Goal: Information Seeking & Learning: Learn about a topic

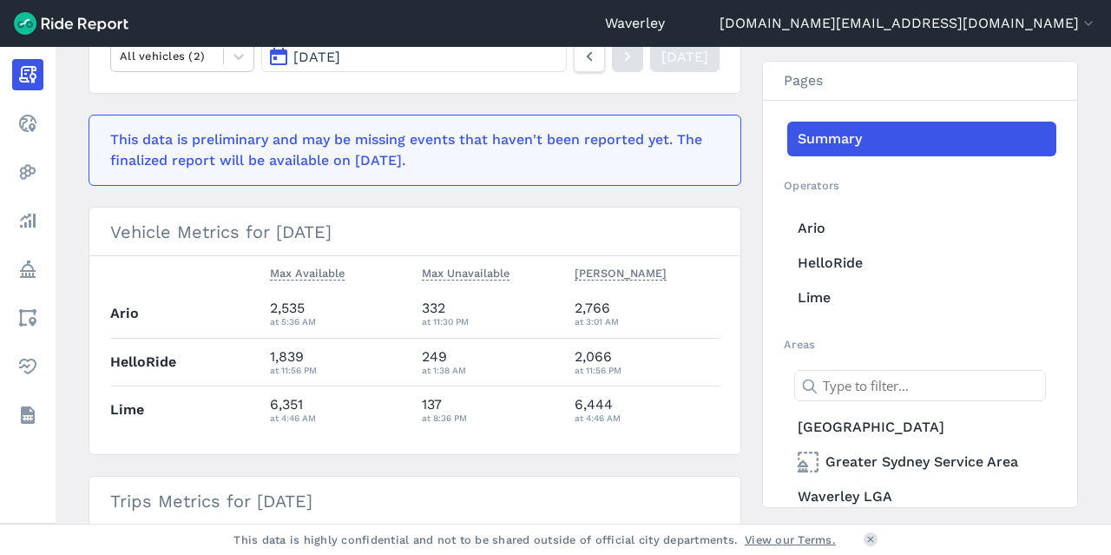
scroll to position [328, 0]
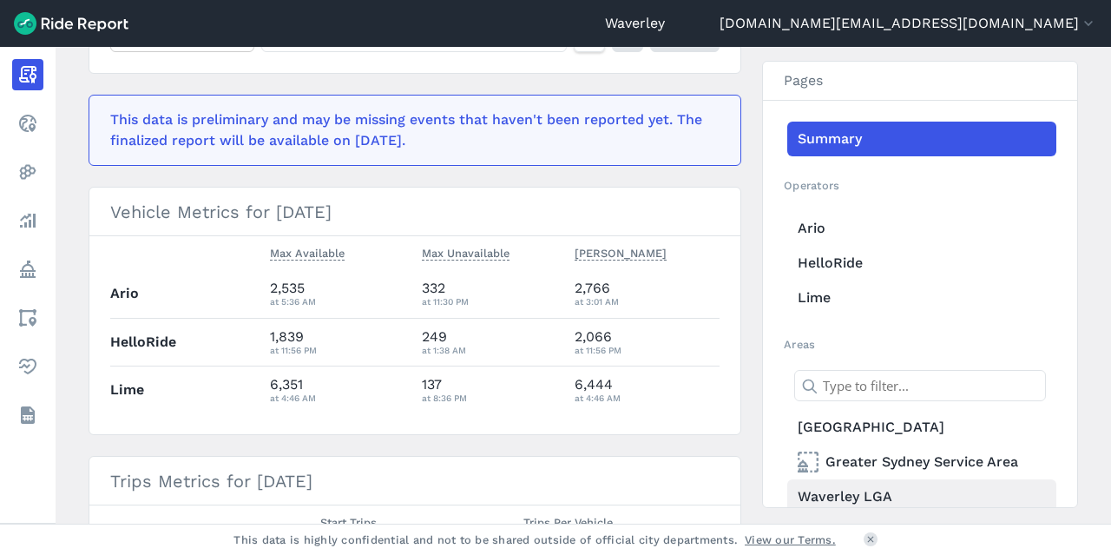
click at [855, 496] on link "Waverley LGA" at bounding box center [921, 496] width 269 height 35
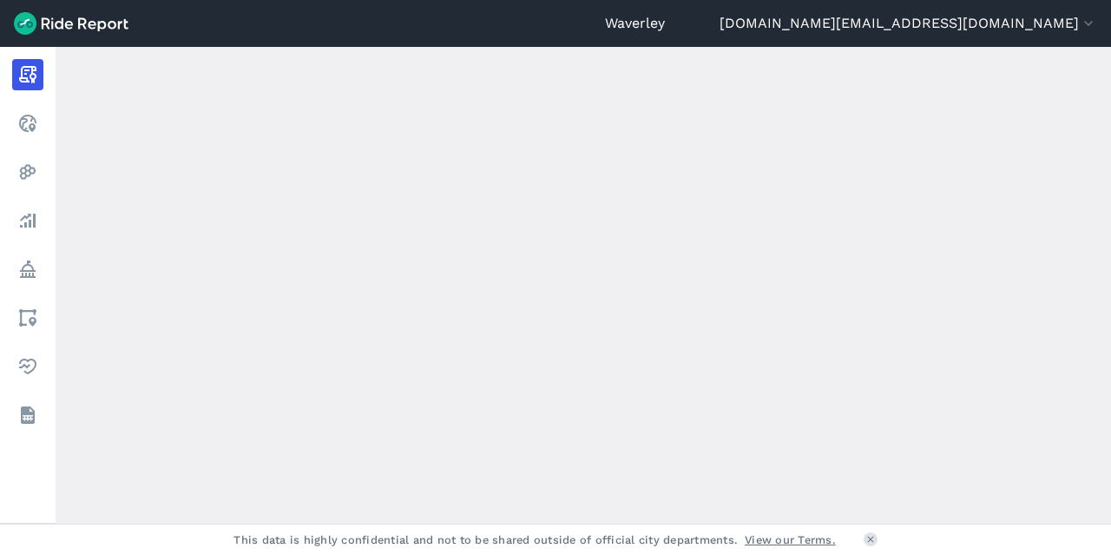
scroll to position [328, 0]
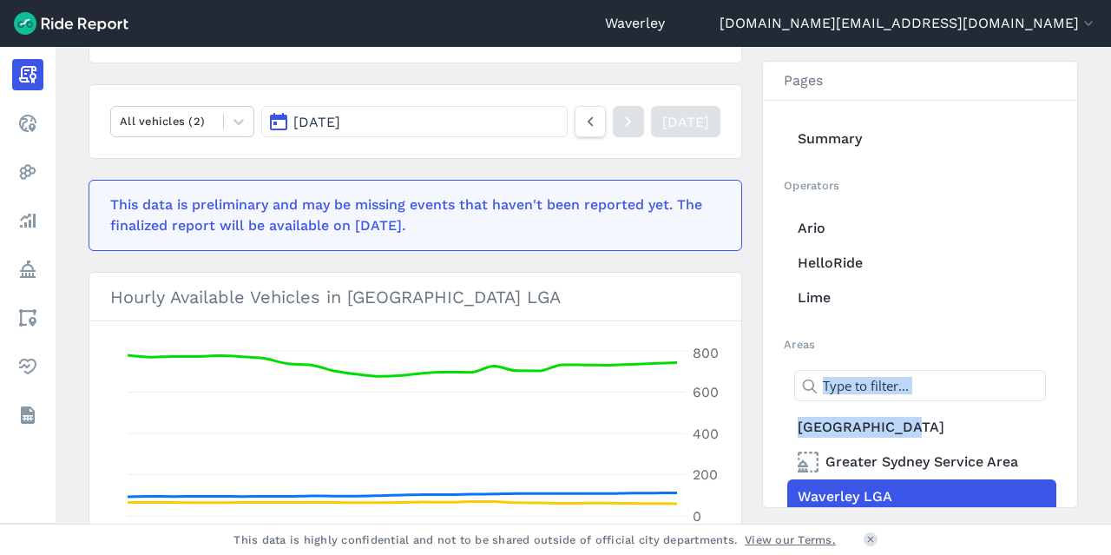
drag, startPoint x: 1104, startPoint y: 194, endPoint x: 1106, endPoint y: 238, distance: 44.3
click at [1106, 238] on main "[DATE] Daily Report Print Export CSV Waverley LGA About this area First report …" at bounding box center [583, 285] width 1055 height 476
click at [279, 120] on button "[DATE]" at bounding box center [414, 121] width 306 height 31
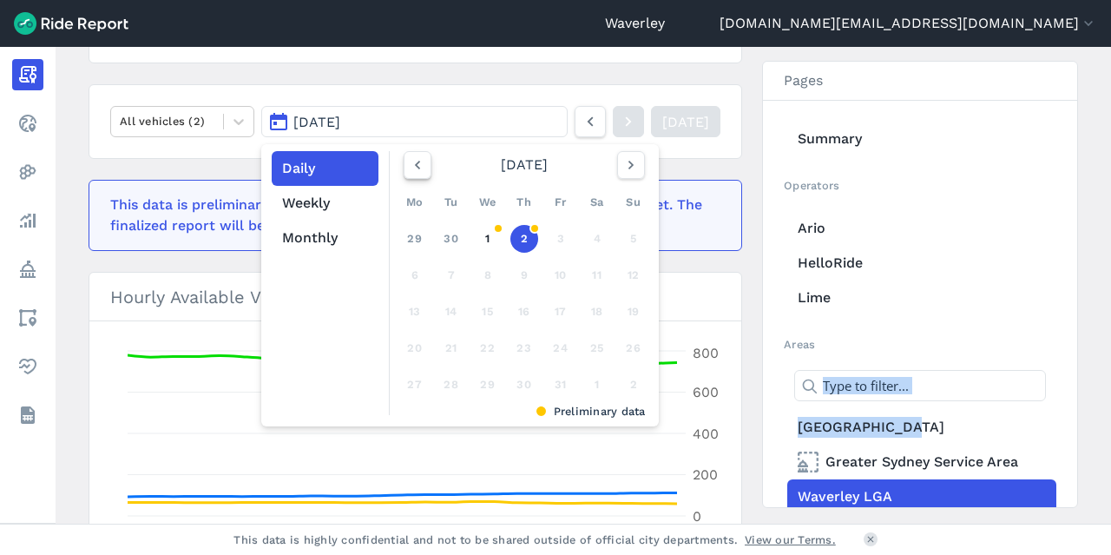
click at [415, 165] on use "button" at bounding box center [417, 165] width 5 height 9
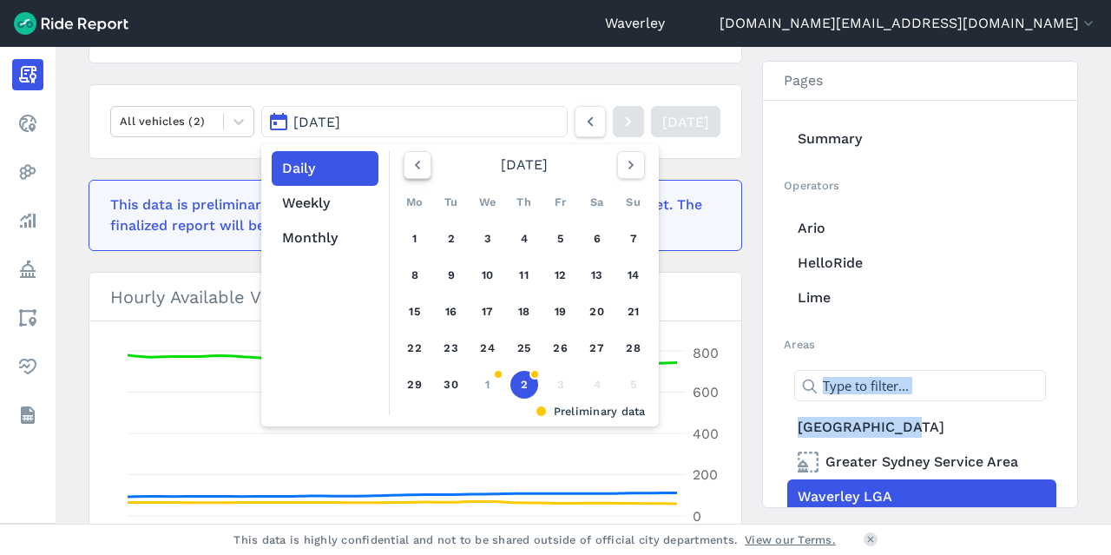
click at [410, 167] on icon "button" at bounding box center [417, 164] width 17 height 17
click at [417, 166] on icon "button" at bounding box center [417, 164] width 17 height 17
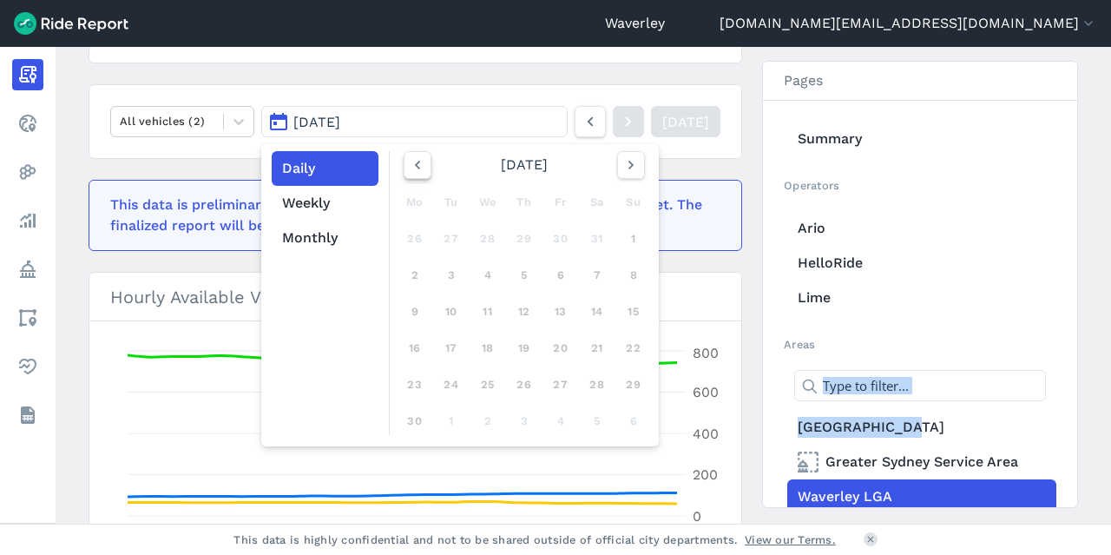
click at [417, 167] on icon "button" at bounding box center [417, 164] width 17 height 17
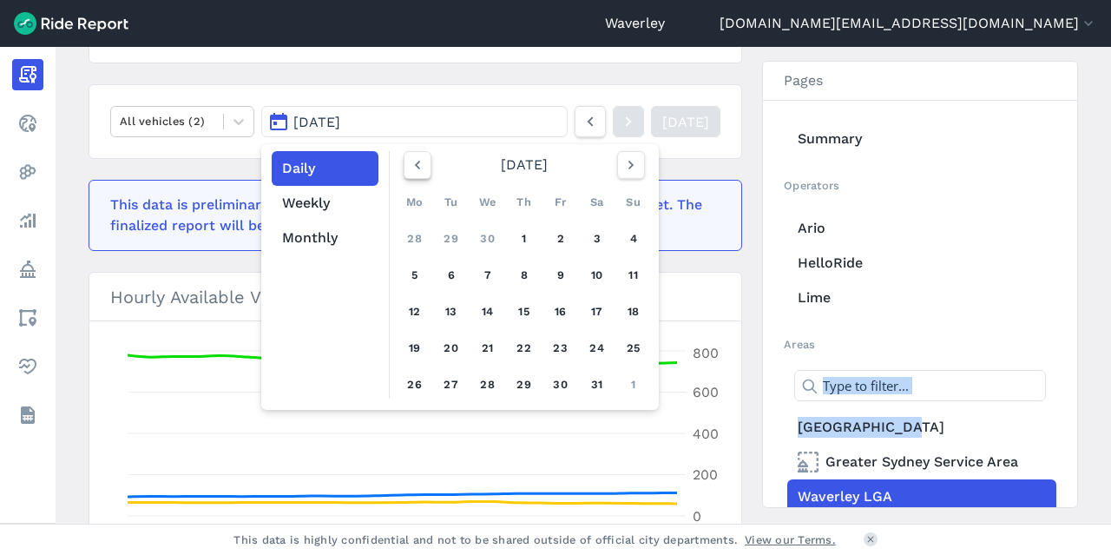
click at [417, 167] on icon "button" at bounding box center [417, 164] width 17 height 17
click at [413, 169] on icon "button" at bounding box center [417, 164] width 17 height 17
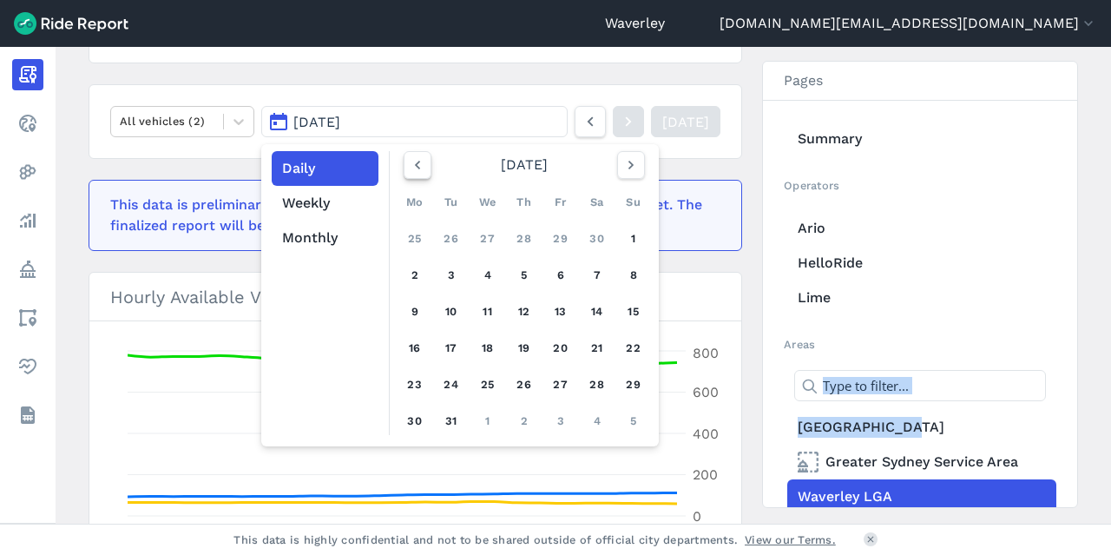
click at [413, 169] on icon "button" at bounding box center [417, 164] width 17 height 17
click at [599, 385] on link "30" at bounding box center [597, 385] width 28 height 28
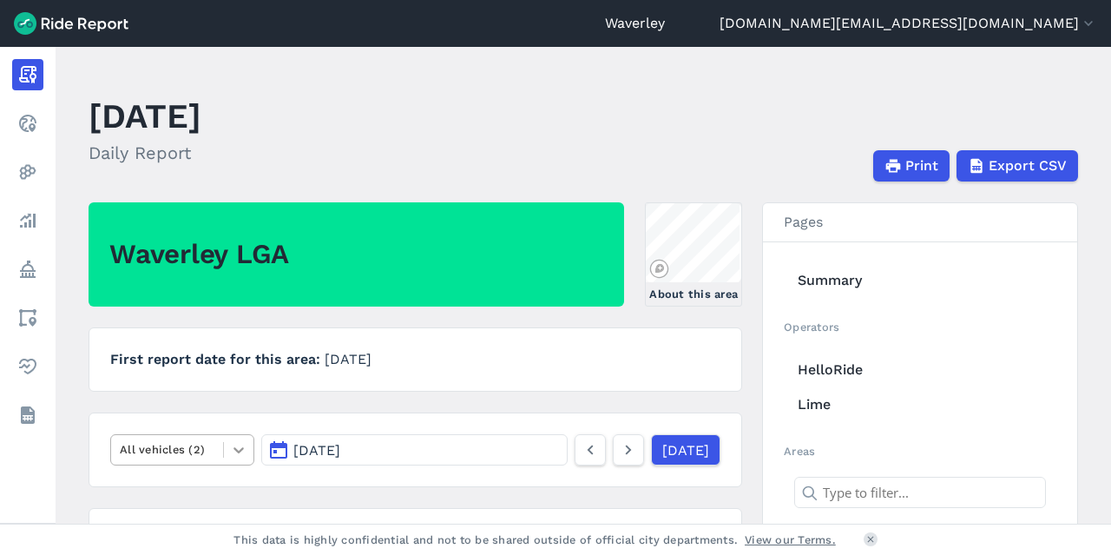
click at [240, 450] on icon at bounding box center [238, 449] width 17 height 17
click at [193, 487] on div "E-Bikes" at bounding box center [182, 491] width 144 height 30
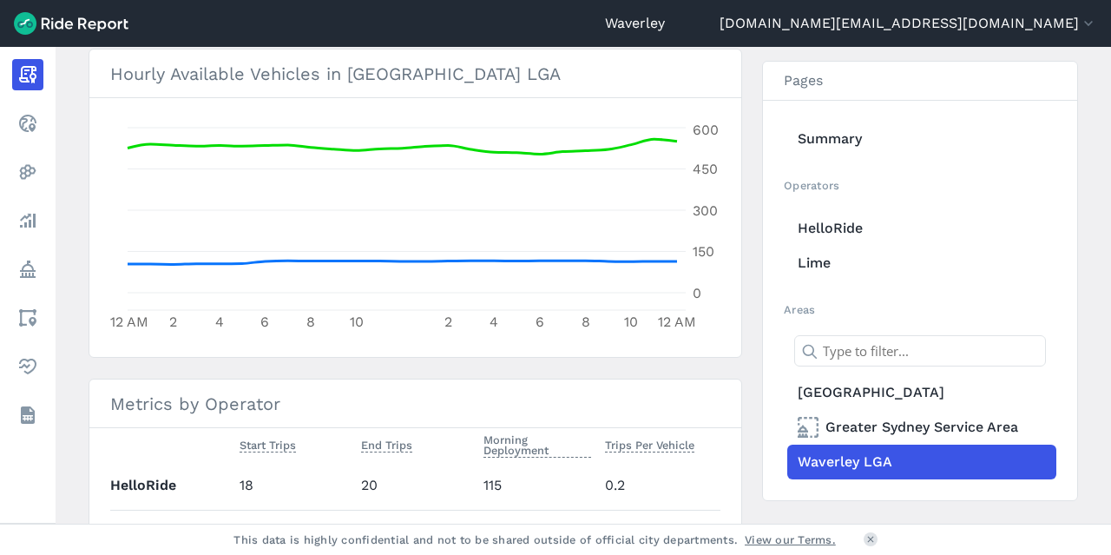
scroll to position [498, 0]
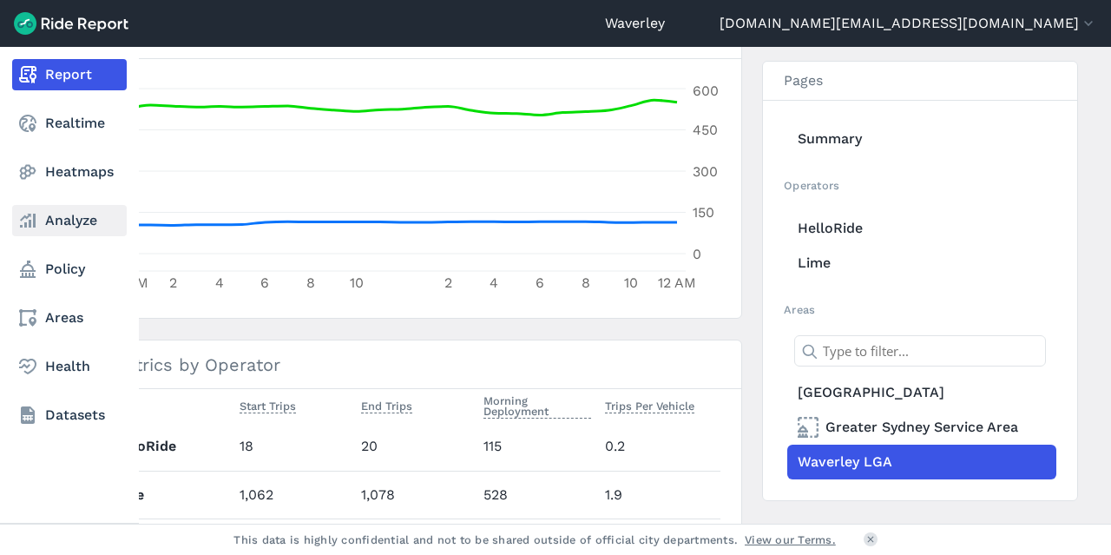
click at [76, 220] on link "Analyze" at bounding box center [69, 220] width 115 height 31
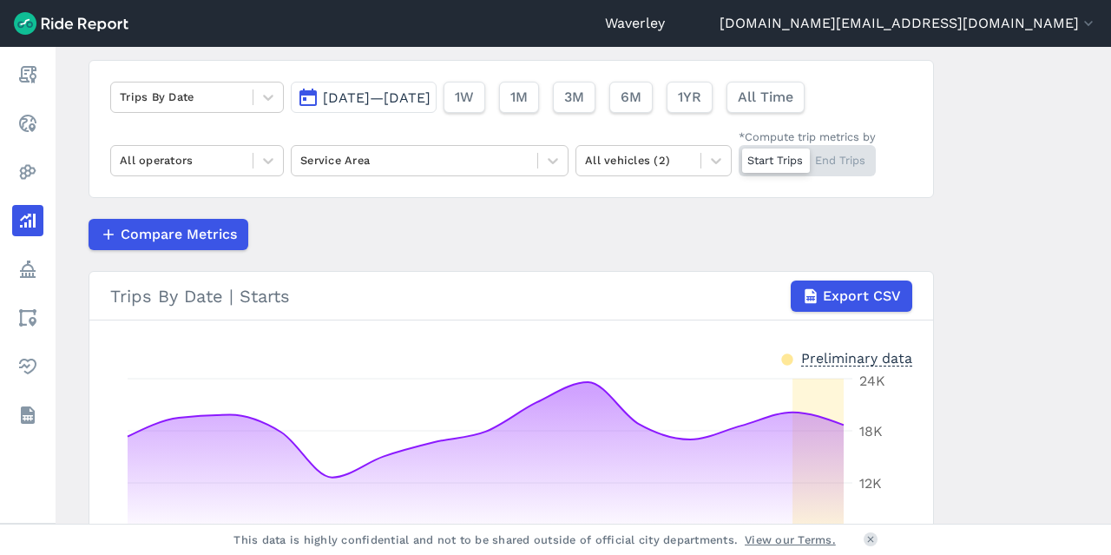
scroll to position [50, 0]
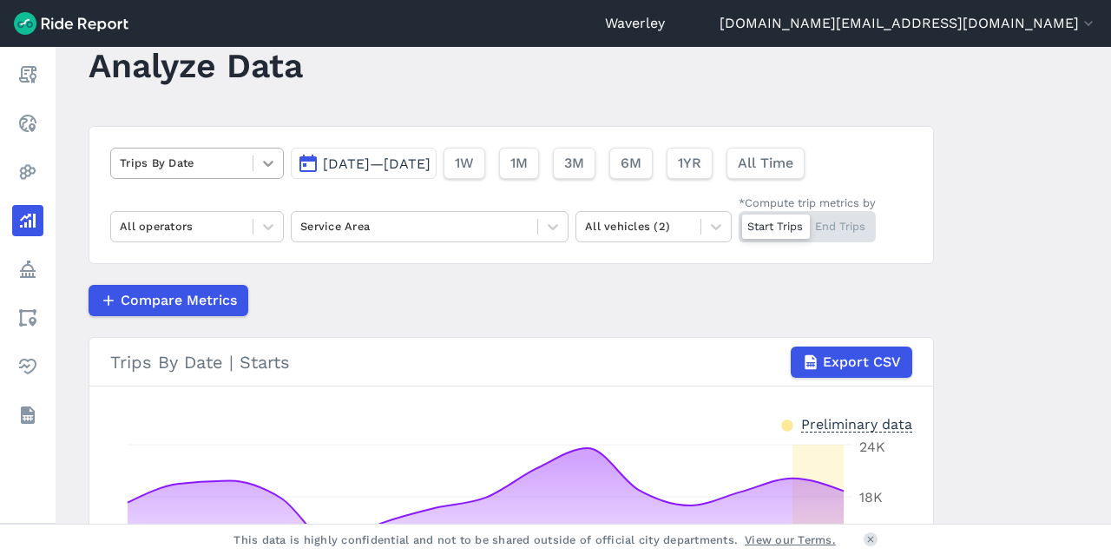
click at [264, 164] on icon at bounding box center [268, 164] width 10 height 6
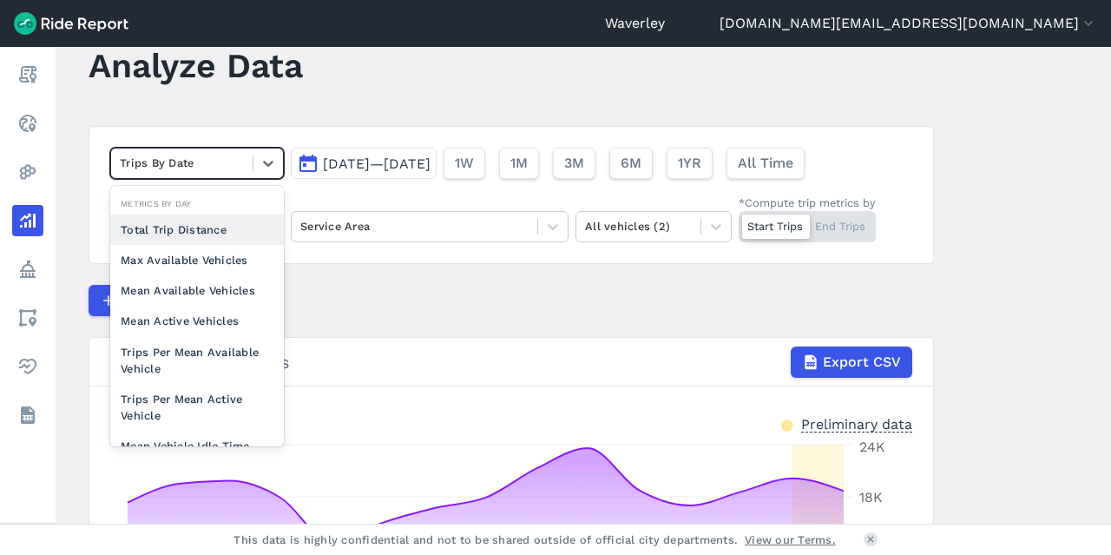
scroll to position [128, 0]
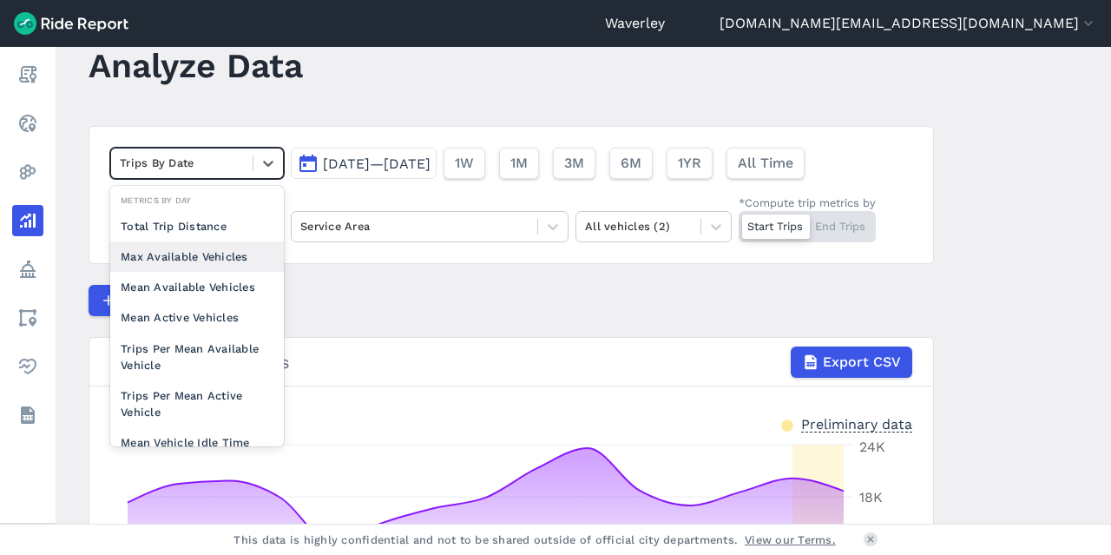
click at [219, 250] on div "Max Available Vehicles" at bounding box center [197, 256] width 174 height 30
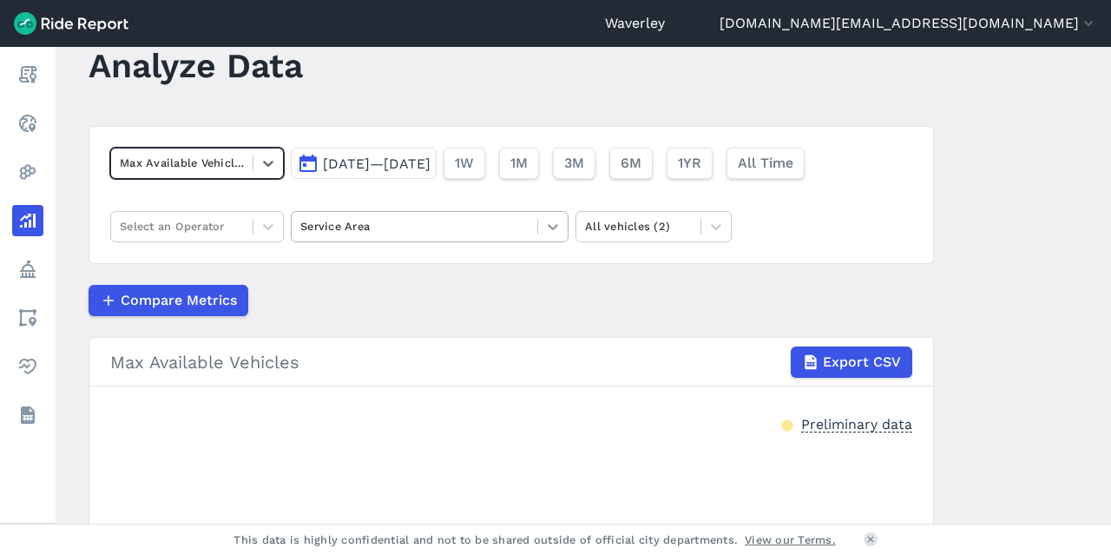
click at [552, 225] on icon at bounding box center [552, 226] width 17 height 17
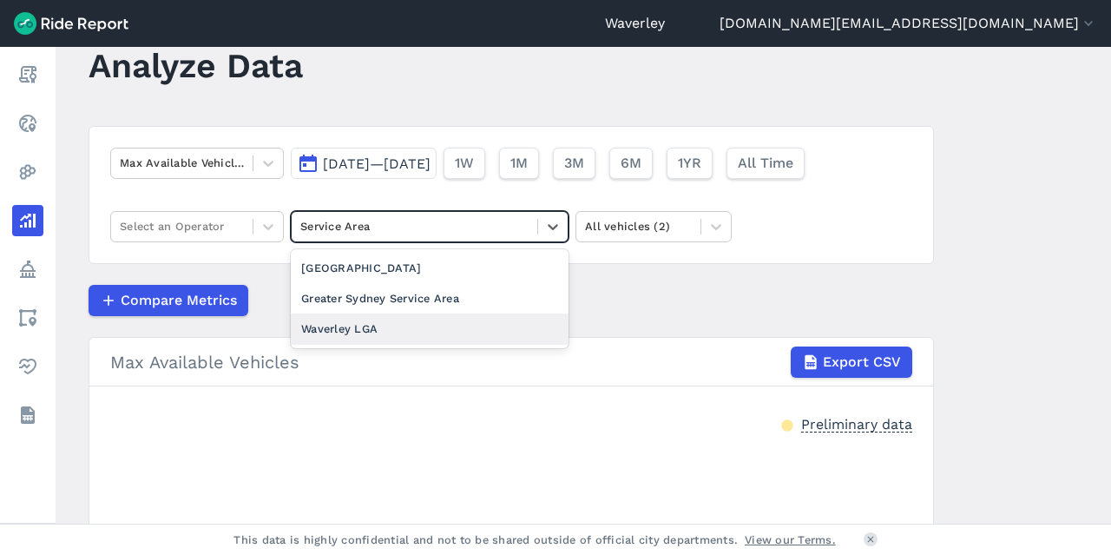
click at [363, 327] on div "Waverley LGA" at bounding box center [430, 328] width 278 height 30
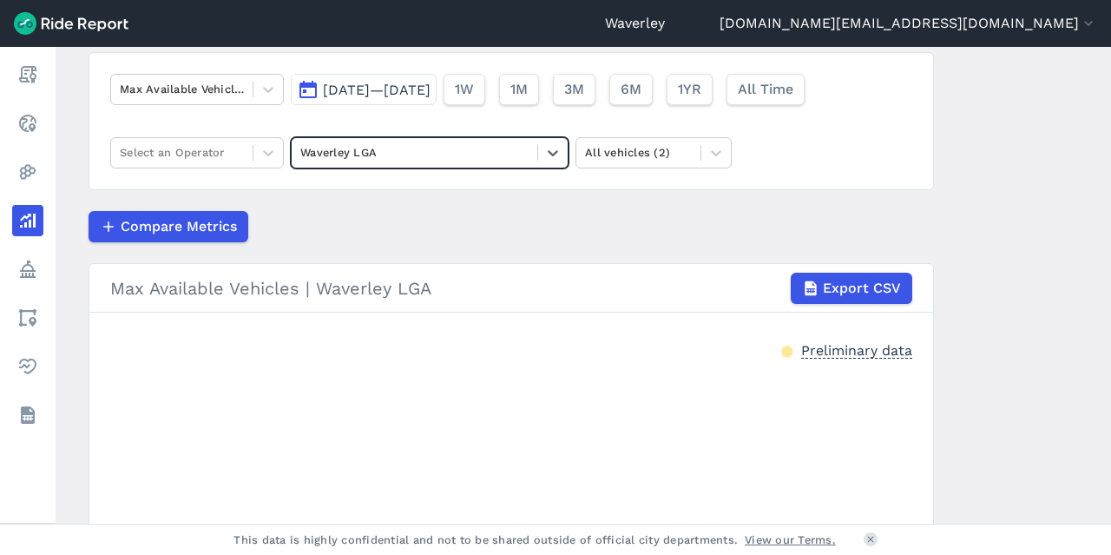
scroll to position [128, 0]
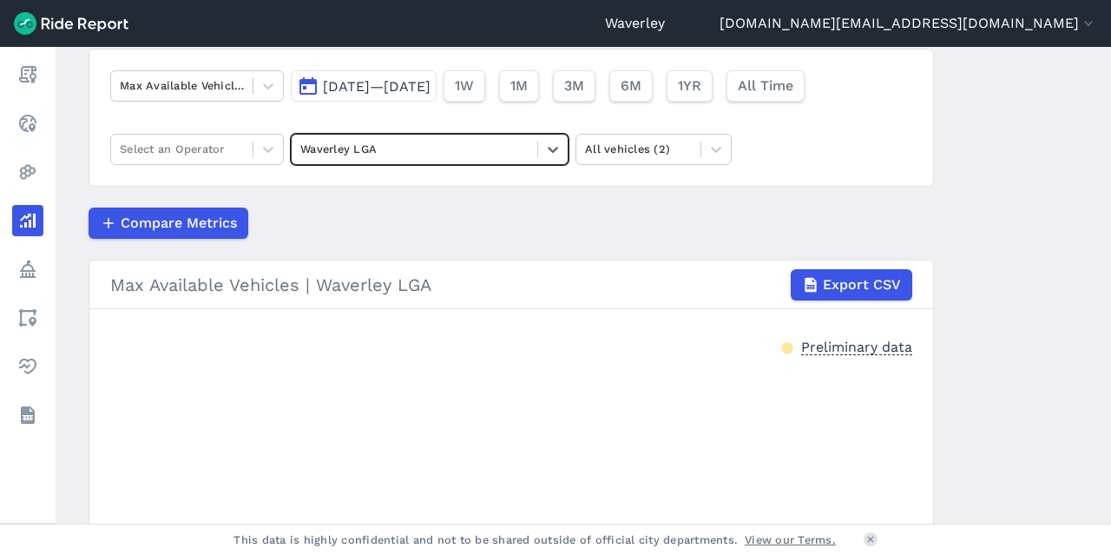
click at [785, 347] on use at bounding box center [786, 347] width 11 height 11
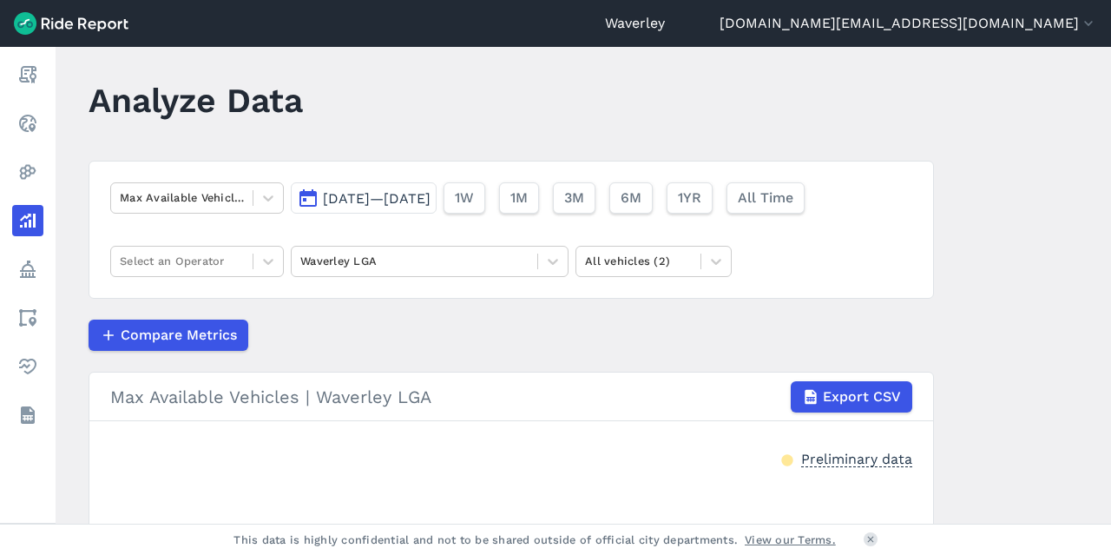
scroll to position [0, 0]
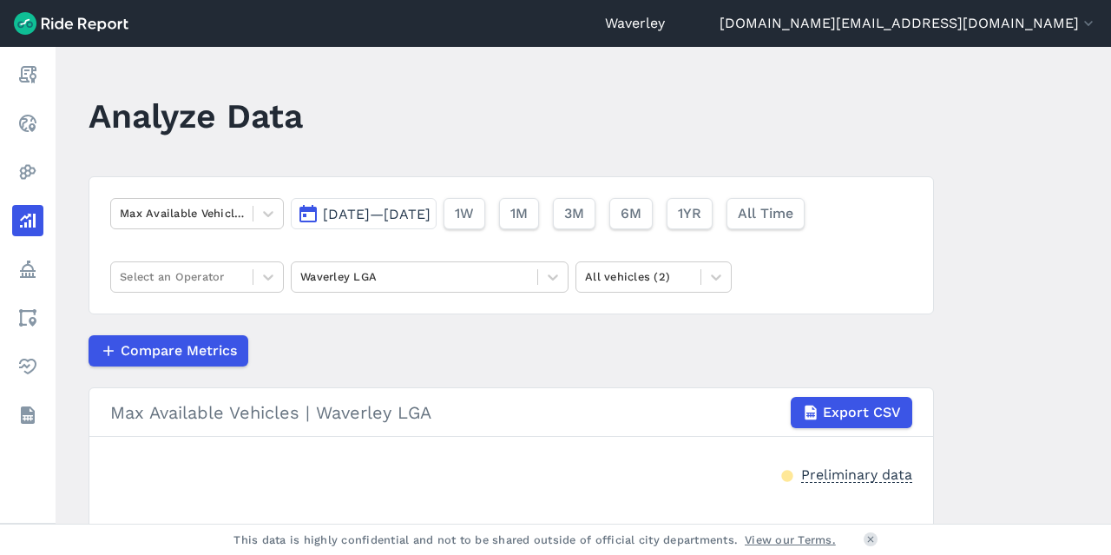
click at [312, 213] on button "[DATE]—[DATE]" at bounding box center [364, 213] width 146 height 31
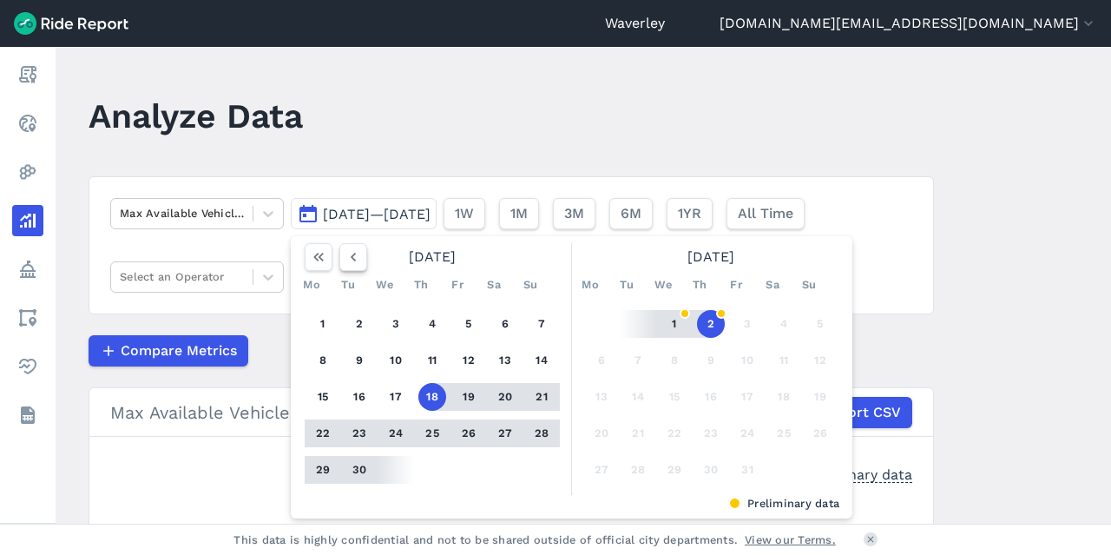
click at [348, 258] on icon "button" at bounding box center [353, 256] width 17 height 17
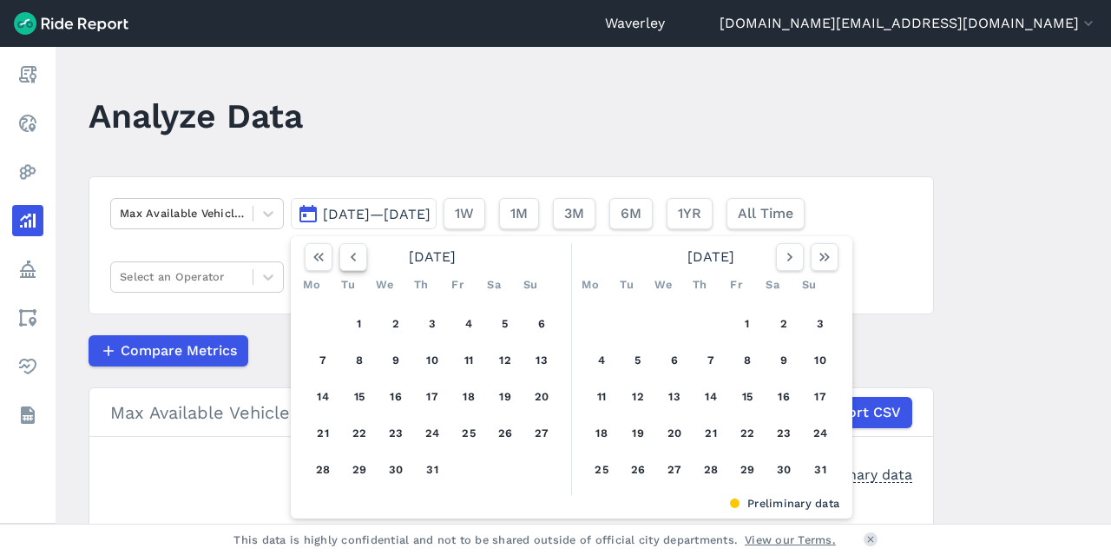
click at [349, 258] on icon "button" at bounding box center [353, 256] width 17 height 17
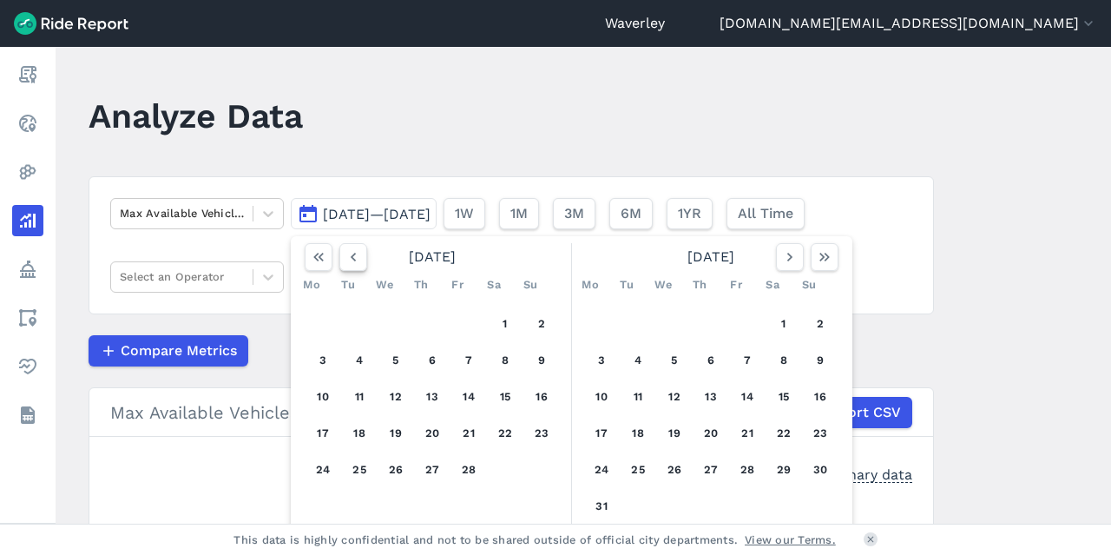
click at [351, 258] on use "button" at bounding box center [353, 257] width 5 height 9
click at [541, 431] on button "24" at bounding box center [542, 433] width 28 height 28
click at [543, 433] on button "24" at bounding box center [542, 433] width 28 height 28
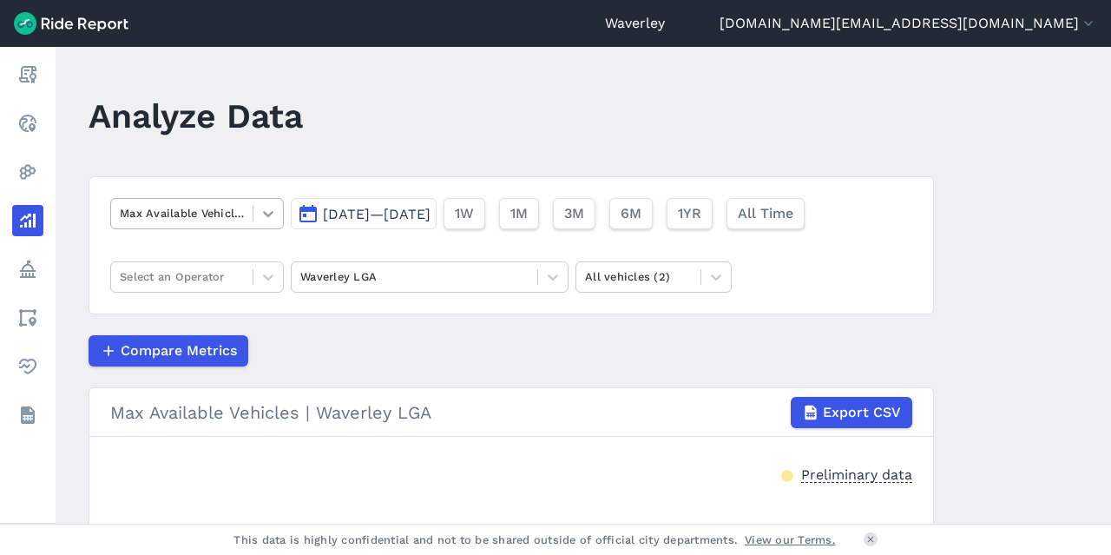
click at [266, 211] on icon at bounding box center [267, 213] width 17 height 17
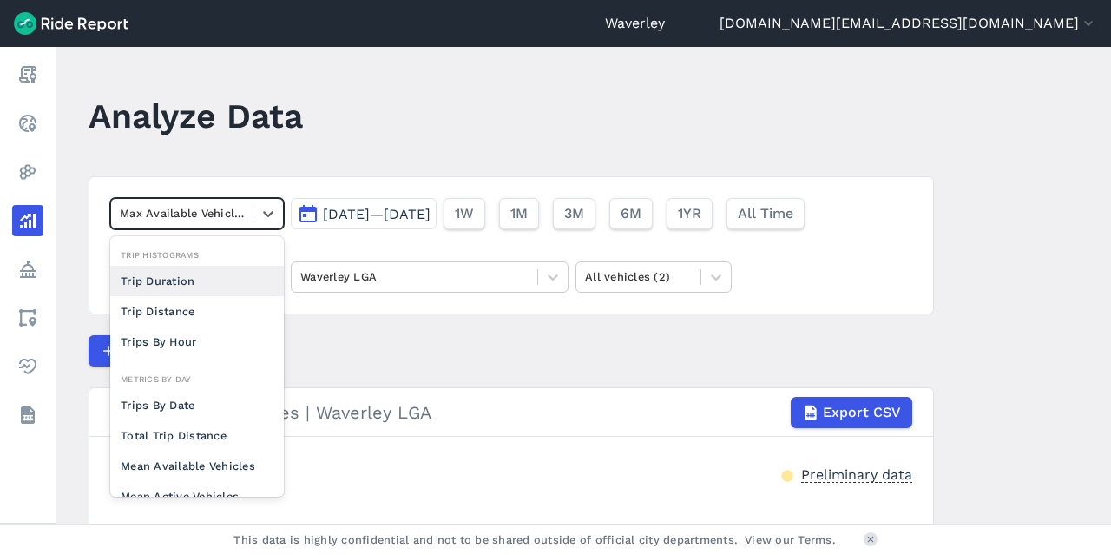
click at [456, 117] on header "Analyze Data" at bounding box center [522, 122] width 866 height 67
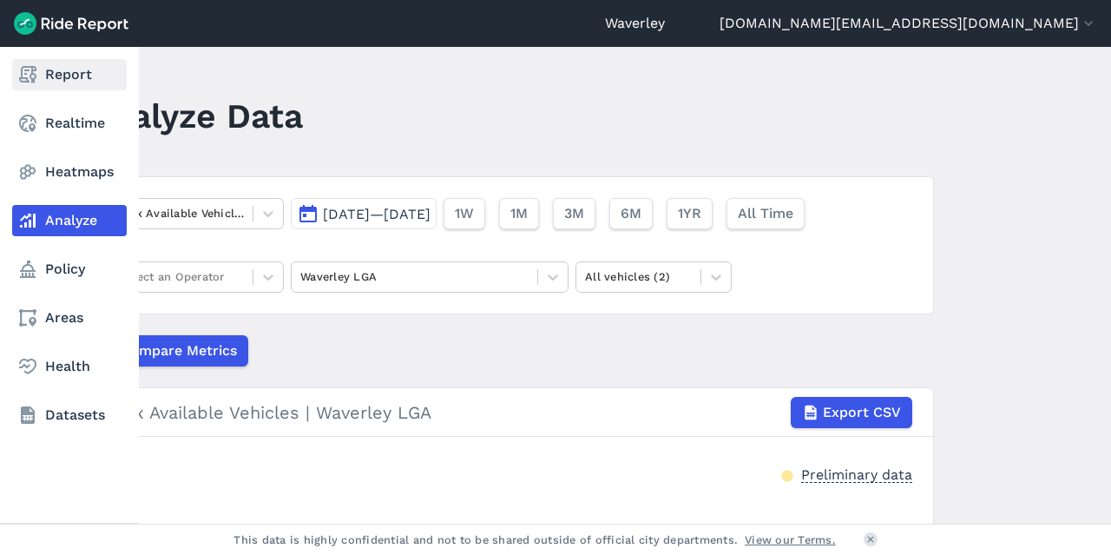
click at [79, 80] on link "Report" at bounding box center [69, 74] width 115 height 31
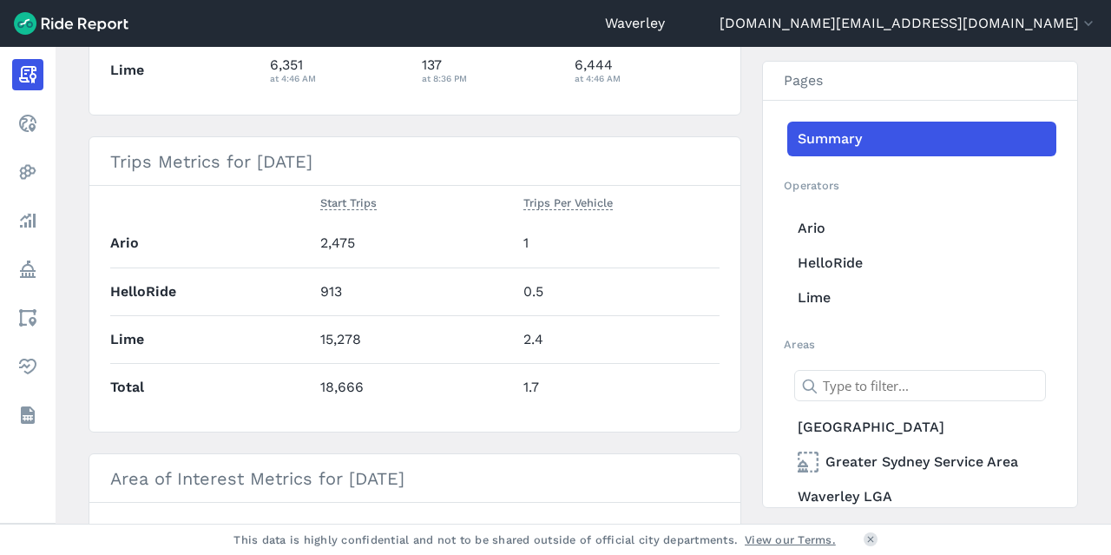
scroll to position [639, 0]
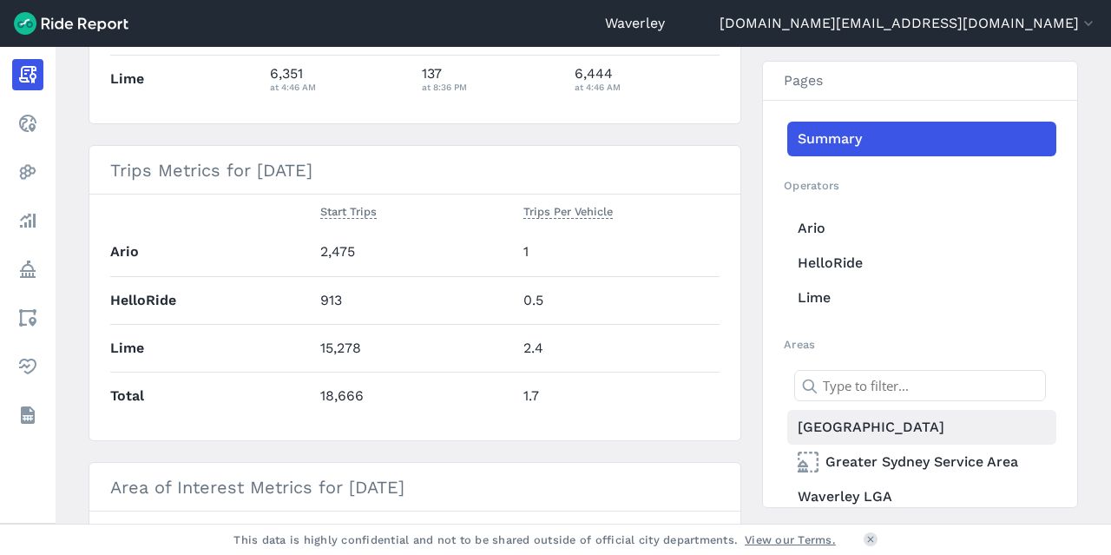
click at [890, 426] on link "[GEOGRAPHIC_DATA]" at bounding box center [921, 427] width 269 height 35
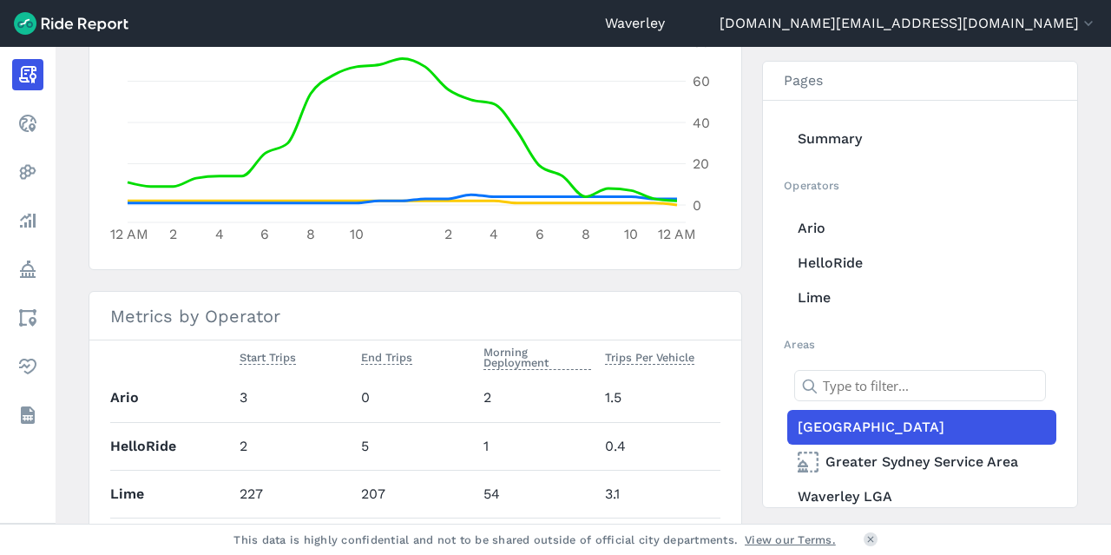
click at [1104, 312] on main "[DATE] Daily Report Print Export CSV [GEOGRAPHIC_DATA] About this area First re…" at bounding box center [583, 285] width 1055 height 476
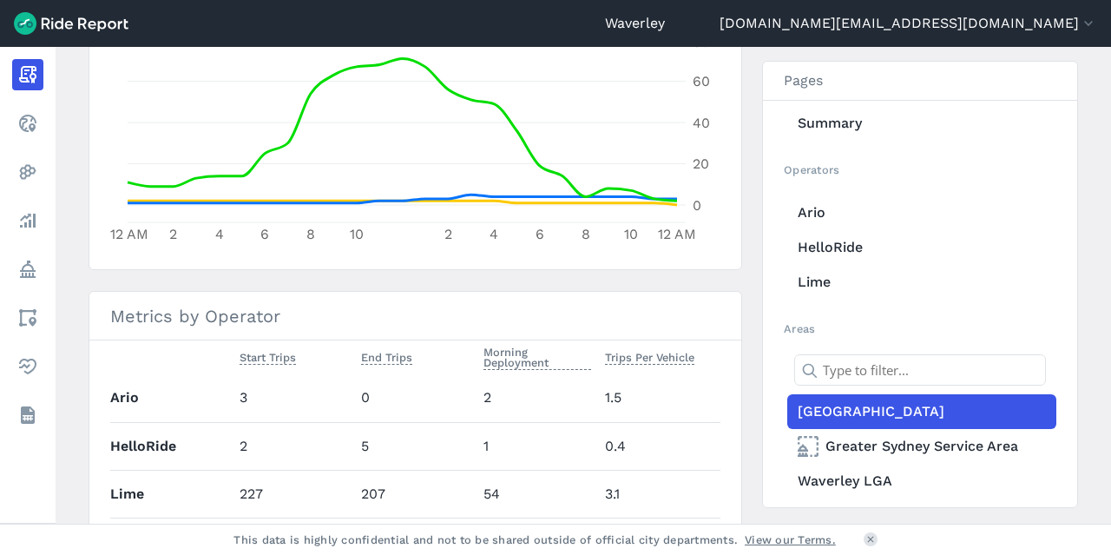
scroll to position [27, 0]
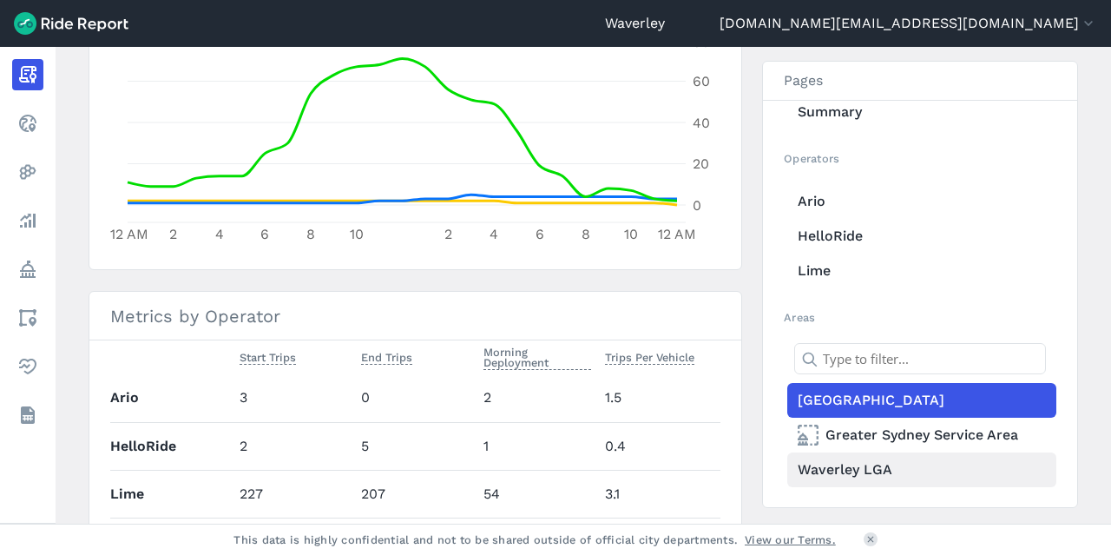
click at [873, 466] on link "Waverley LGA" at bounding box center [921, 469] width 269 height 35
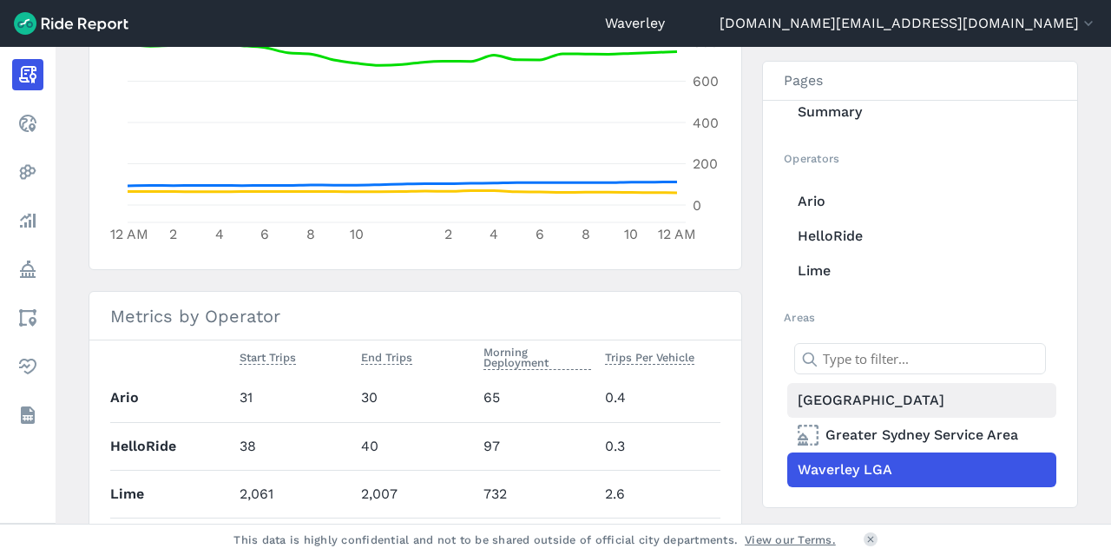
click at [849, 398] on link "[GEOGRAPHIC_DATA]" at bounding box center [921, 400] width 269 height 35
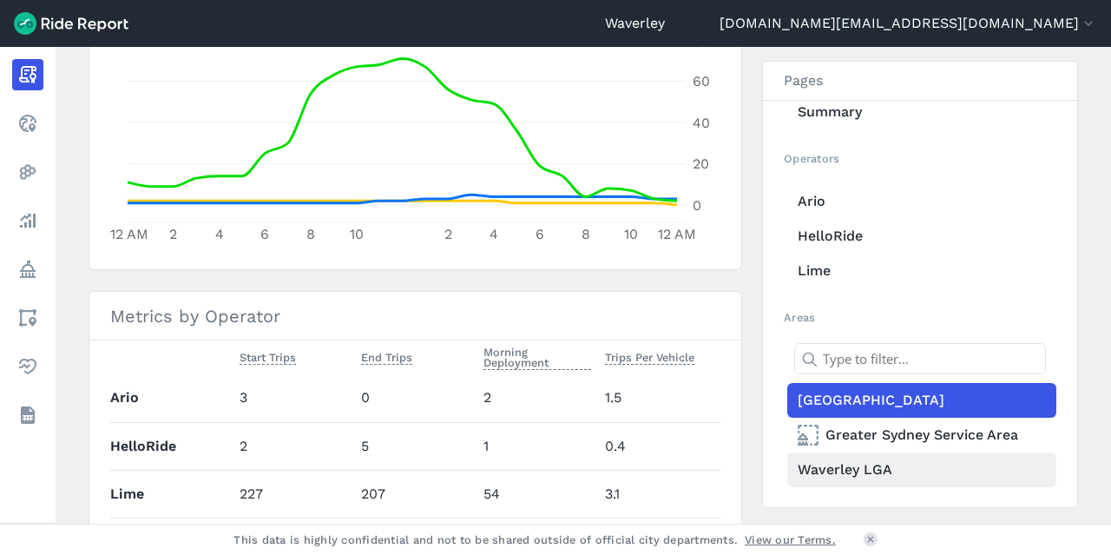
click at [872, 469] on link "Waverley LGA" at bounding box center [921, 469] width 269 height 35
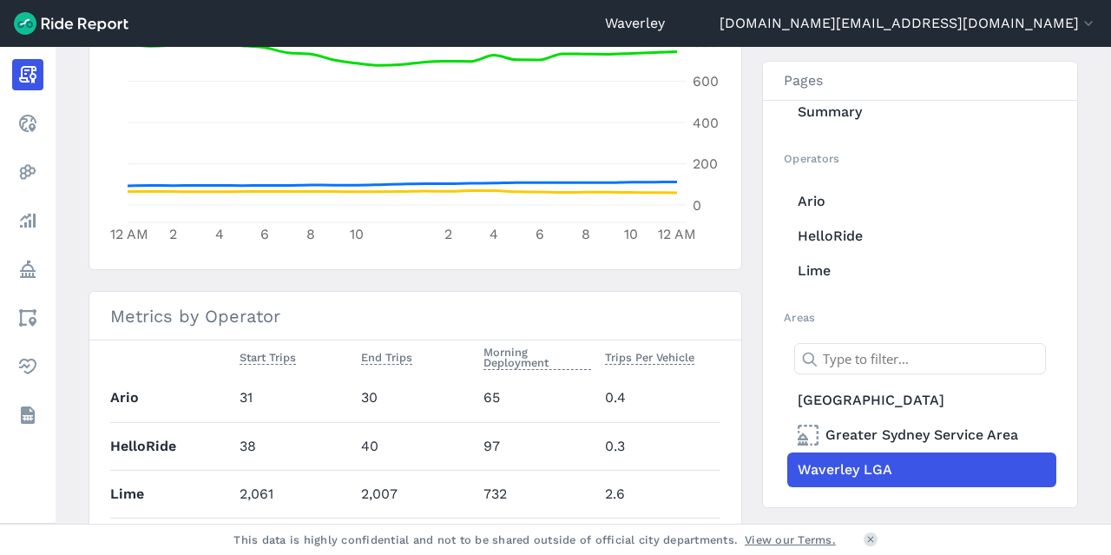
click at [518, 358] on span "Morning Deployment" at bounding box center [537, 356] width 108 height 28
click at [573, 354] on use at bounding box center [573, 357] width 10 height 7
click at [572, 353] on icon at bounding box center [573, 357] width 21 height 21
click at [528, 357] on span "Morning Deployment" at bounding box center [537, 356] width 108 height 28
click at [508, 355] on span "Morning Deployment" at bounding box center [523, 356] width 81 height 28
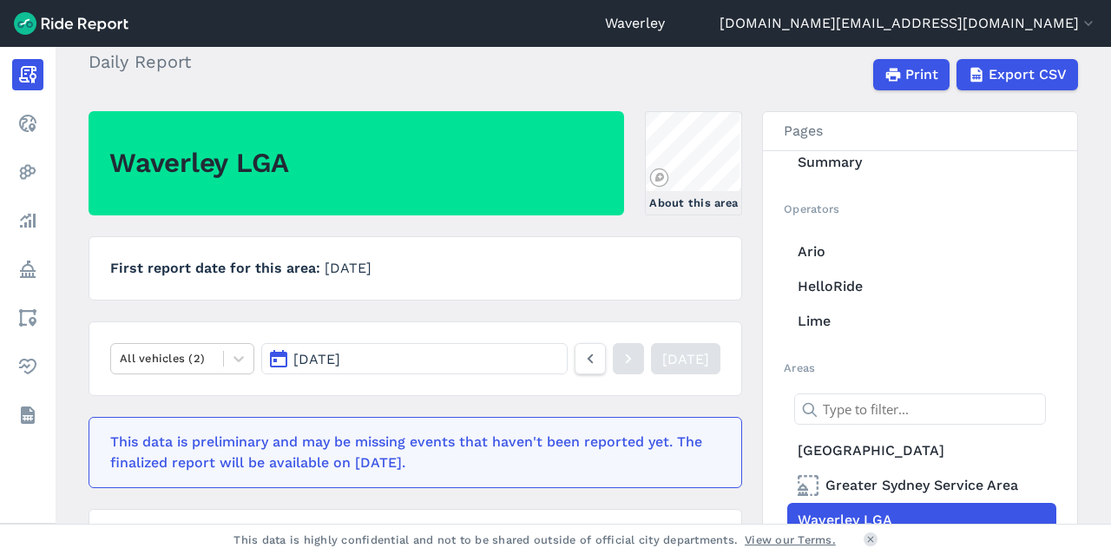
scroll to position [87, 0]
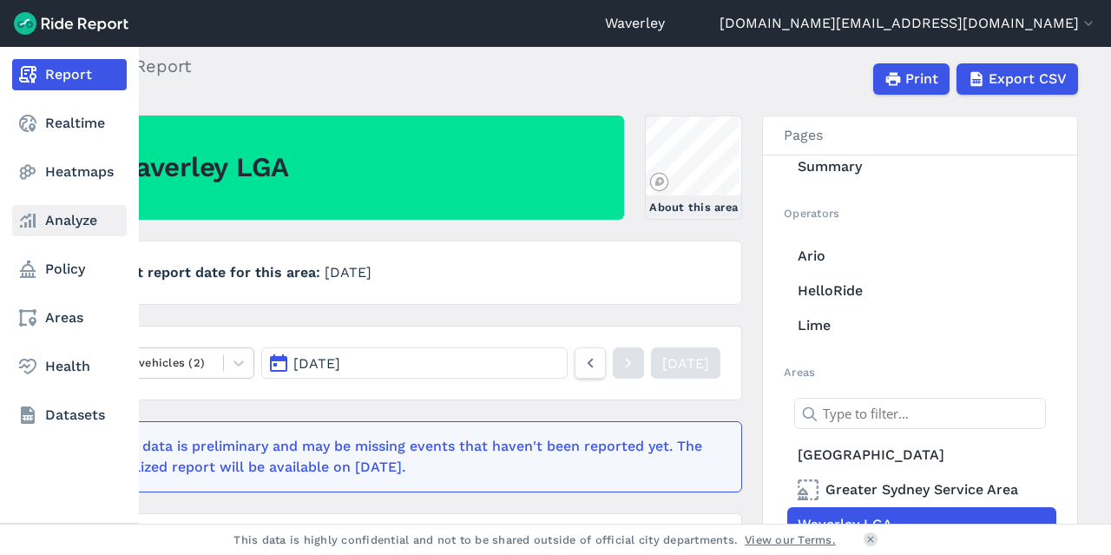
click at [83, 221] on link "Analyze" at bounding box center [69, 220] width 115 height 31
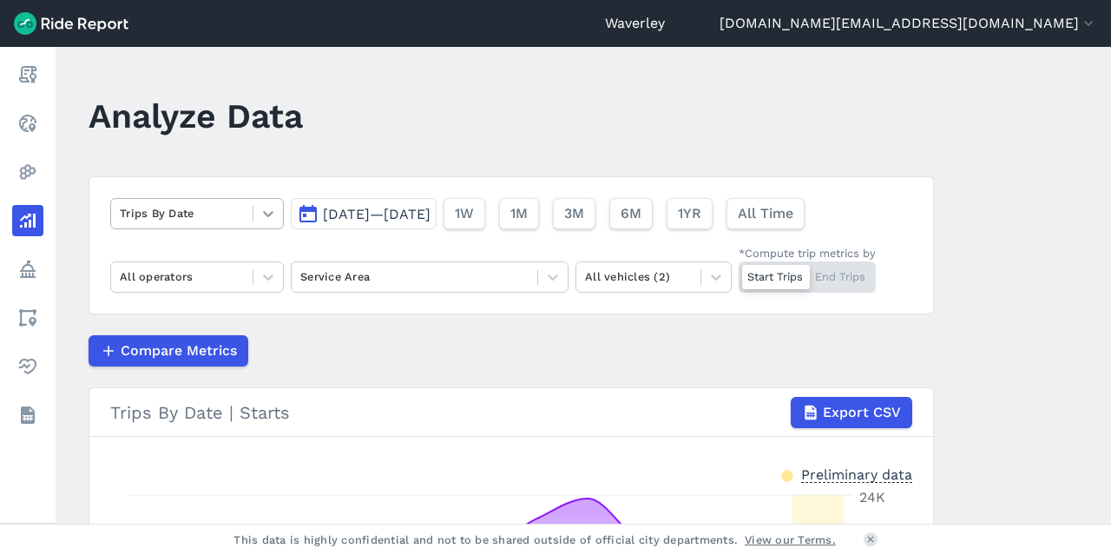
click at [267, 214] on icon at bounding box center [268, 214] width 10 height 6
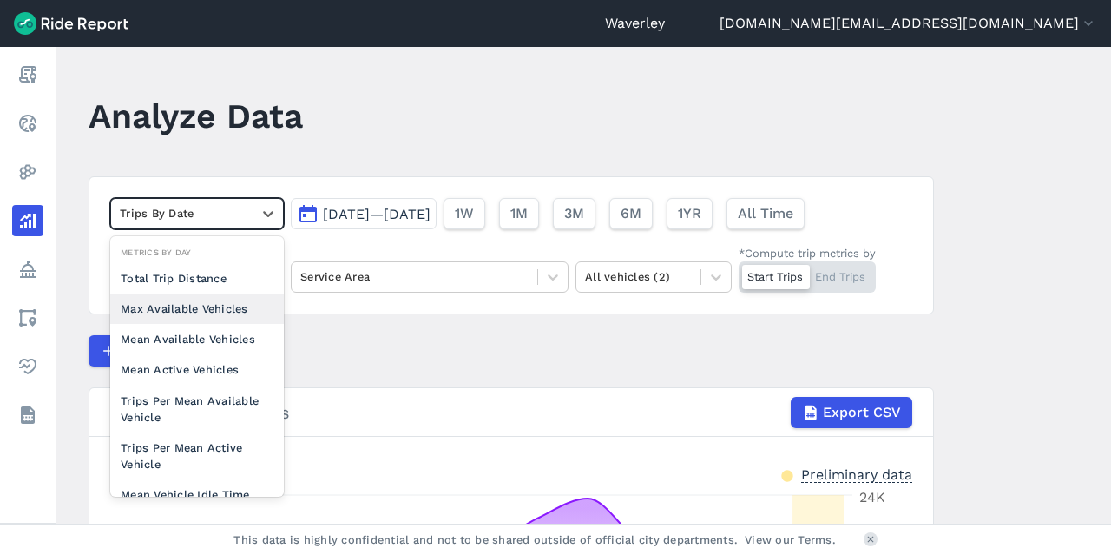
scroll to position [150, 0]
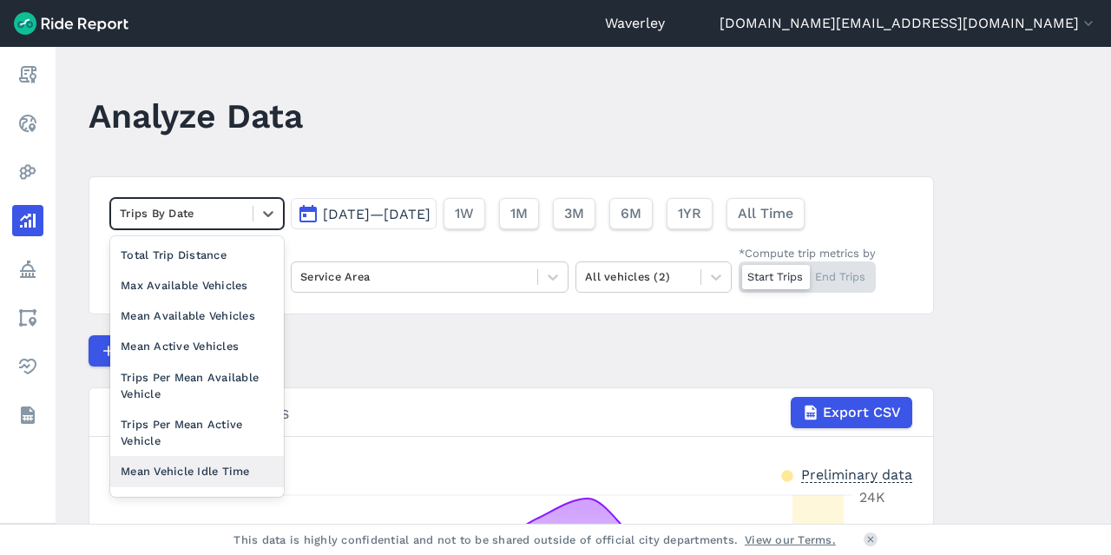
click at [235, 471] on div "Mean Vehicle Idle Time" at bounding box center [197, 471] width 174 height 30
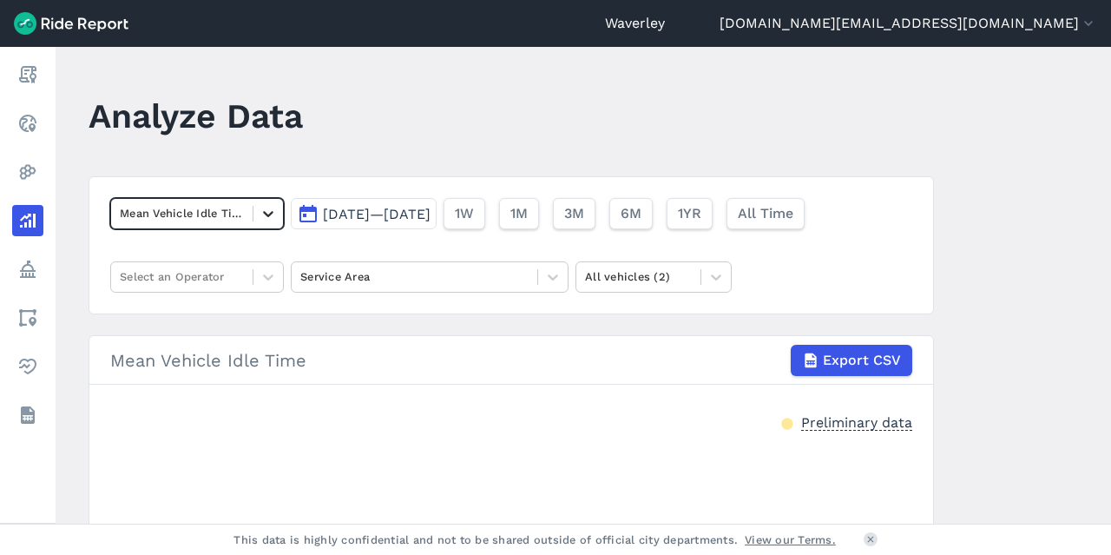
click at [269, 213] on icon at bounding box center [268, 214] width 10 height 6
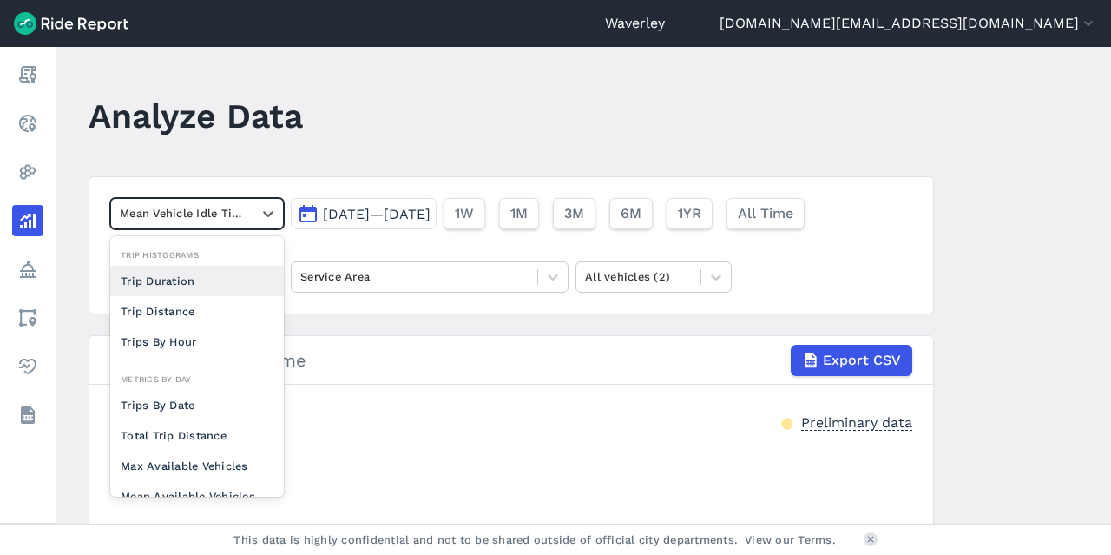
click at [174, 282] on div "Trip Duration" at bounding box center [197, 281] width 174 height 30
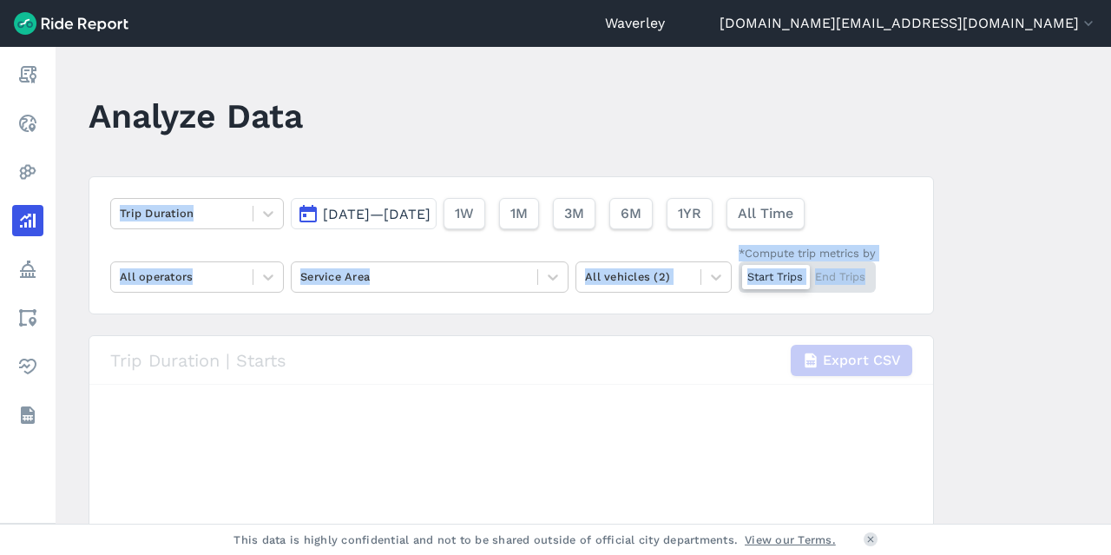
drag, startPoint x: 1105, startPoint y: 192, endPoint x: 1076, endPoint y: 287, distance: 99.7
click at [1076, 287] on main "Analyze Data Trip Duration [DATE]—[DATE] 1W 1M 3M 6M 1YR All Time All operators…" at bounding box center [583, 285] width 1055 height 476
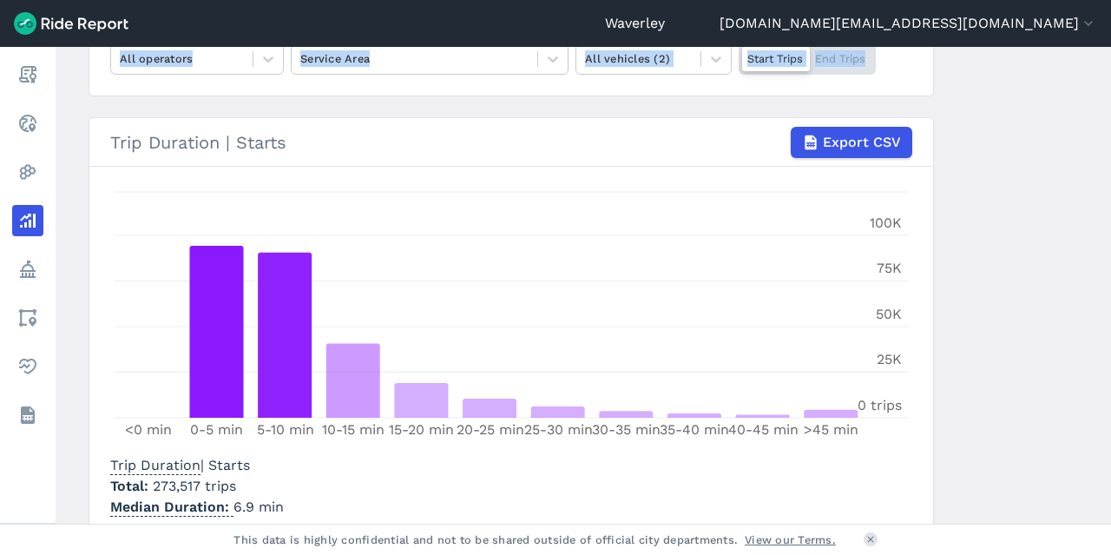
scroll to position [154, 0]
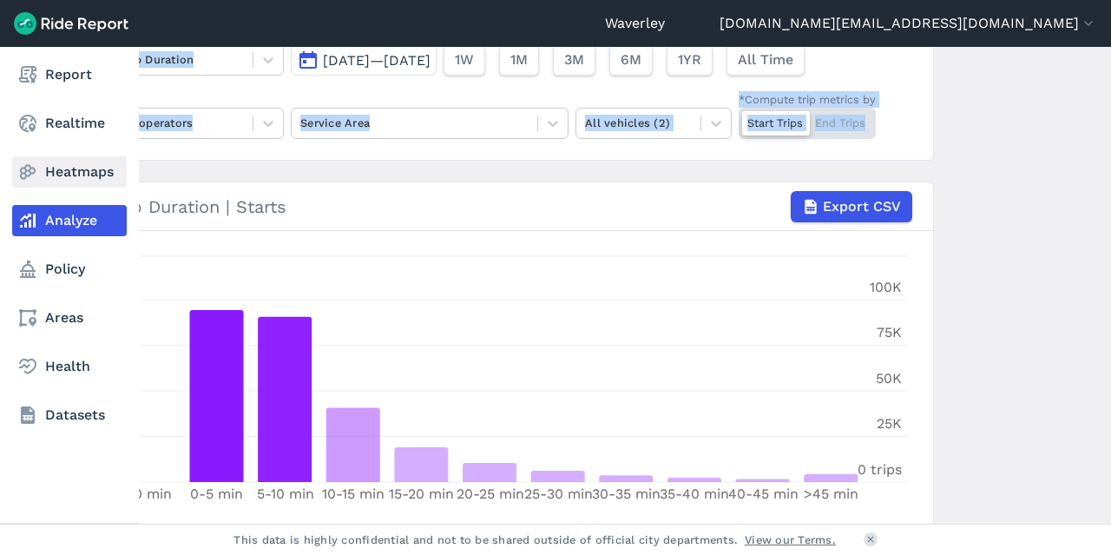
click at [85, 170] on link "Heatmaps" at bounding box center [69, 171] width 115 height 31
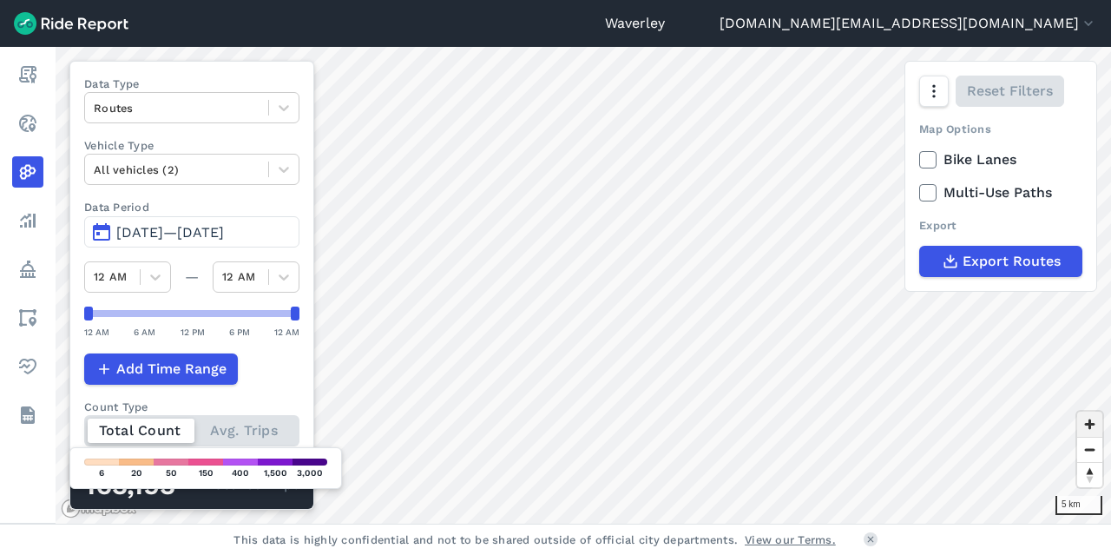
click at [1089, 424] on span "Zoom in" at bounding box center [1089, 423] width 25 height 25
click at [1090, 424] on span "Zoom in" at bounding box center [1089, 423] width 25 height 25
click at [1090, 422] on span "Zoom in" at bounding box center [1089, 423] width 25 height 25
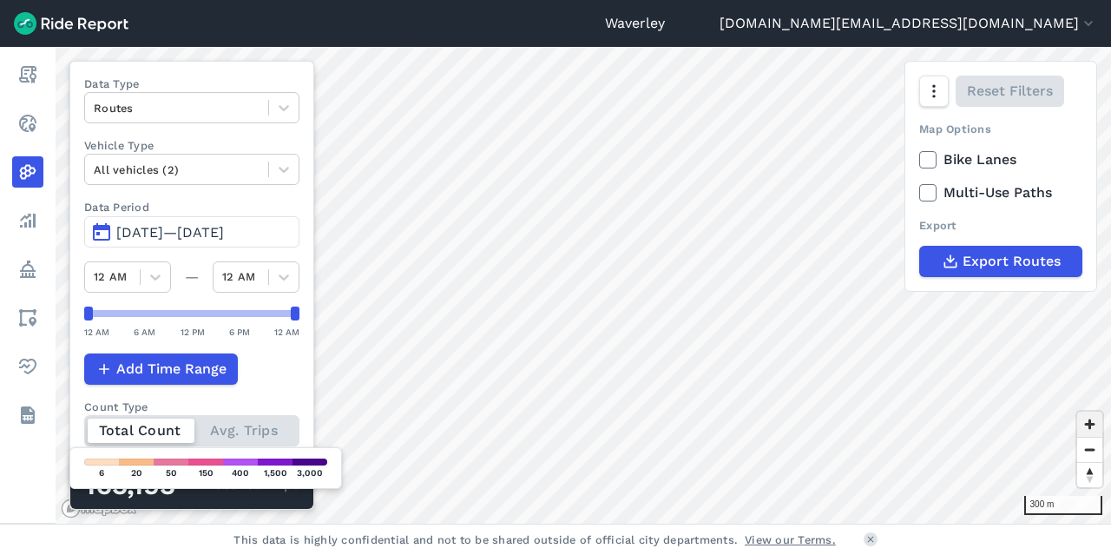
click at [1088, 421] on span "Zoom in" at bounding box center [1089, 423] width 25 height 25
click at [1089, 423] on span "Zoom in" at bounding box center [1089, 423] width 25 height 25
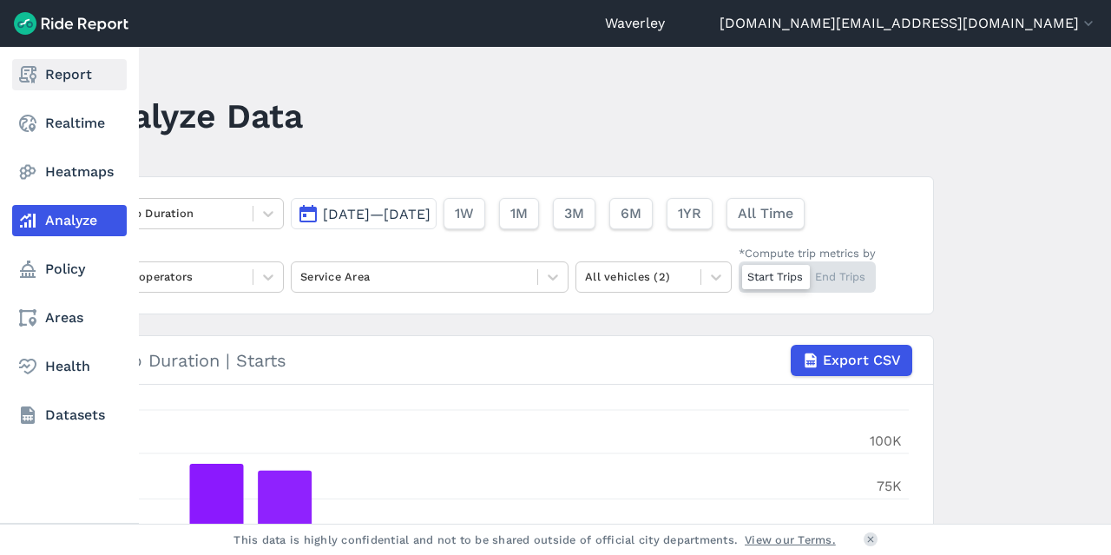
click at [73, 75] on link "Report" at bounding box center [69, 74] width 115 height 31
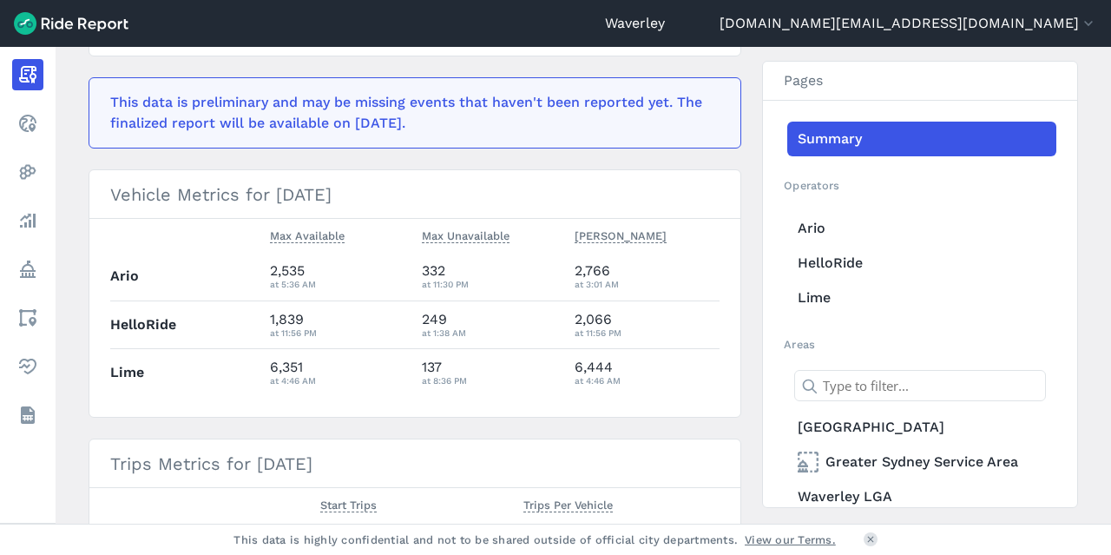
scroll to position [354, 0]
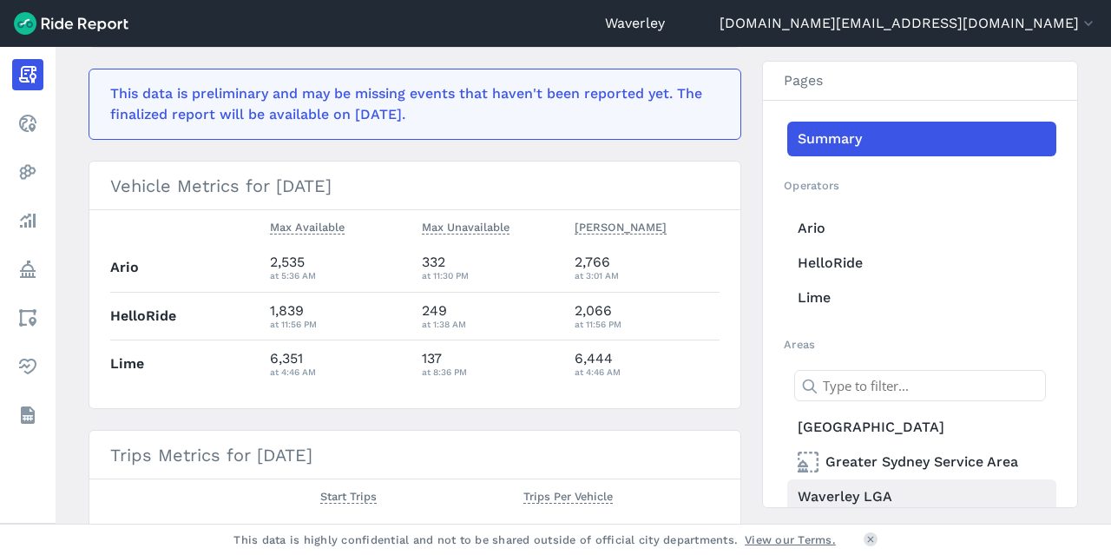
click at [871, 495] on link "Waverley LGA" at bounding box center [921, 496] width 269 height 35
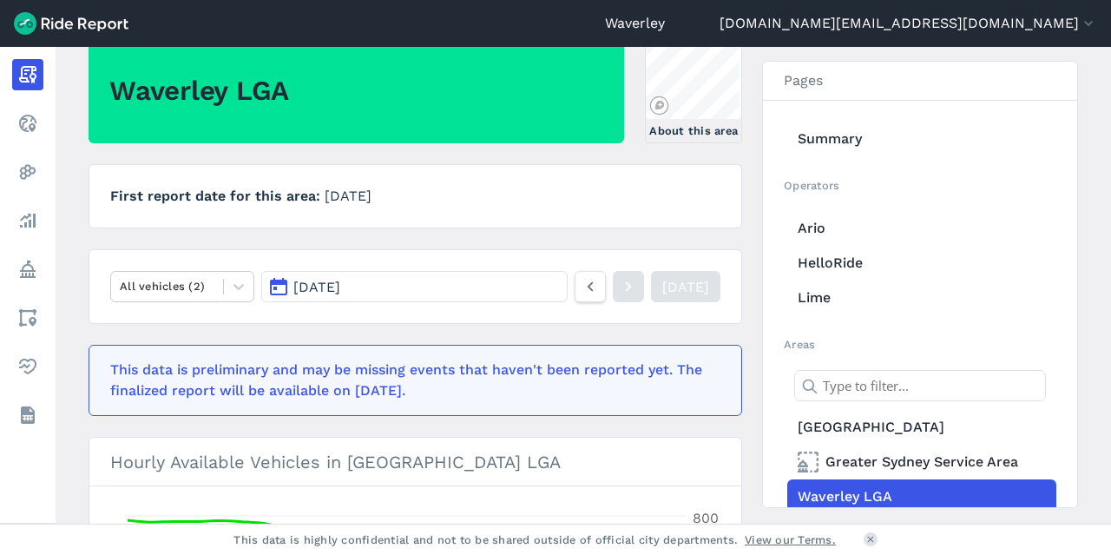
scroll to position [142, 0]
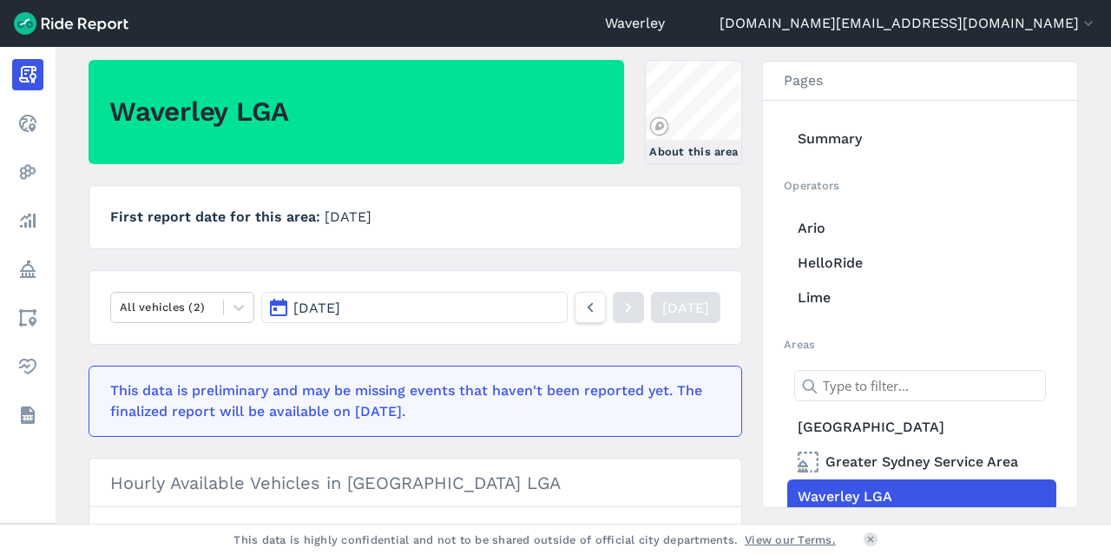
click at [279, 310] on button "[DATE]" at bounding box center [414, 307] width 306 height 31
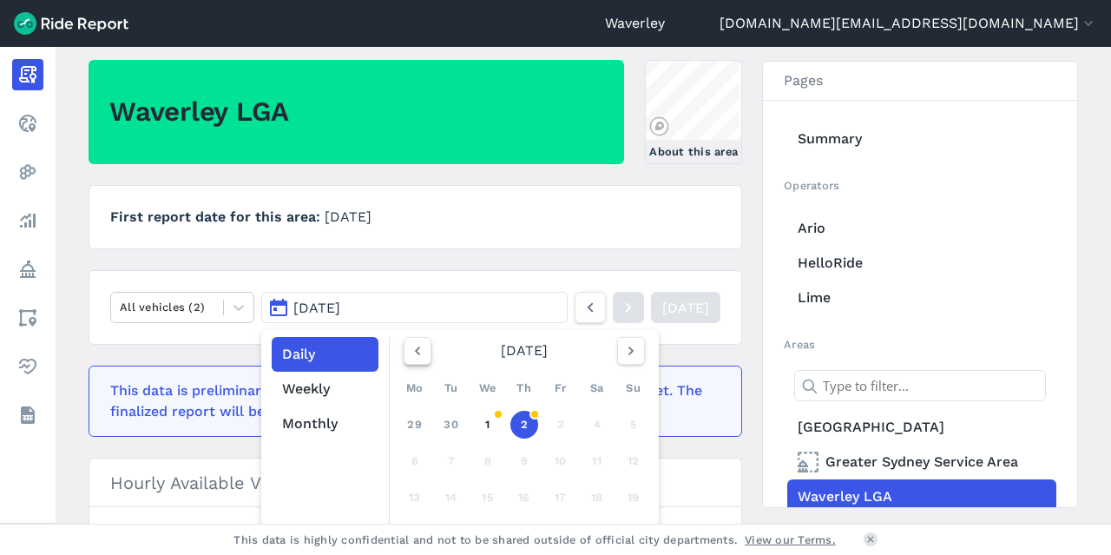
click at [415, 350] on use "button" at bounding box center [417, 350] width 5 height 9
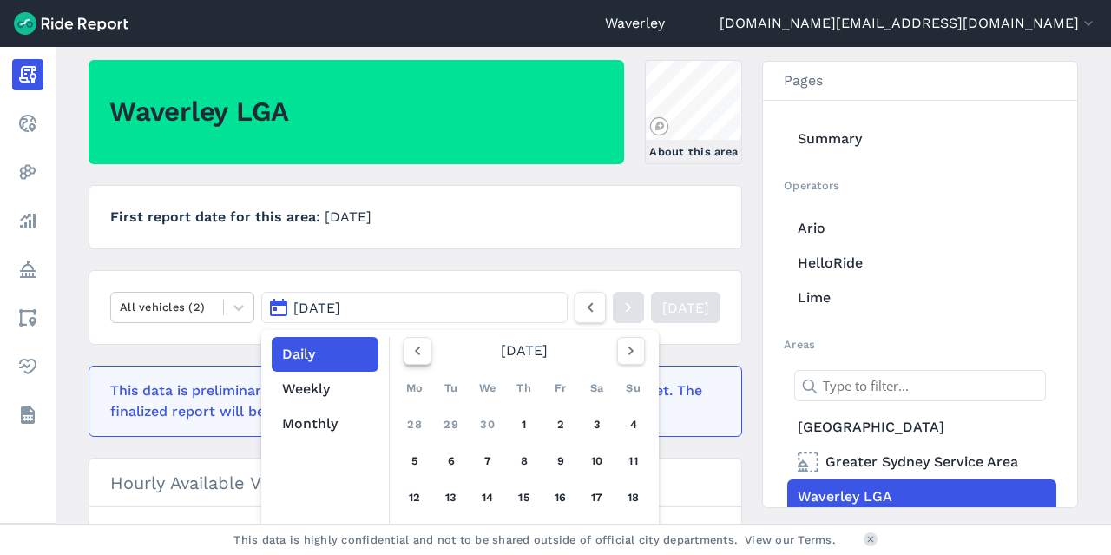
click at [415, 350] on use "button" at bounding box center [417, 350] width 5 height 9
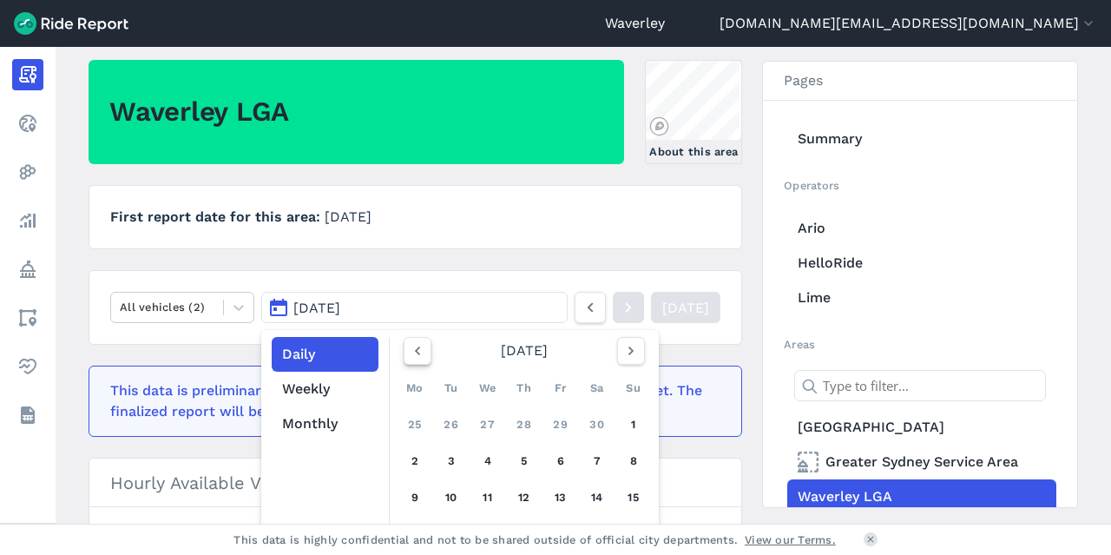
click at [415, 351] on use "button" at bounding box center [417, 350] width 5 height 9
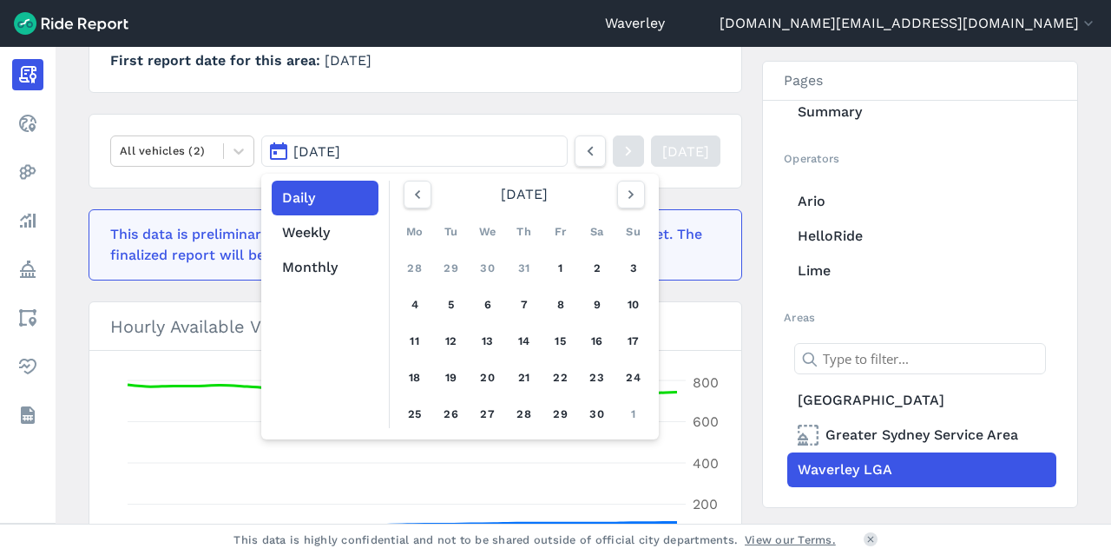
scroll to position [305, 0]
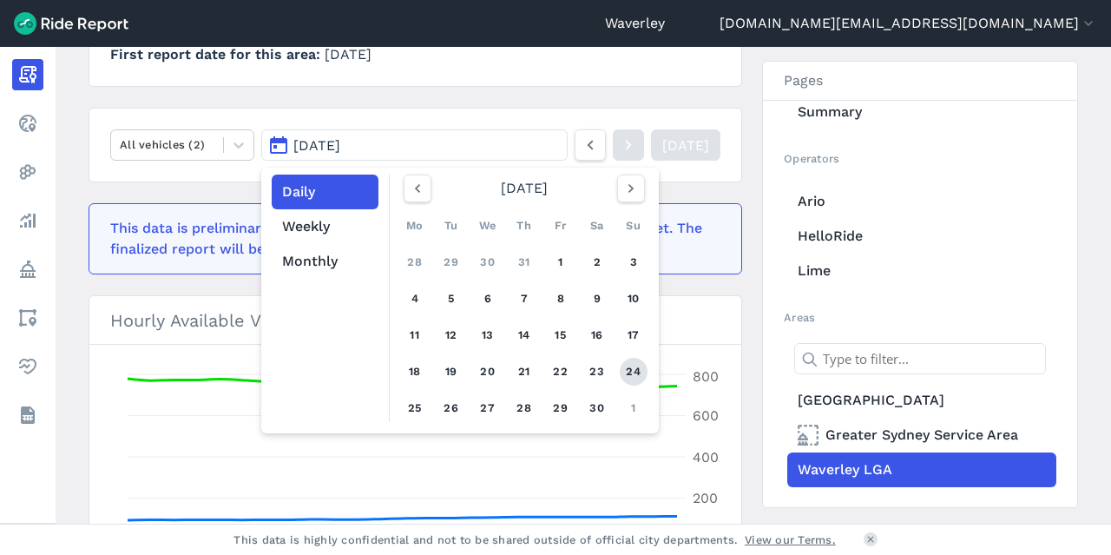
click at [634, 371] on link "24" at bounding box center [634, 372] width 28 height 28
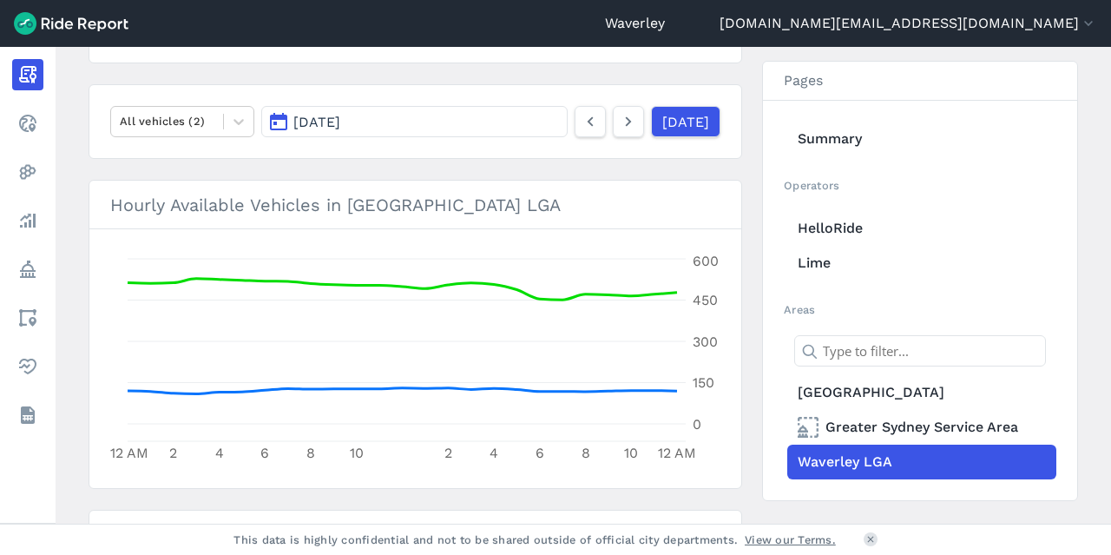
scroll to position [318, 0]
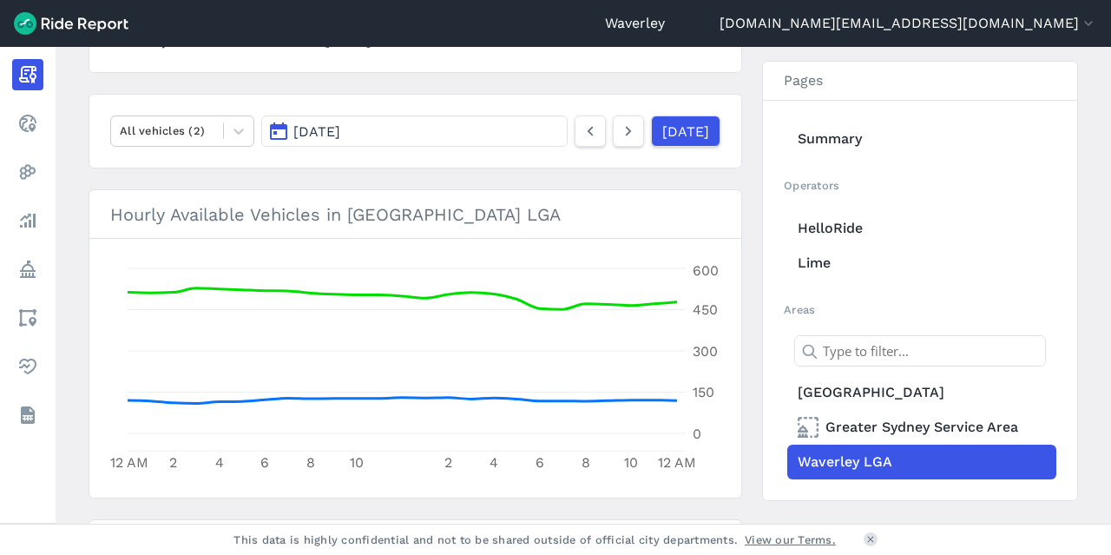
click at [286, 132] on button "[DATE]" at bounding box center [414, 130] width 306 height 31
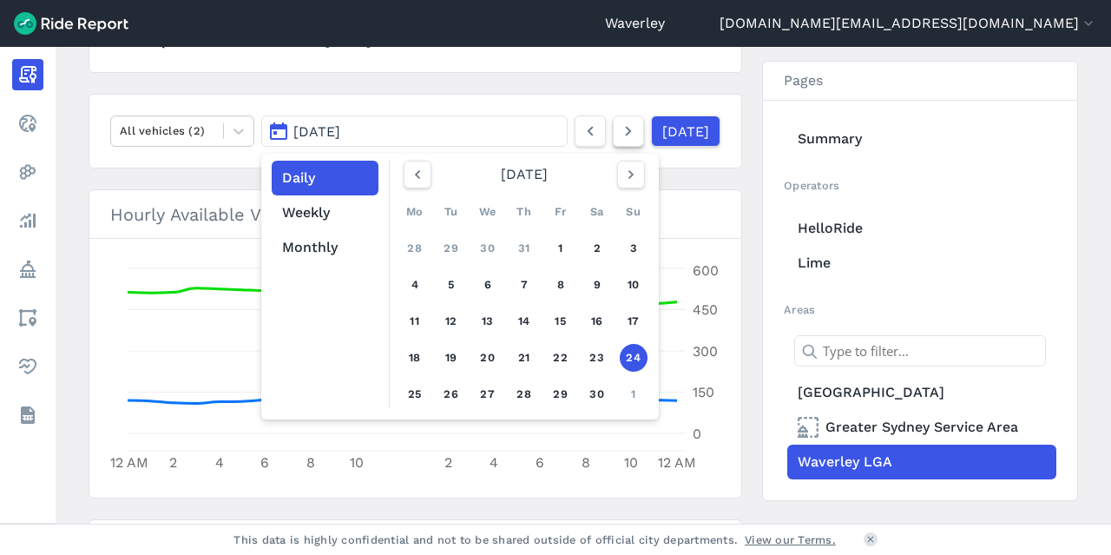
click at [619, 131] on icon at bounding box center [628, 131] width 19 height 21
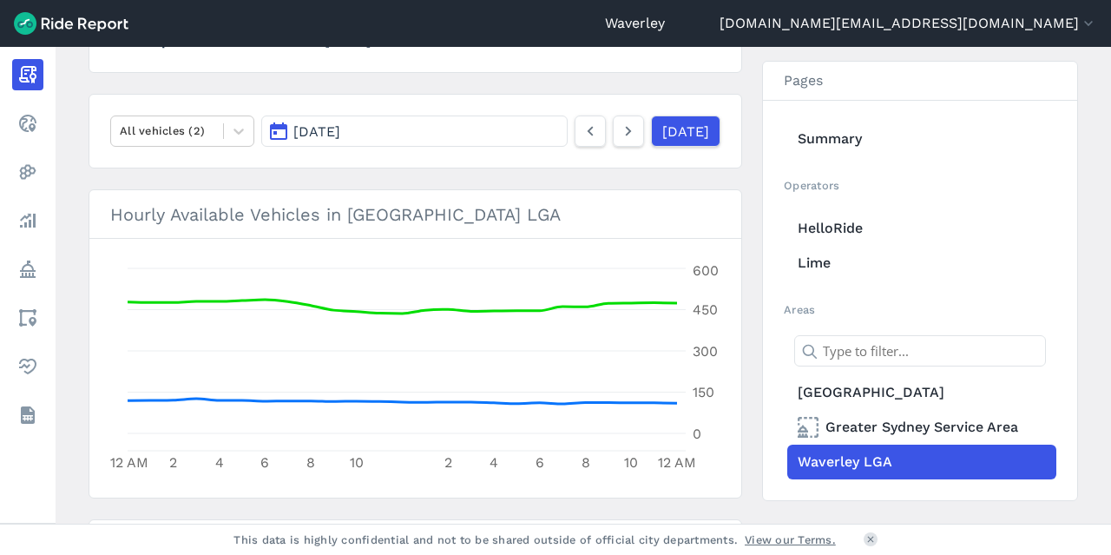
click at [272, 128] on button "[DATE]" at bounding box center [414, 130] width 306 height 31
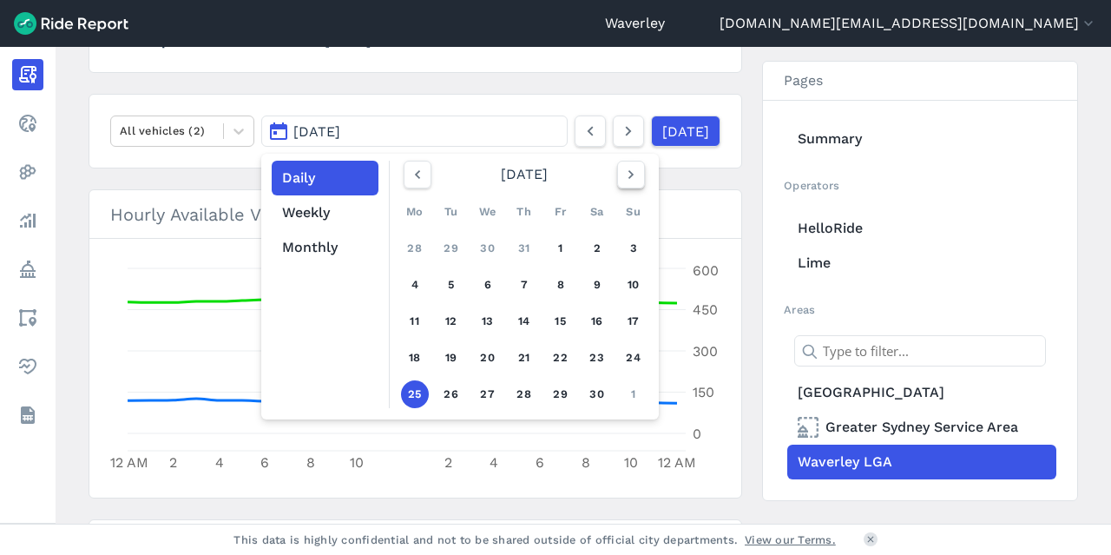
click at [628, 171] on icon "button" at bounding box center [630, 174] width 17 height 17
click at [488, 393] on link "25" at bounding box center [488, 394] width 28 height 28
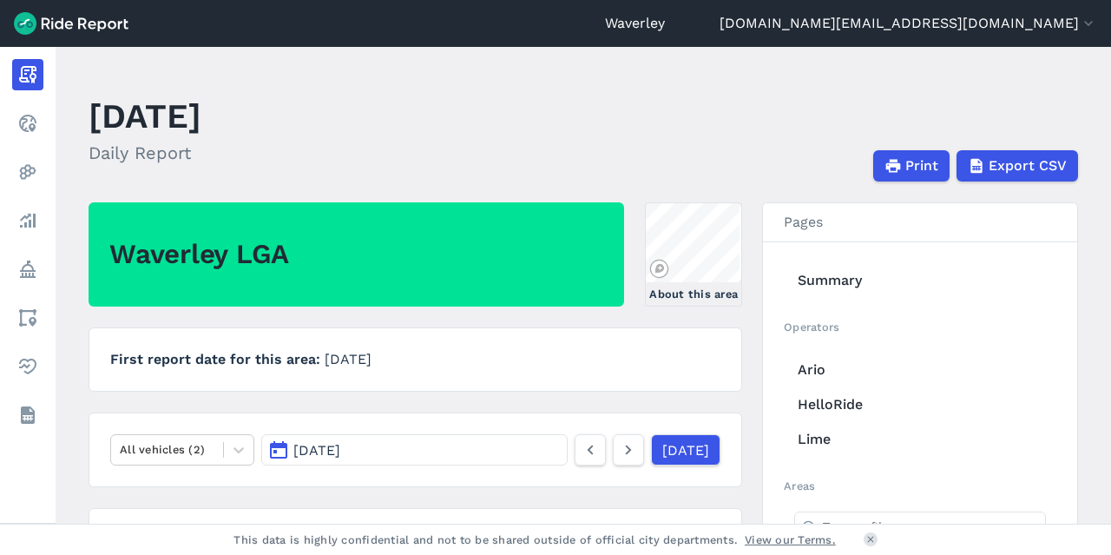
click at [277, 447] on button "[DATE]" at bounding box center [414, 449] width 306 height 31
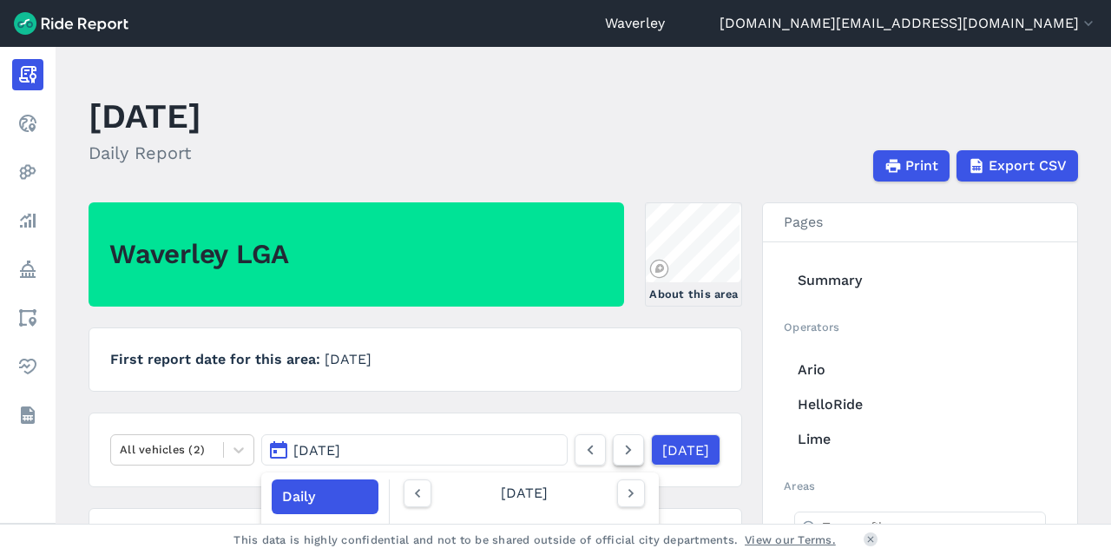
click at [619, 450] on icon at bounding box center [628, 449] width 19 height 21
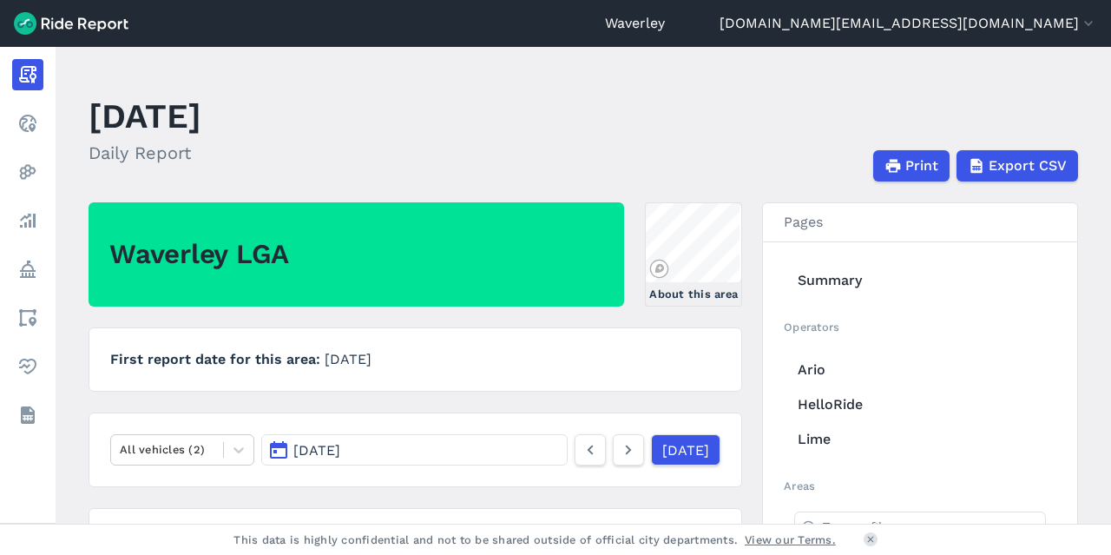
click at [276, 443] on button "[DATE]" at bounding box center [414, 449] width 306 height 31
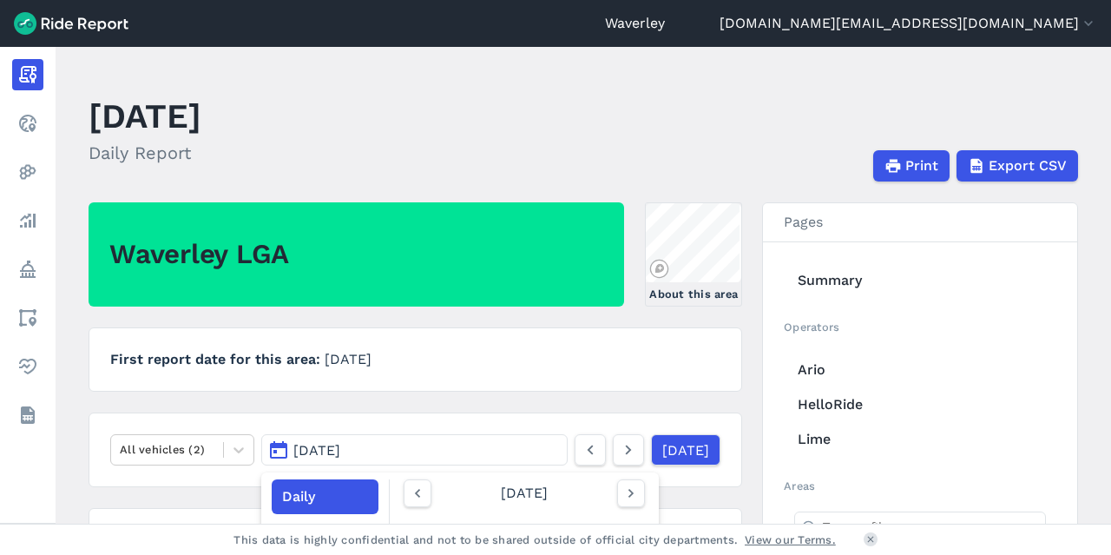
click at [278, 448] on button "[DATE]" at bounding box center [414, 449] width 306 height 31
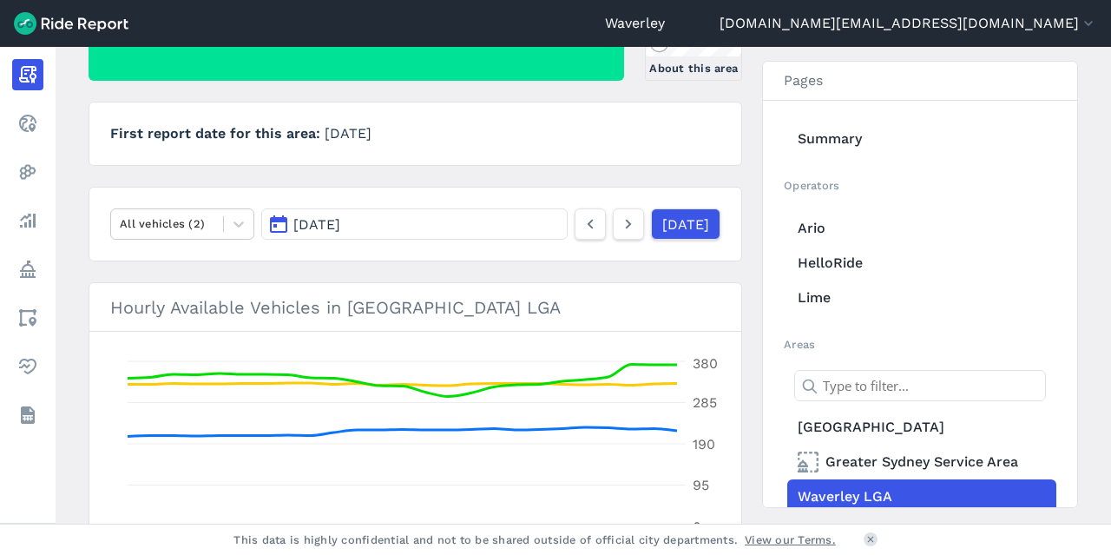
scroll to position [240, 0]
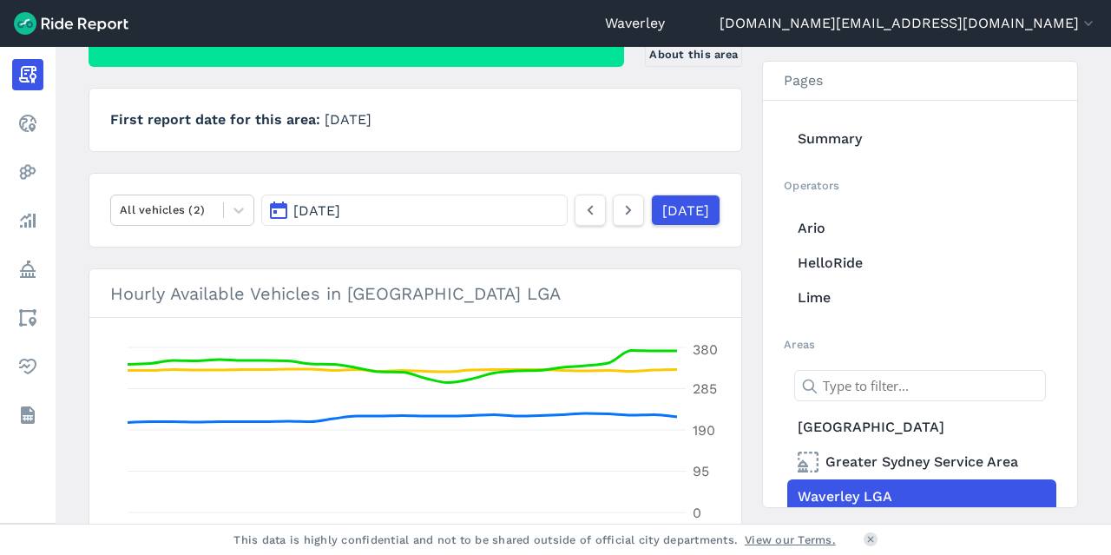
click at [280, 211] on button "[DATE]" at bounding box center [414, 209] width 306 height 31
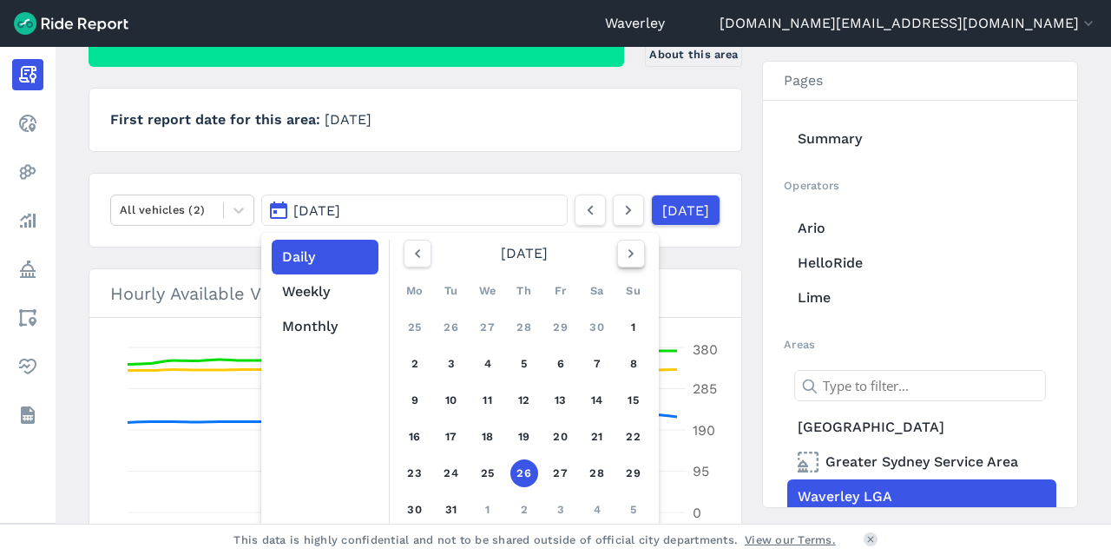
click at [622, 251] on icon "button" at bounding box center [630, 253] width 17 height 17
click at [596, 323] on link "4" at bounding box center [597, 327] width 28 height 28
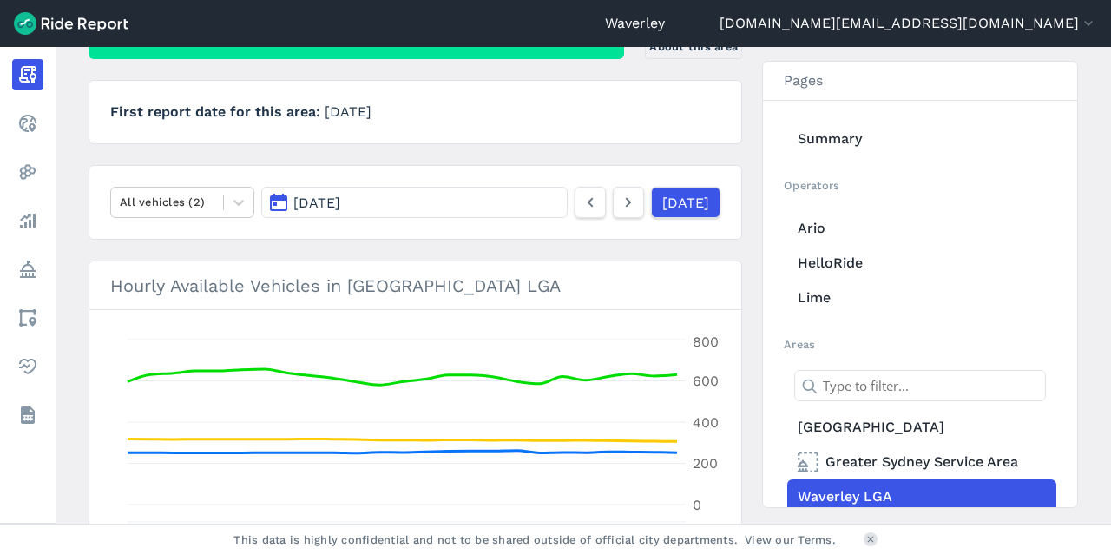
scroll to position [245, 0]
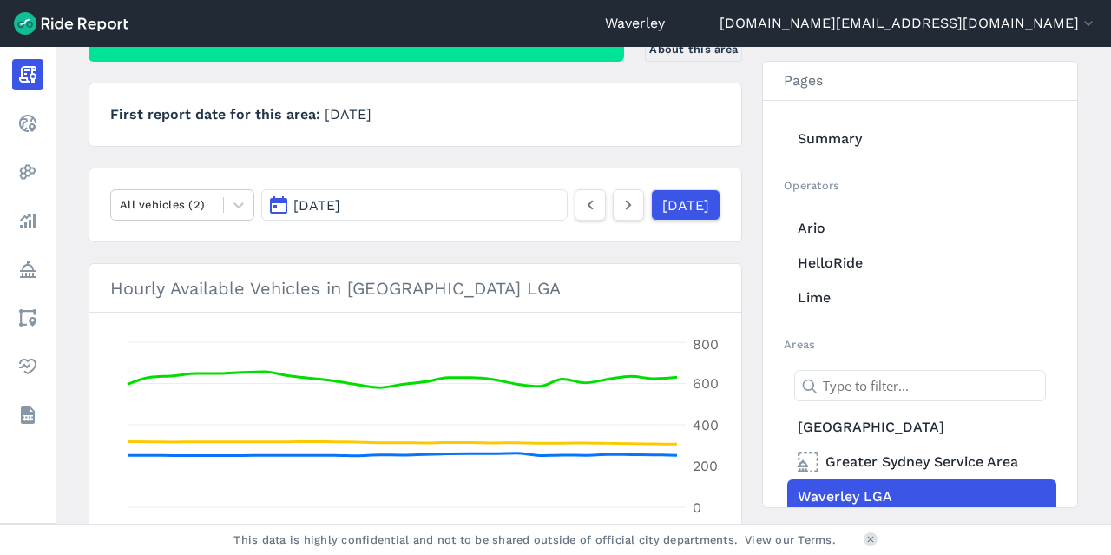
click at [274, 206] on button "[DATE]" at bounding box center [414, 204] width 306 height 31
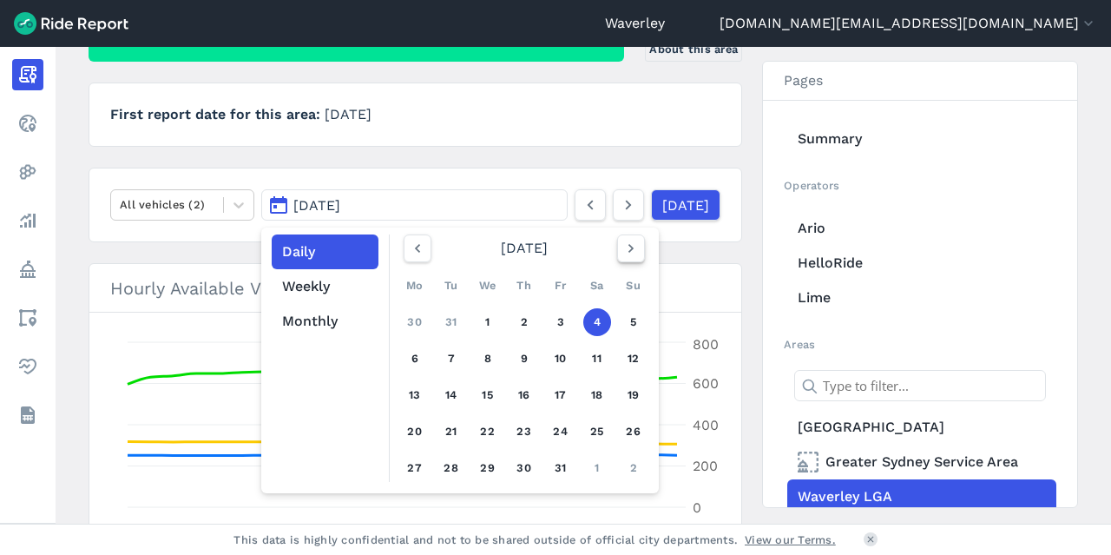
click at [628, 251] on icon "button" at bounding box center [630, 248] width 17 height 17
click at [599, 324] on link "1" at bounding box center [597, 322] width 28 height 28
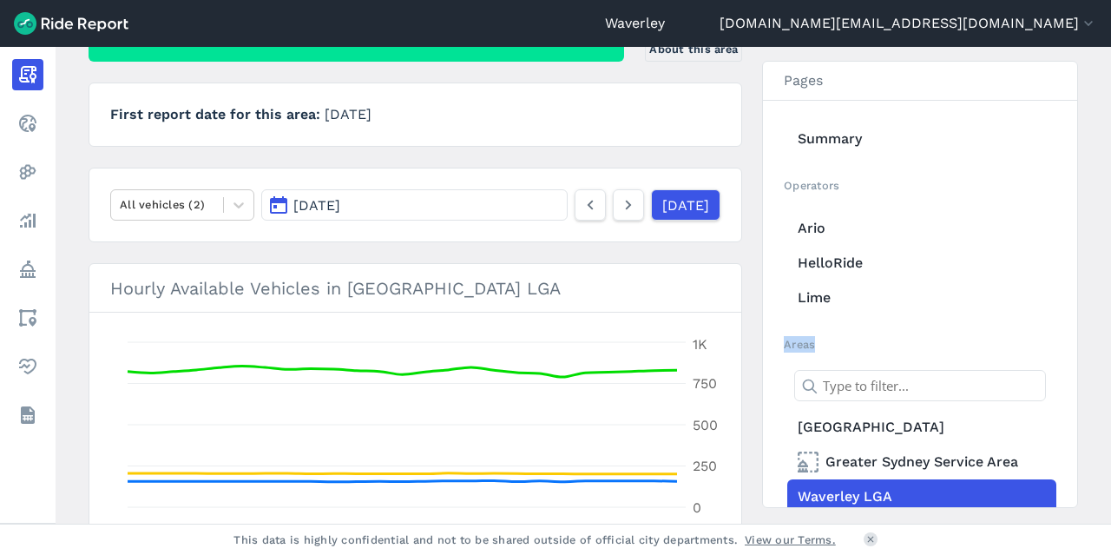
drag, startPoint x: 1104, startPoint y: 206, endPoint x: 1106, endPoint y: 228, distance: 22.6
click at [1106, 228] on main "[DATE] Daily Report Print Export CSV Waverley LGA About this area First report …" at bounding box center [583, 285] width 1055 height 476
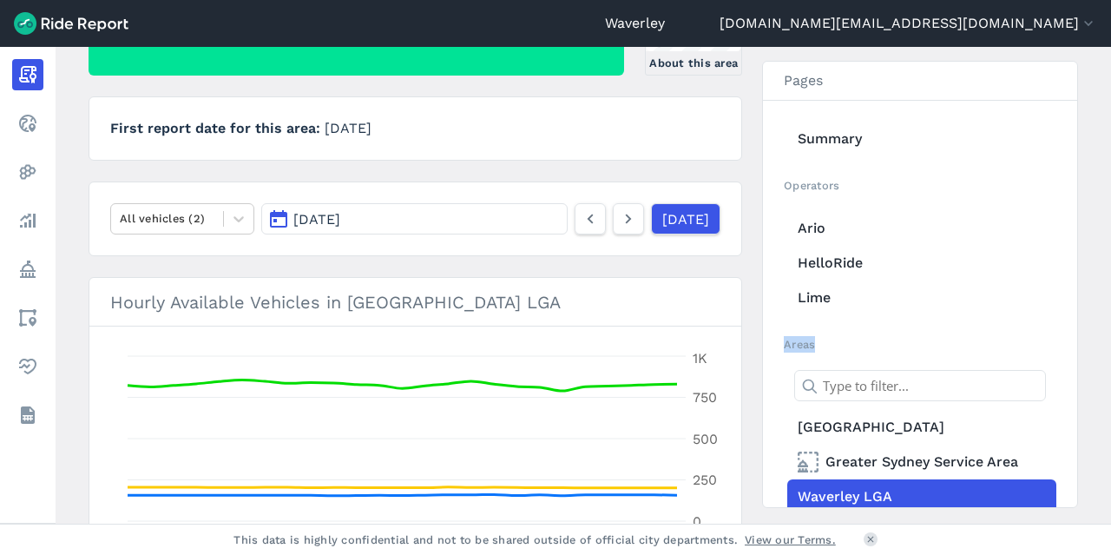
scroll to position [213, 0]
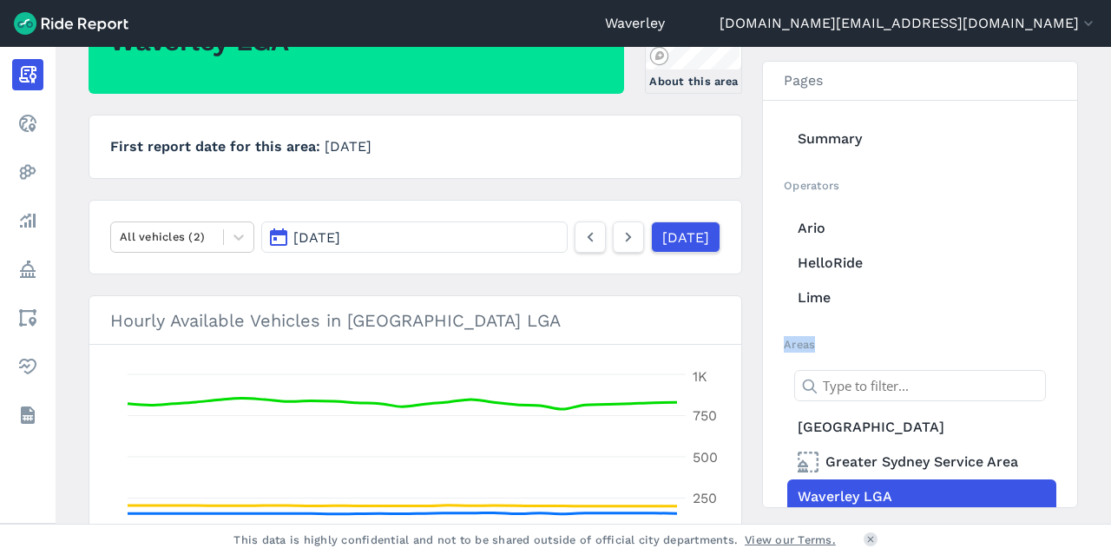
click at [276, 237] on button "[DATE]" at bounding box center [414, 236] width 306 height 31
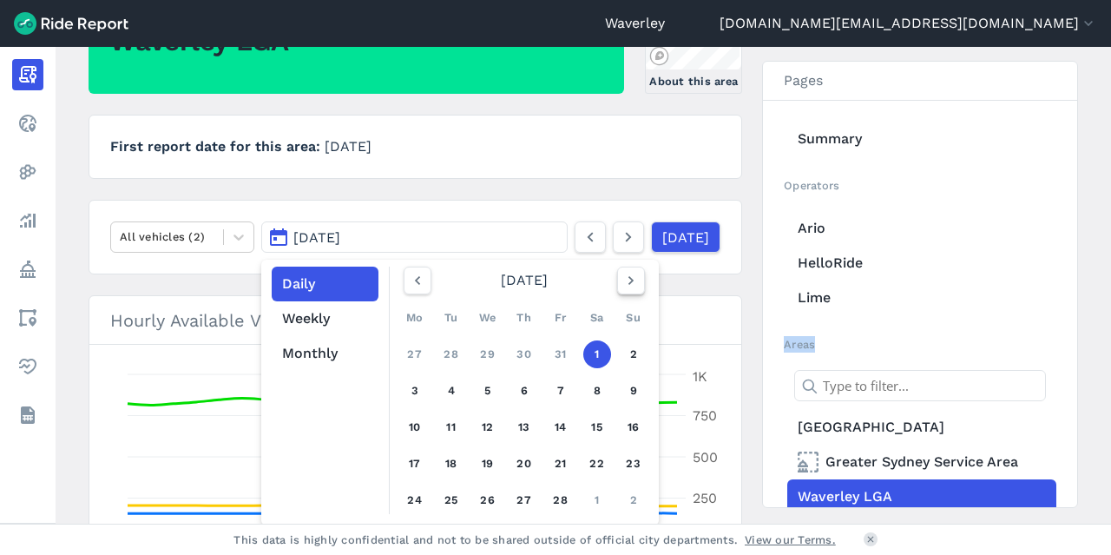
click at [624, 280] on icon "button" at bounding box center [630, 280] width 17 height 17
click at [592, 353] on link "1" at bounding box center [597, 354] width 28 height 28
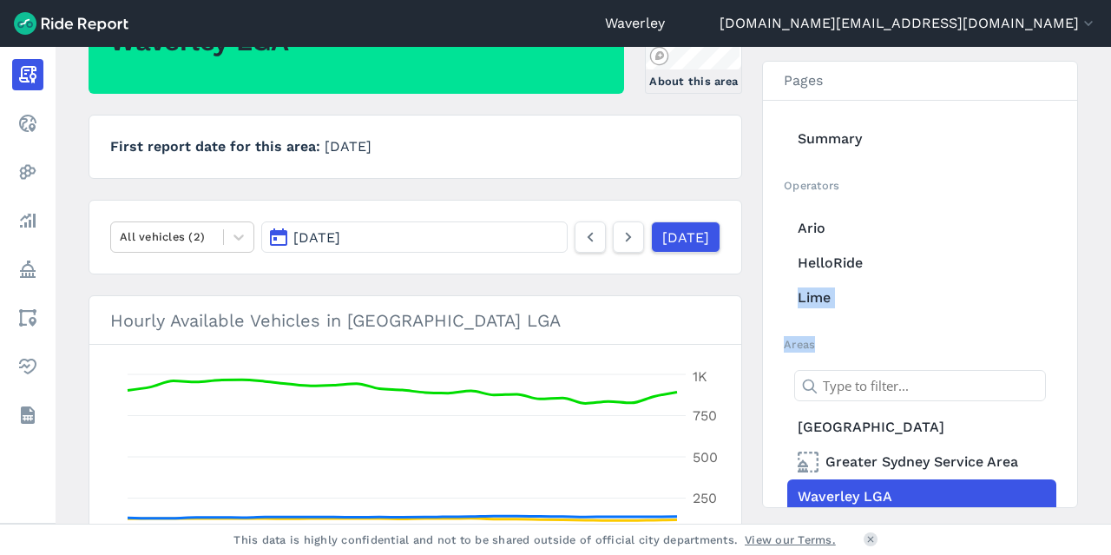
drag, startPoint x: 1105, startPoint y: 186, endPoint x: 1104, endPoint y: 270, distance: 84.2
click at [1104, 270] on main "[DATE] Daily Report Print Export CSV [GEOGRAPHIC_DATA] LGA About this area Firs…" at bounding box center [583, 285] width 1055 height 476
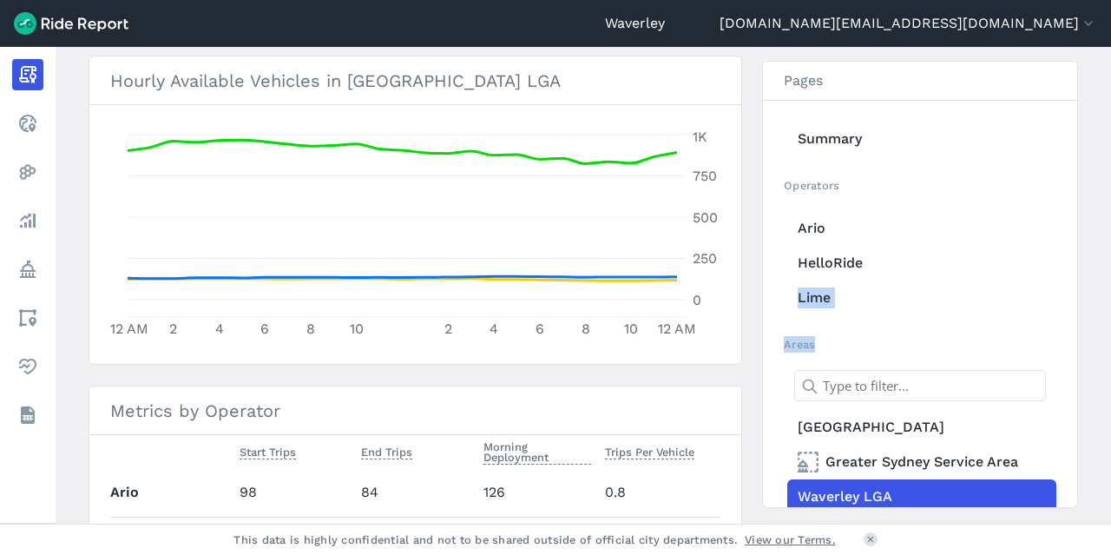
scroll to position [450, 0]
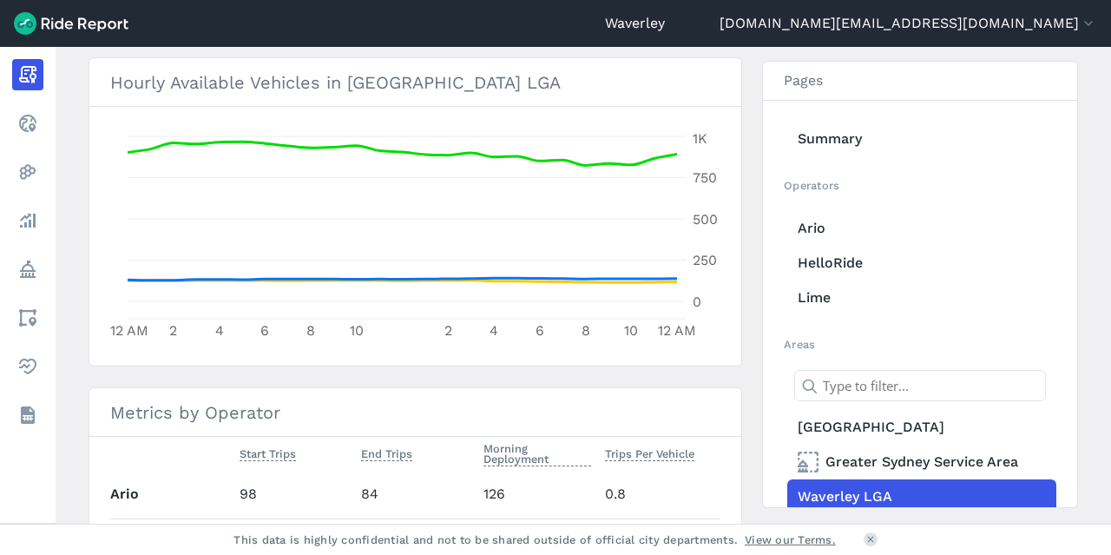
drag, startPoint x: 1105, startPoint y: 271, endPoint x: 1110, endPoint y: 171, distance: 99.9
click at [1110, 180] on main "[DATE] Daily Report Print Export CSV [GEOGRAPHIC_DATA] LGA About this area Firs…" at bounding box center [583, 285] width 1055 height 476
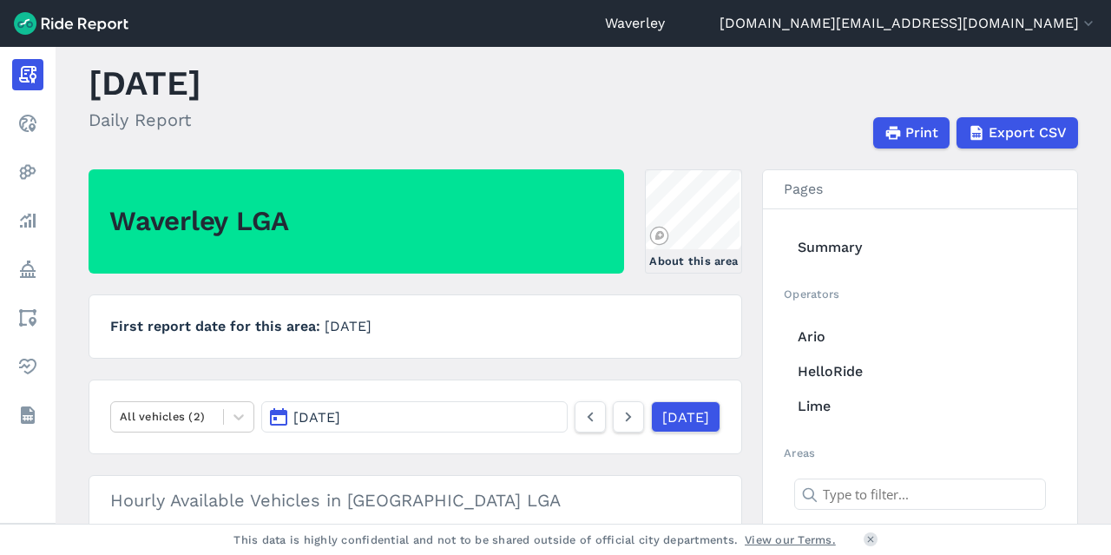
click at [279, 415] on button "[DATE]" at bounding box center [414, 416] width 306 height 31
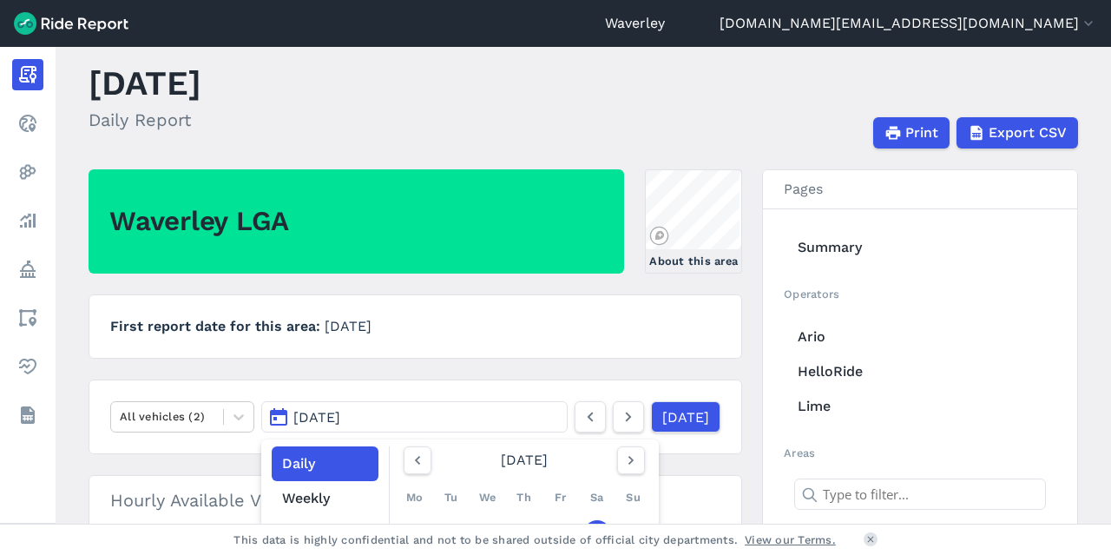
click at [281, 411] on button "[DATE]" at bounding box center [414, 416] width 306 height 31
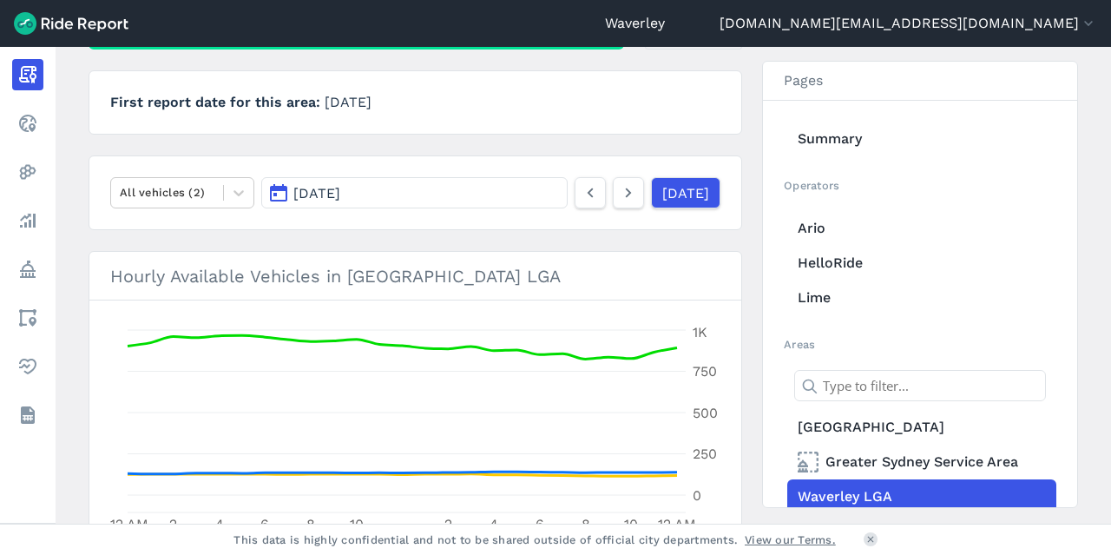
scroll to position [273, 0]
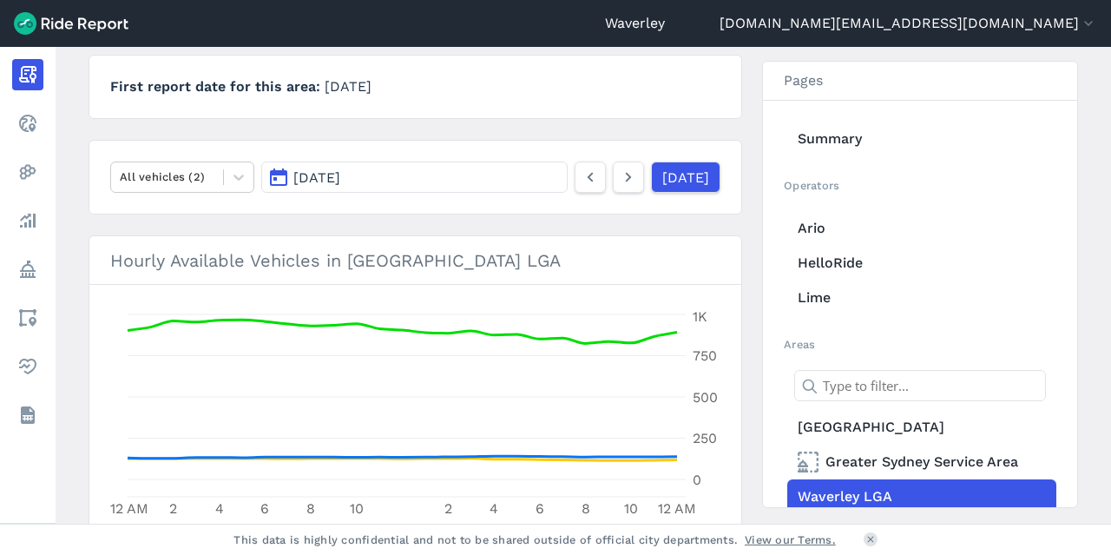
click at [278, 176] on button "[DATE]" at bounding box center [414, 176] width 306 height 31
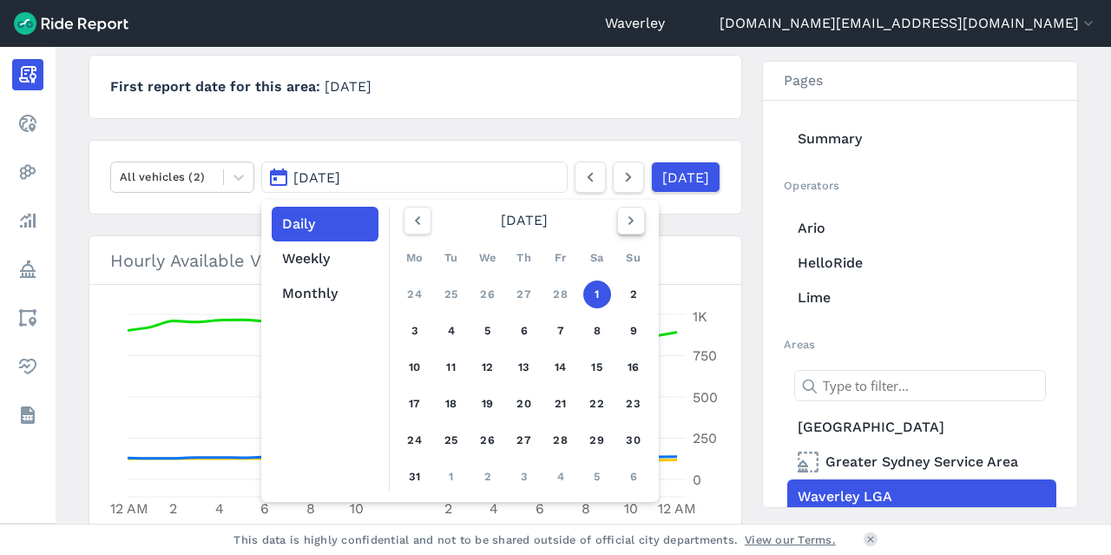
click at [634, 220] on icon "button" at bounding box center [630, 220] width 17 height 17
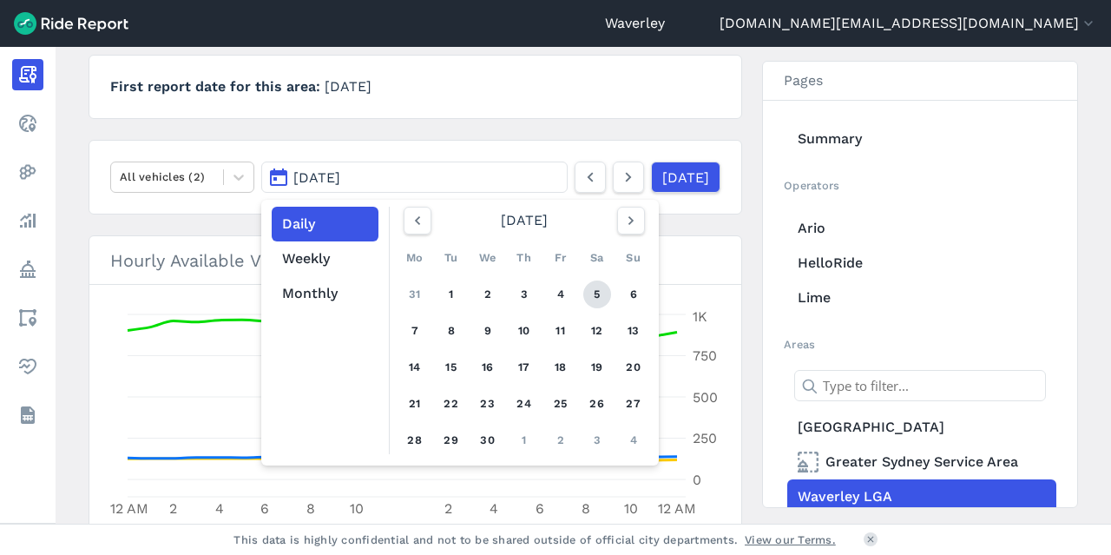
click at [595, 294] on link "5" at bounding box center [597, 294] width 28 height 28
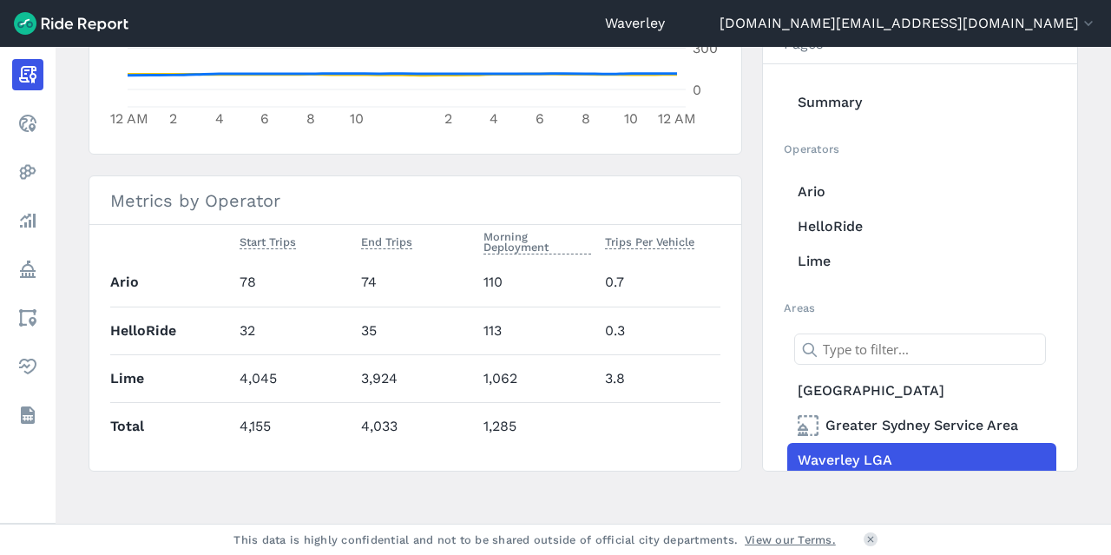
scroll to position [667, 0]
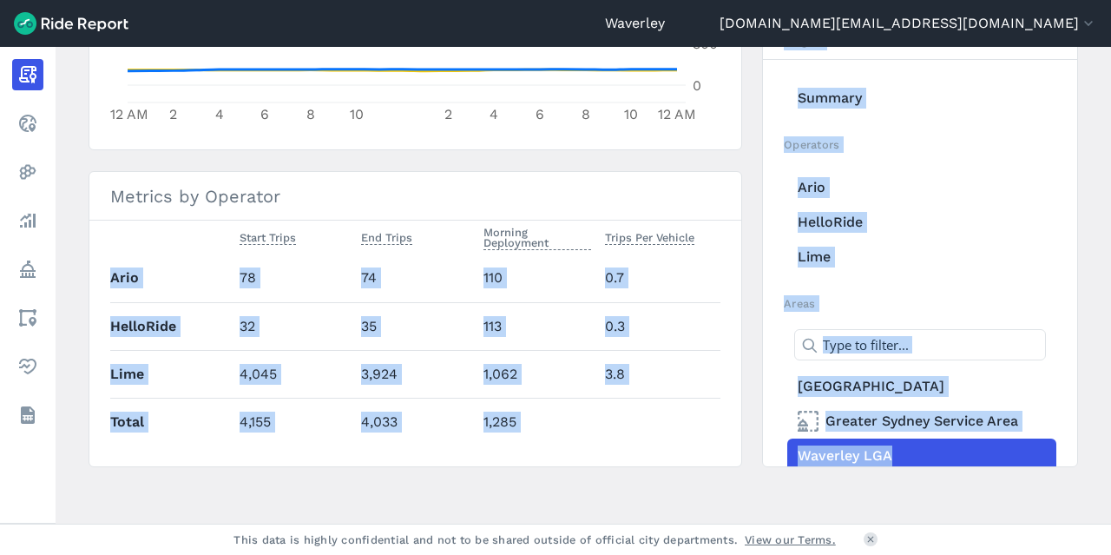
drag, startPoint x: 1105, startPoint y: 364, endPoint x: 1100, endPoint y: 256, distance: 107.7
click at [1110, 257] on main "[DATE] Daily Report Print Export CSV Waverley LGA About this area First report …" at bounding box center [583, 285] width 1055 height 476
click at [989, 270] on link "Lime" at bounding box center [921, 257] width 269 height 35
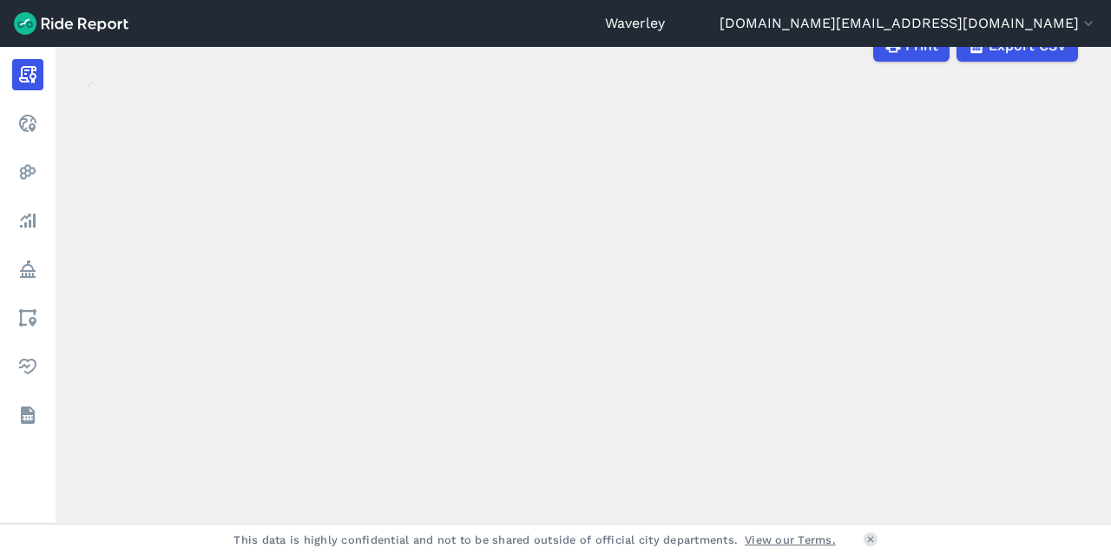
scroll to position [135, 0]
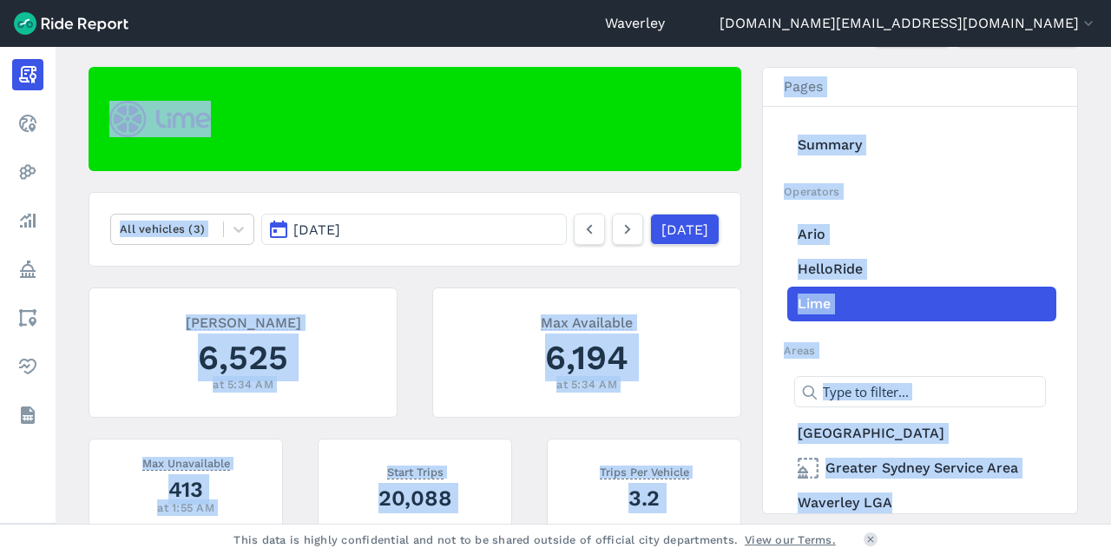
click at [292, 119] on h2 at bounding box center [415, 119] width 653 height 104
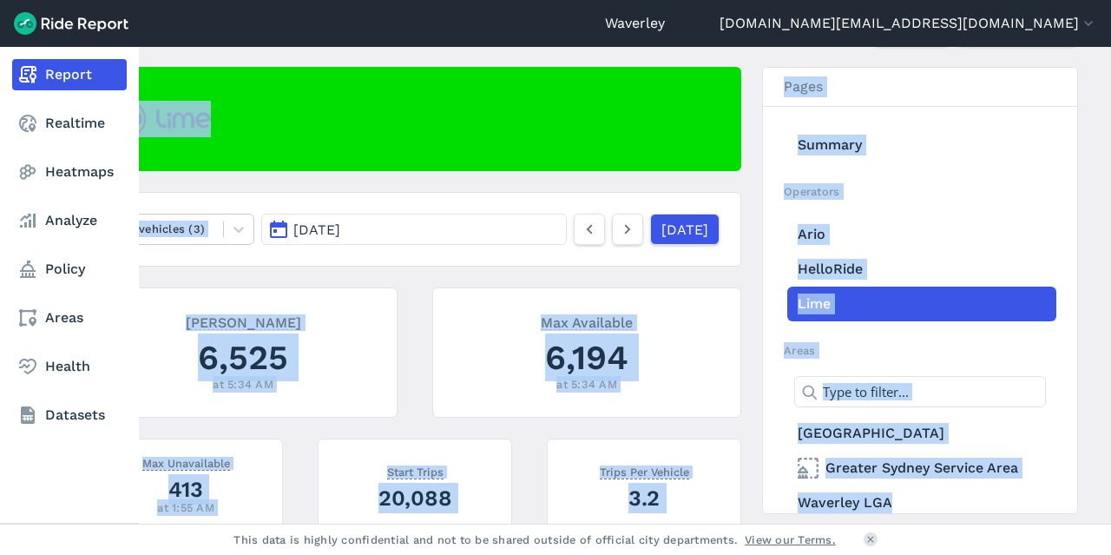
click at [83, 77] on link "Report" at bounding box center [69, 74] width 115 height 31
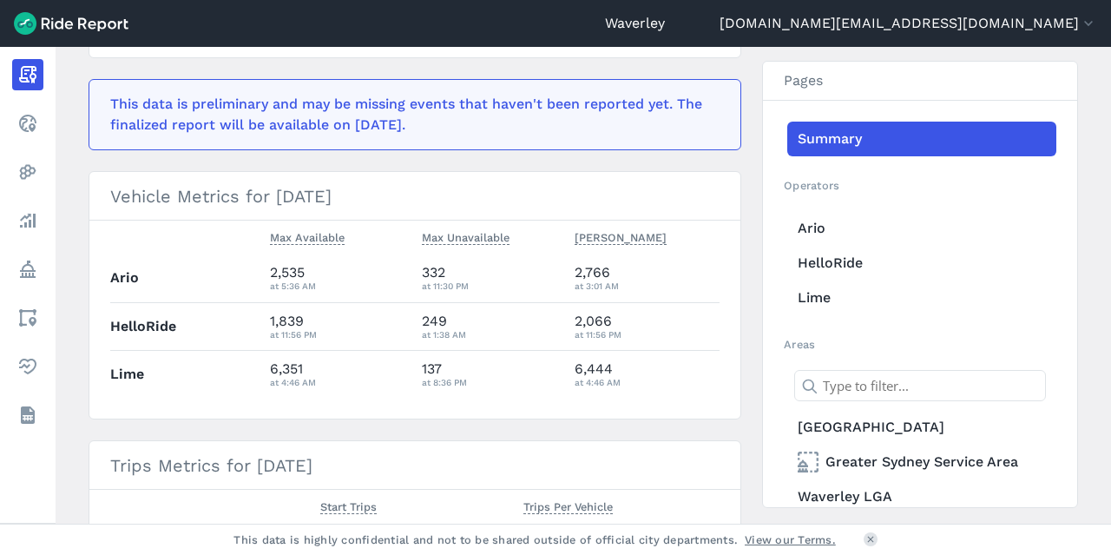
scroll to position [399, 0]
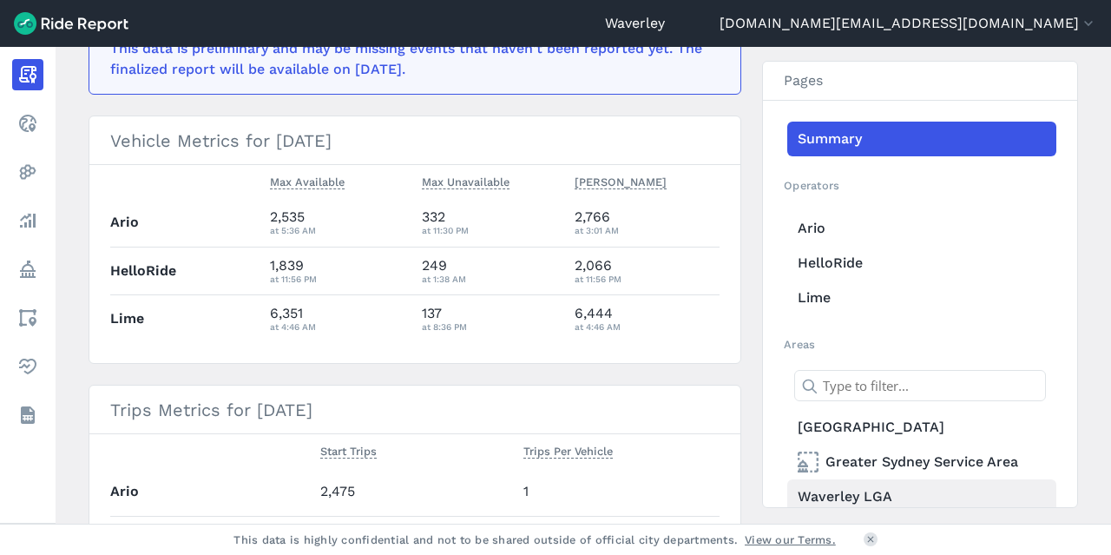
click at [860, 493] on link "Waverley LGA" at bounding box center [921, 496] width 269 height 35
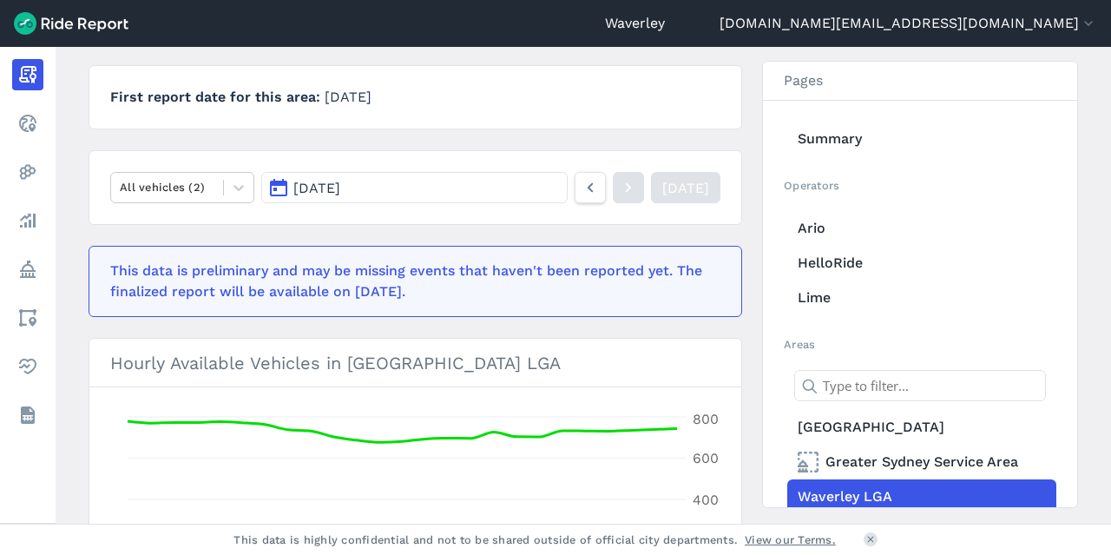
scroll to position [233, 0]
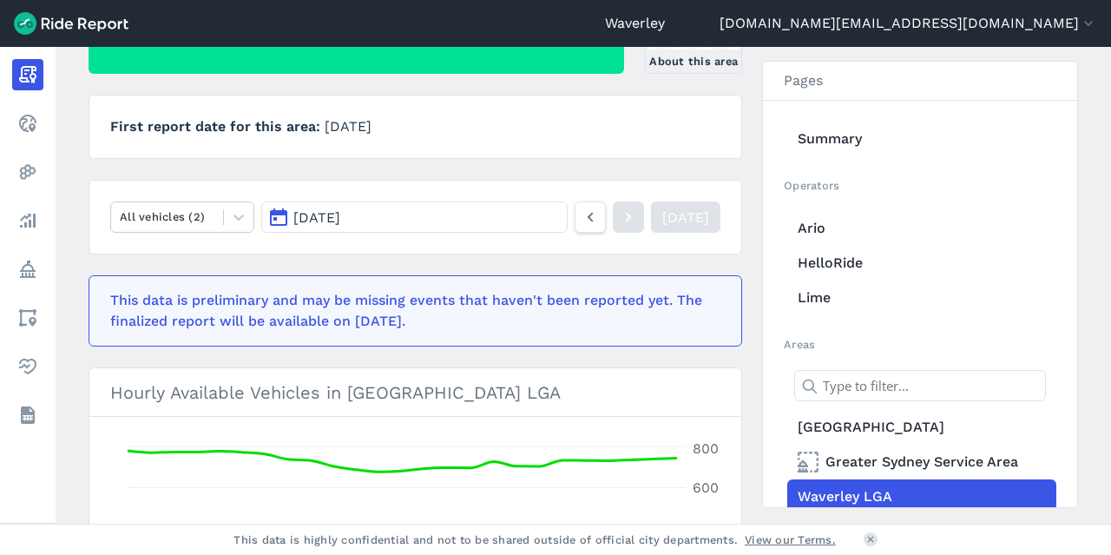
click at [278, 214] on button "[DATE]" at bounding box center [414, 216] width 306 height 31
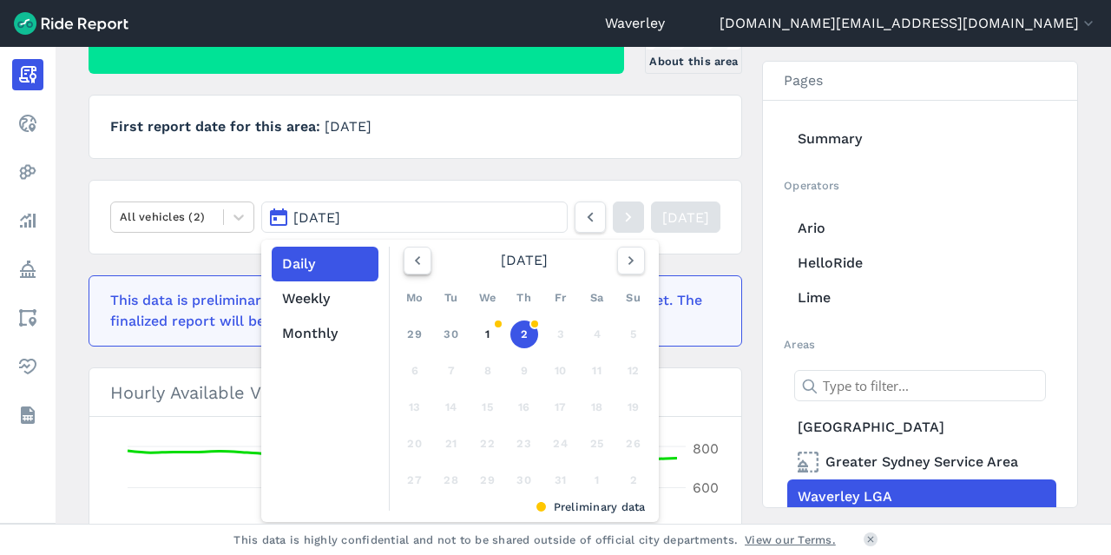
click at [415, 259] on use "button" at bounding box center [417, 260] width 5 height 9
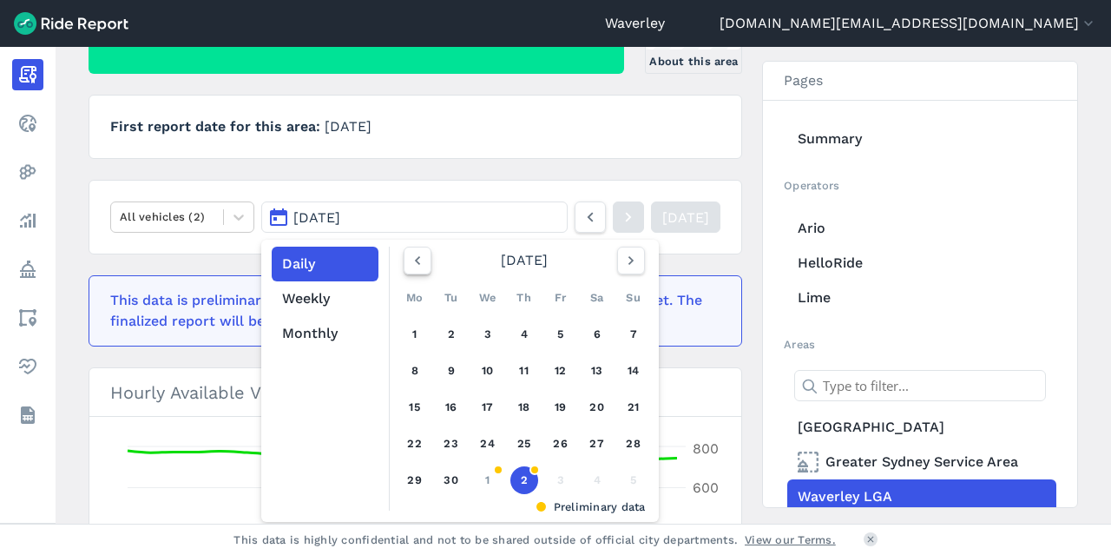
click at [415, 258] on icon "button" at bounding box center [417, 260] width 17 height 17
click at [417, 258] on icon "button" at bounding box center [417, 260] width 17 height 17
click at [419, 257] on icon "button" at bounding box center [417, 260] width 17 height 17
click at [420, 258] on icon "button" at bounding box center [417, 260] width 17 height 17
click at [597, 332] on link "3" at bounding box center [597, 334] width 28 height 28
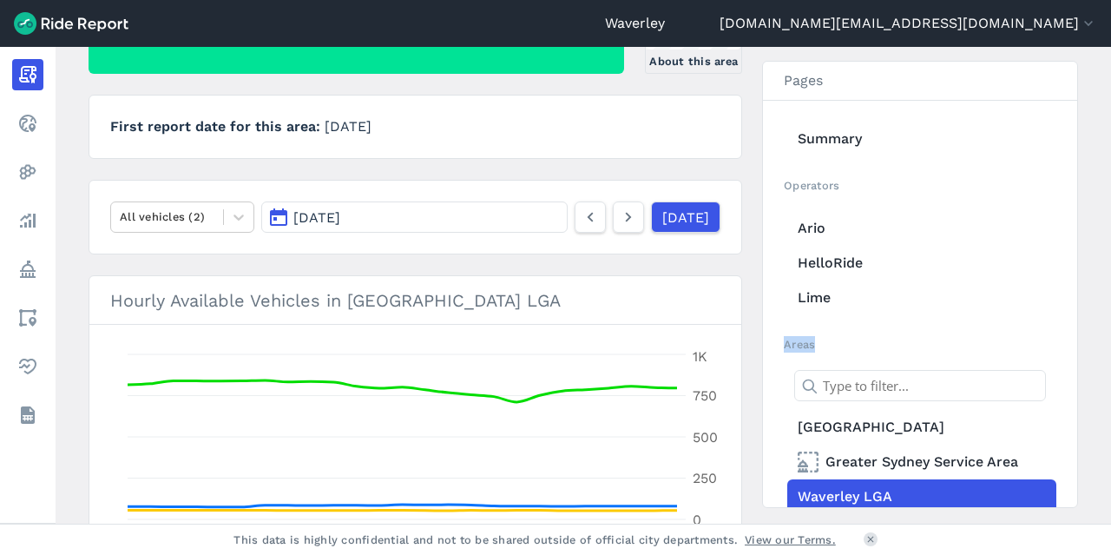
drag, startPoint x: 1105, startPoint y: 192, endPoint x: 1098, endPoint y: 260, distance: 68.9
click at [1098, 260] on main "[DATE] Daily Report Print Export CSV Waverley LGA About this area First report …" at bounding box center [583, 285] width 1055 height 476
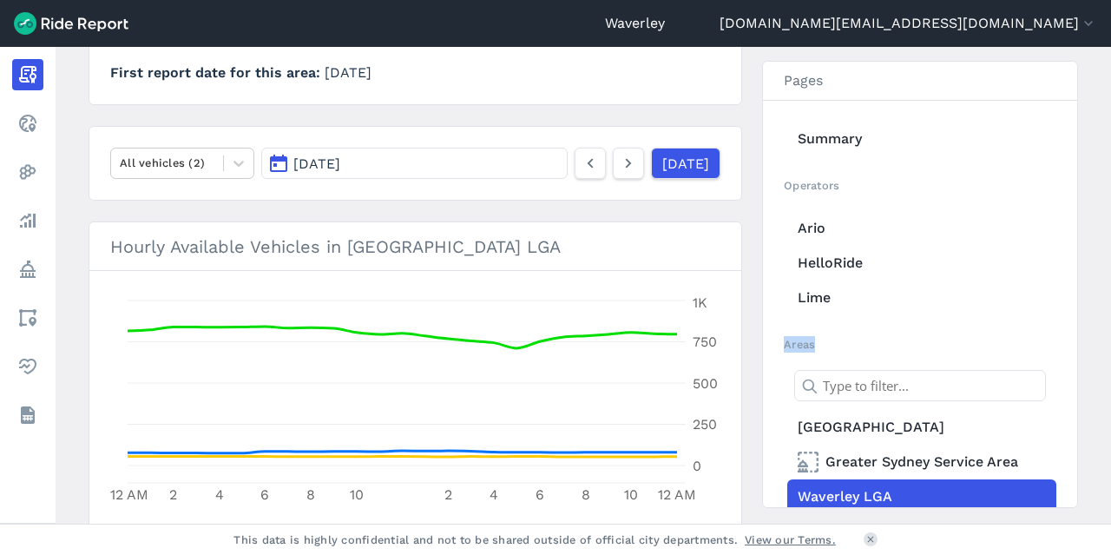
scroll to position [283, 0]
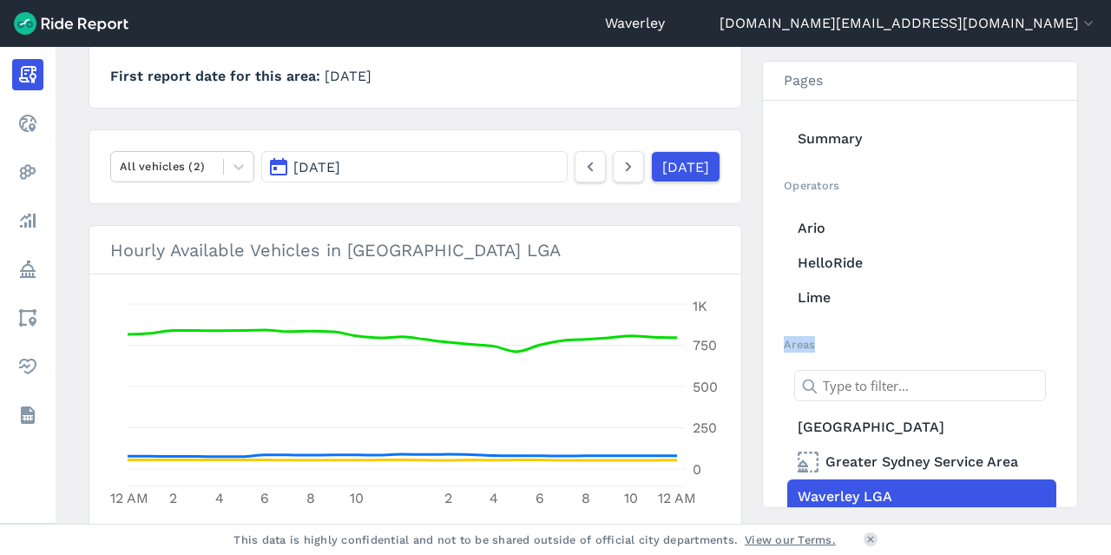
click at [279, 166] on button "[DATE]" at bounding box center [414, 166] width 306 height 31
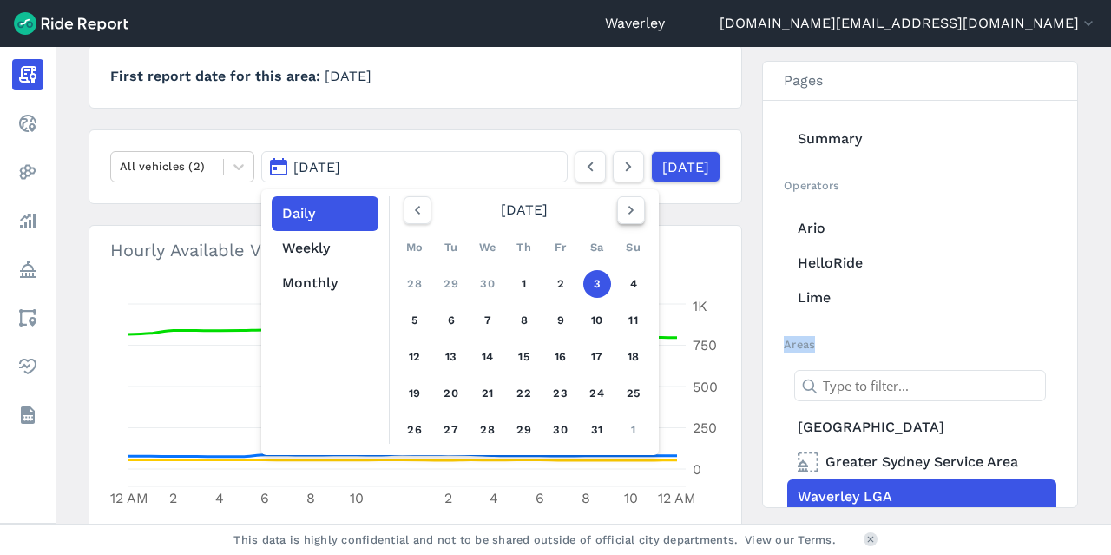
click at [630, 209] on icon "button" at bounding box center [630, 209] width 17 height 17
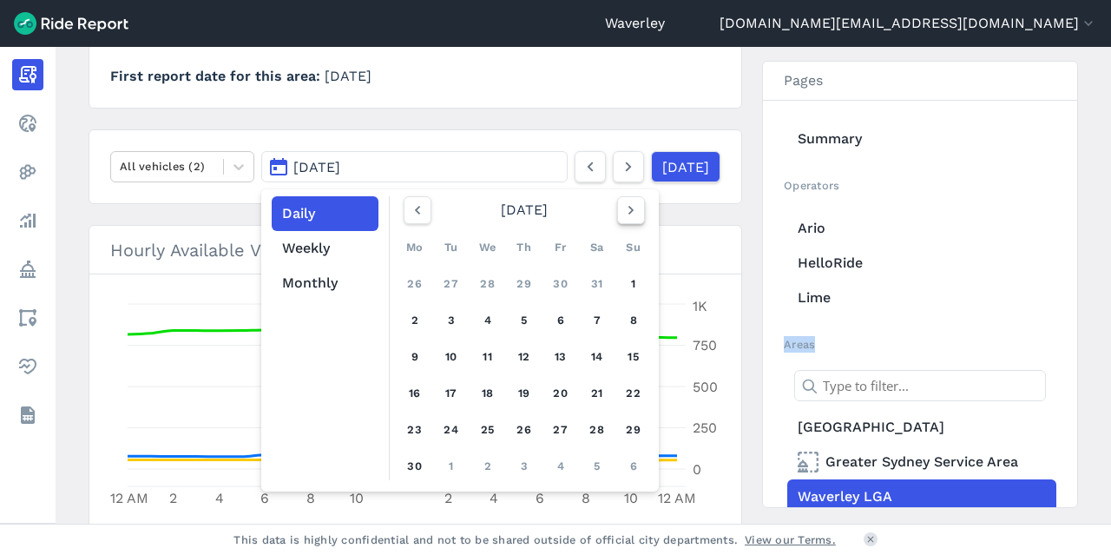
click at [630, 209] on icon "button" at bounding box center [630, 209] width 17 height 17
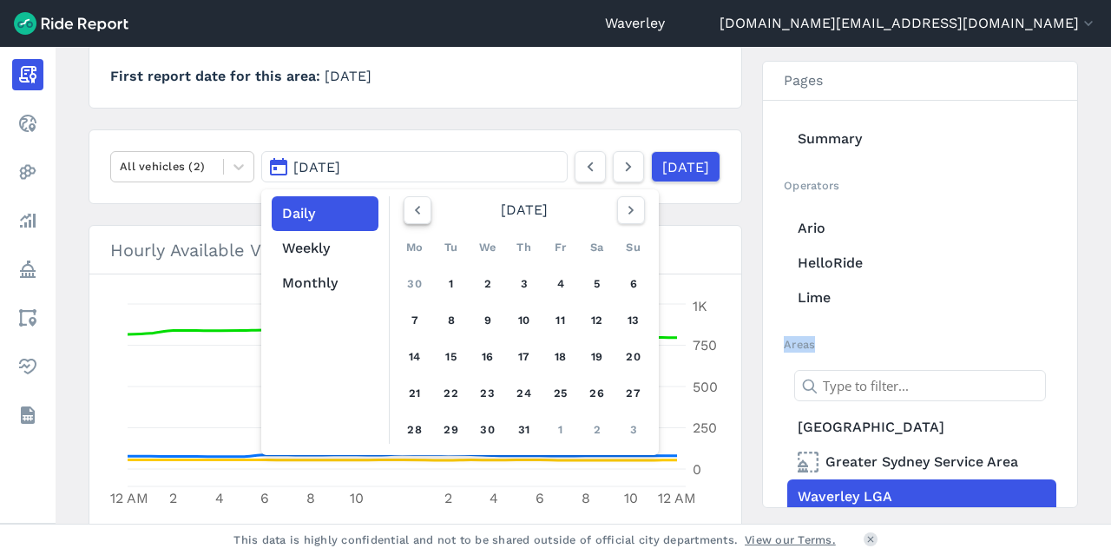
click at [415, 208] on icon "button" at bounding box center [417, 209] width 17 height 17
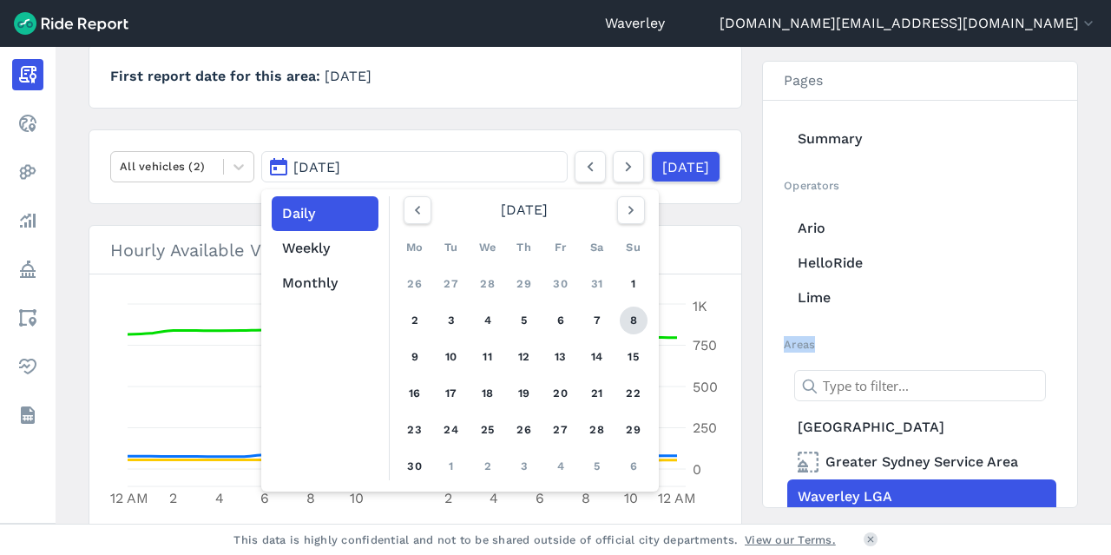
click at [634, 315] on link "8" at bounding box center [634, 320] width 28 height 28
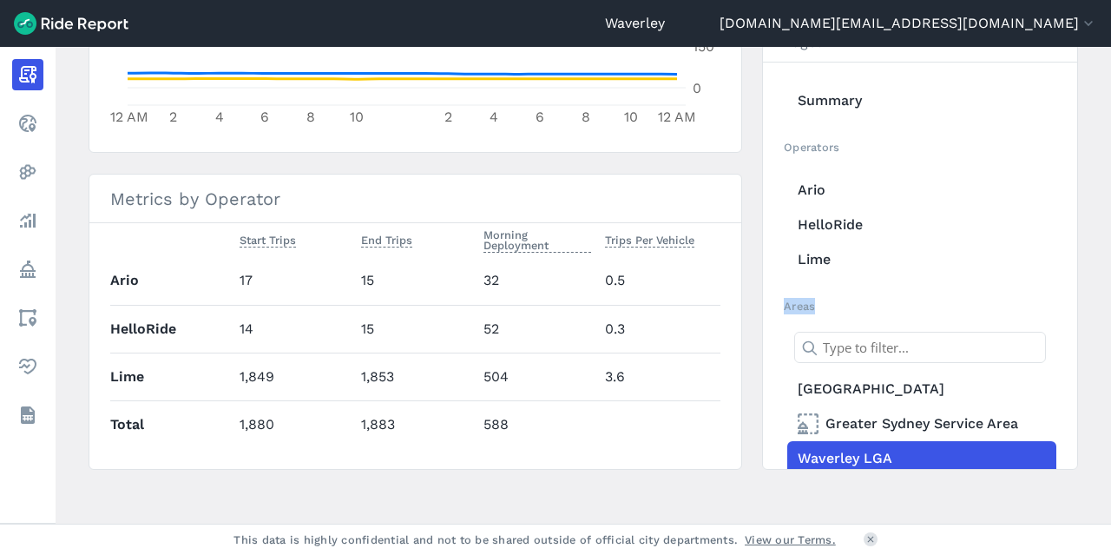
scroll to position [669, 0]
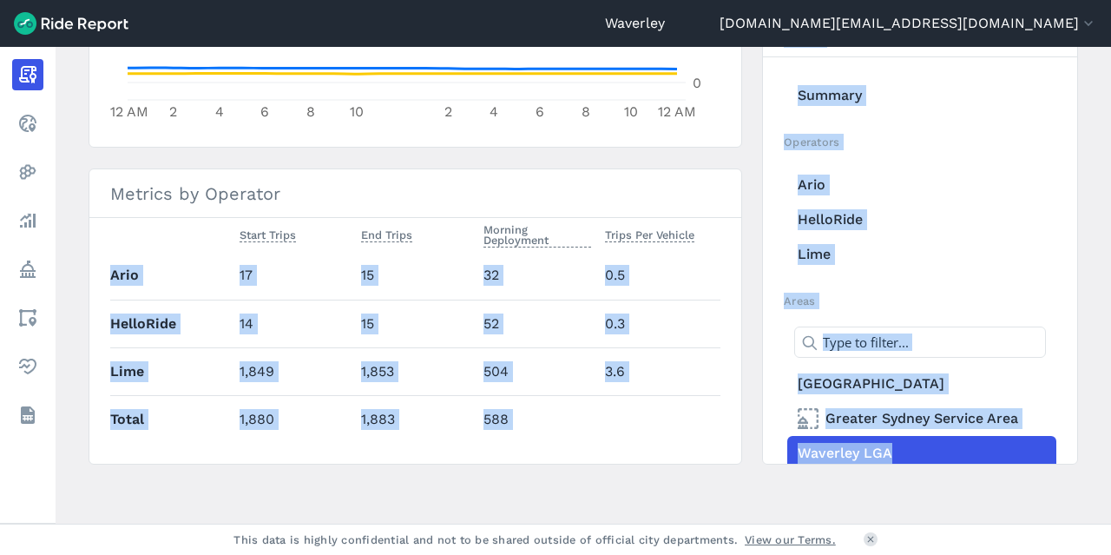
drag, startPoint x: 1100, startPoint y: 399, endPoint x: 1083, endPoint y: 240, distance: 159.8
click at [1088, 242] on main "[DATE] Daily Report Print Export CSV [GEOGRAPHIC_DATA] LGA About this area Firs…" at bounding box center [583, 285] width 1055 height 476
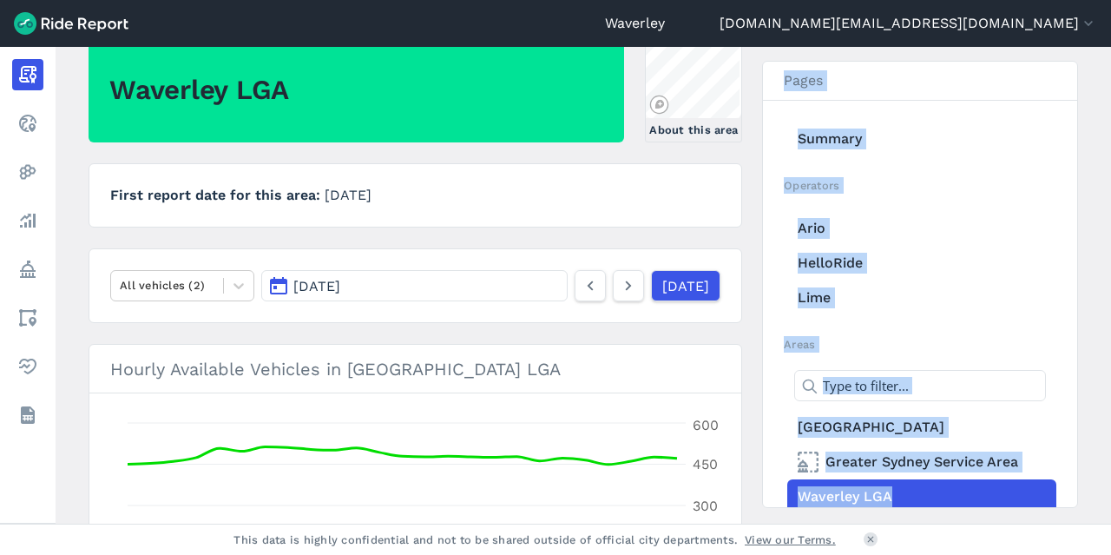
scroll to position [167, 0]
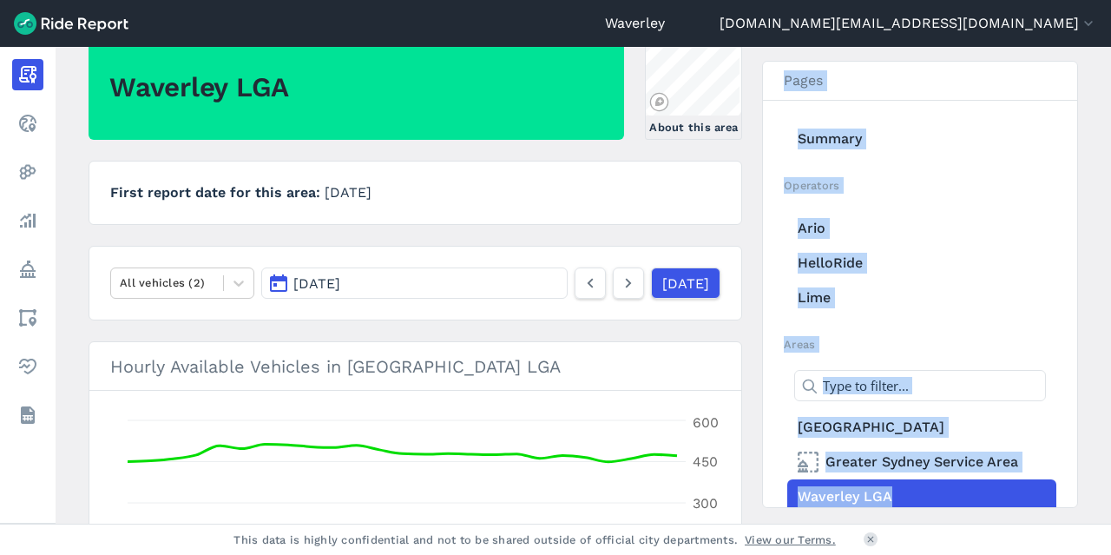
click at [282, 284] on button "[DATE]" at bounding box center [414, 282] width 306 height 31
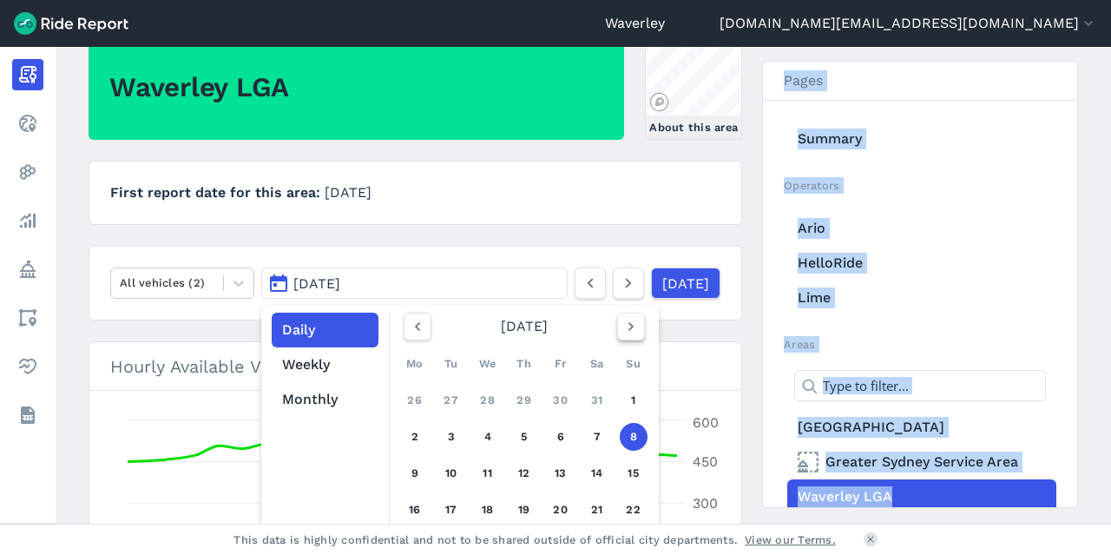
click at [634, 325] on icon "button" at bounding box center [630, 326] width 17 height 17
click at [595, 400] on link "5" at bounding box center [597, 400] width 28 height 28
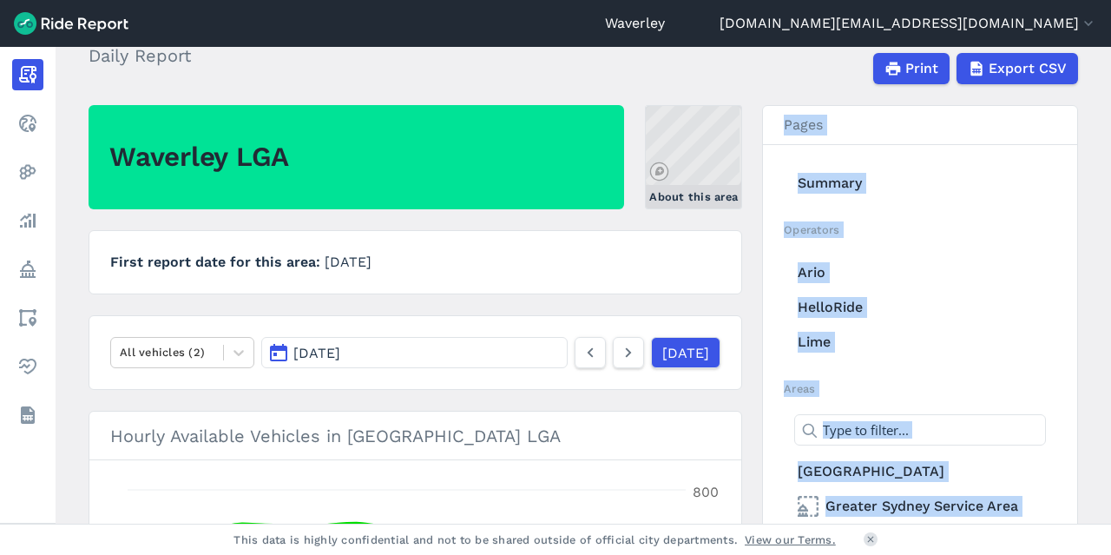
scroll to position [95, 0]
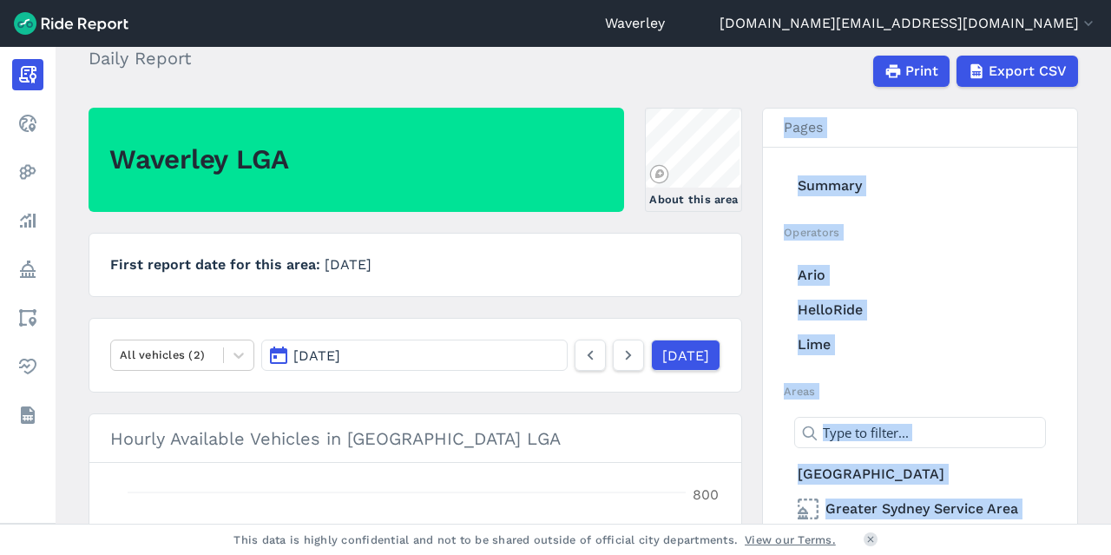
click at [277, 353] on button "[DATE]" at bounding box center [414, 354] width 306 height 31
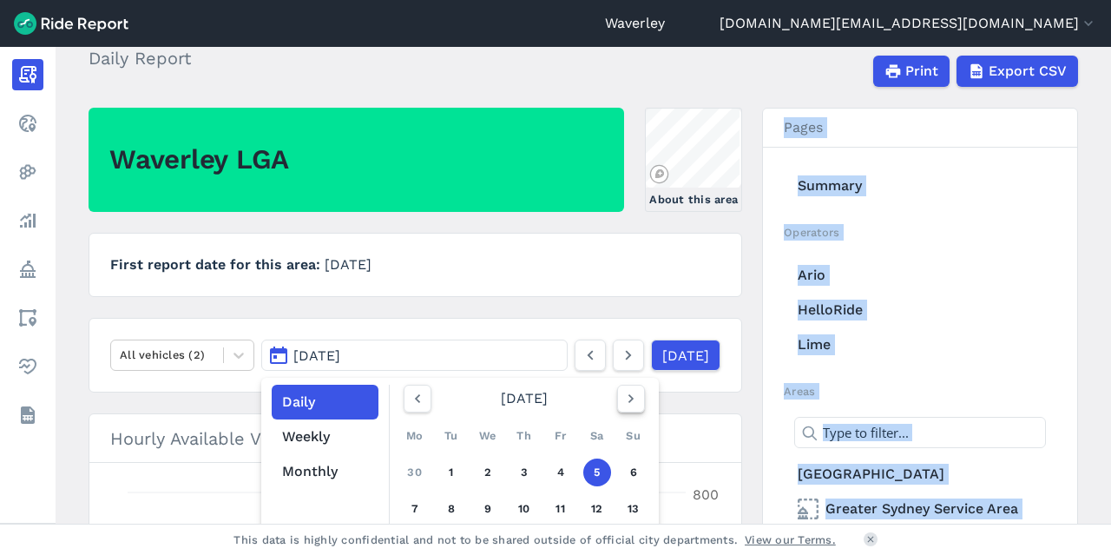
click at [625, 397] on icon "button" at bounding box center [630, 398] width 17 height 17
click at [632, 505] on link "10" at bounding box center [634, 509] width 28 height 28
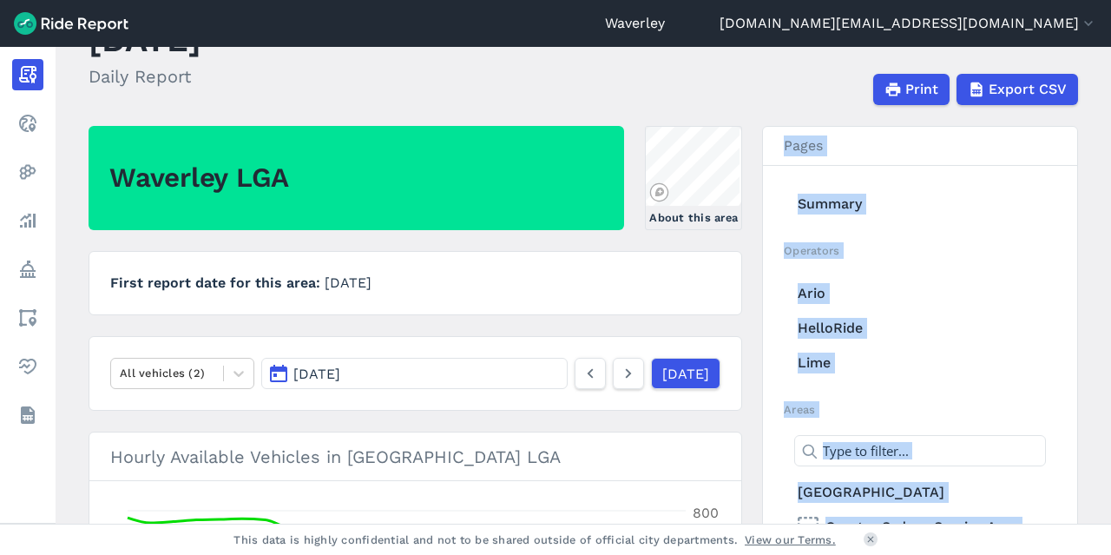
scroll to position [72, 0]
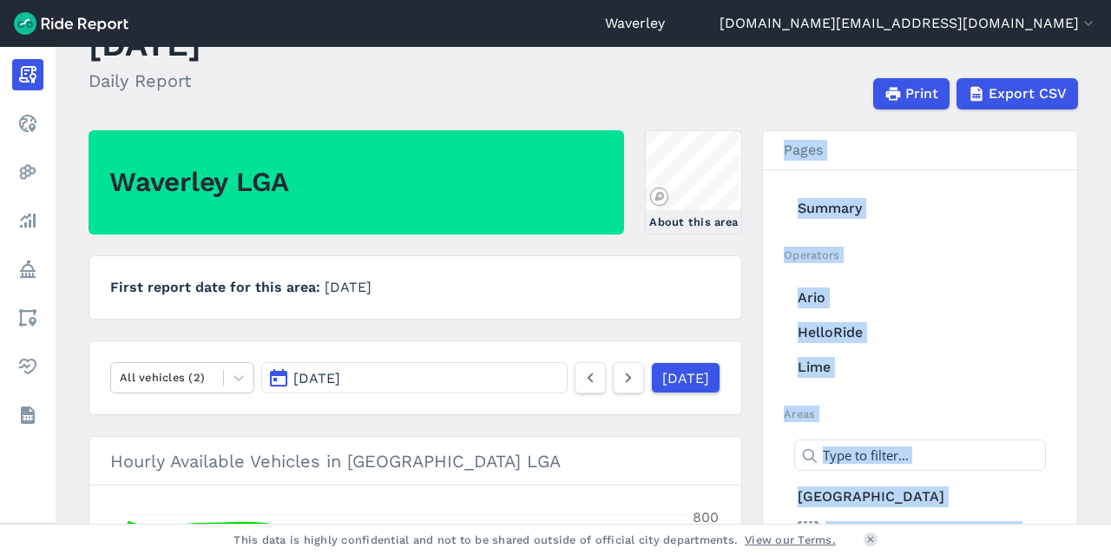
click at [276, 378] on button "[DATE]" at bounding box center [414, 377] width 306 height 31
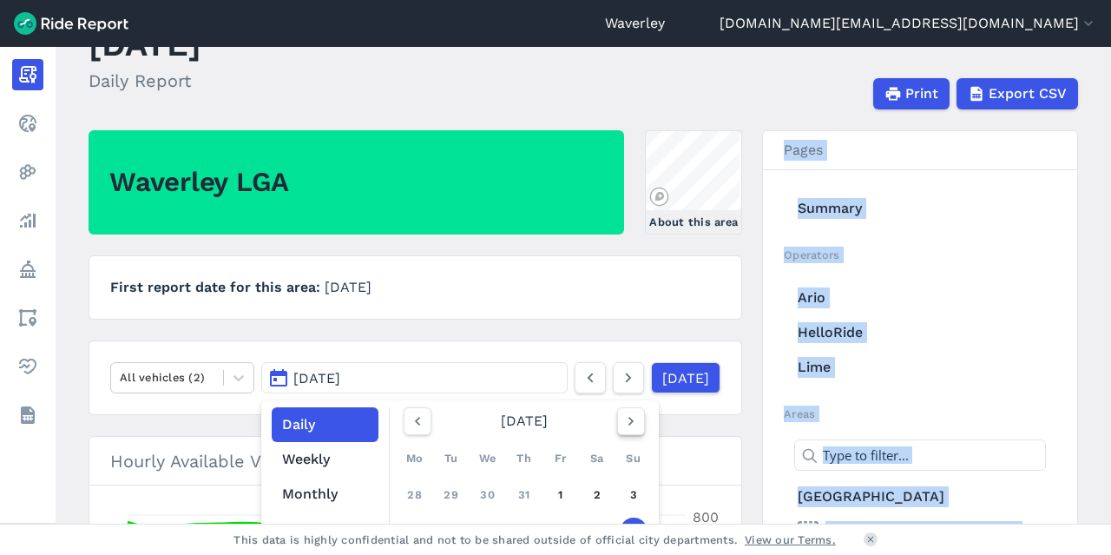
click at [623, 420] on icon "button" at bounding box center [630, 420] width 17 height 17
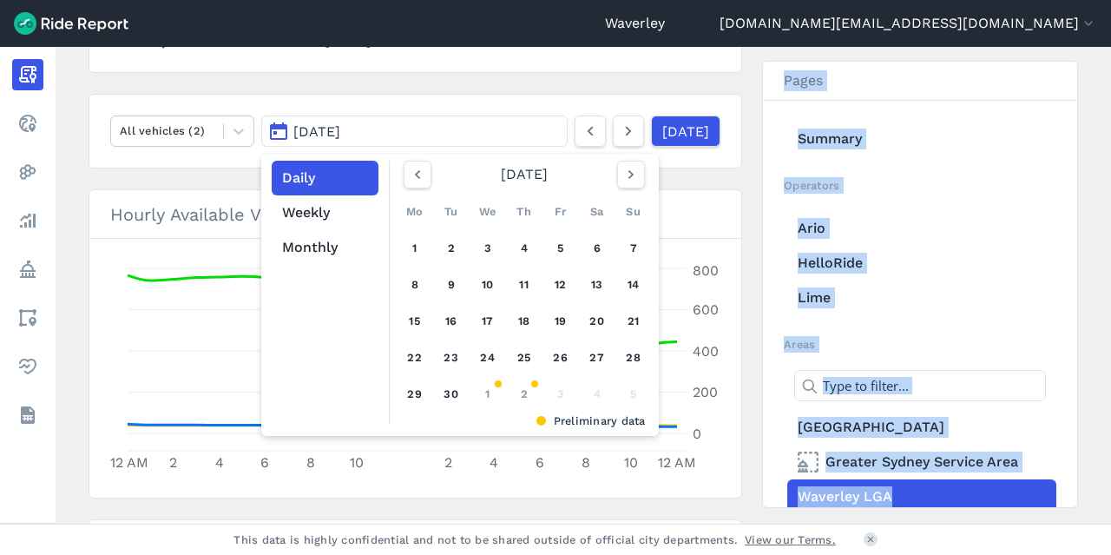
scroll to position [319, 0]
click at [590, 357] on link "27" at bounding box center [597, 357] width 28 height 28
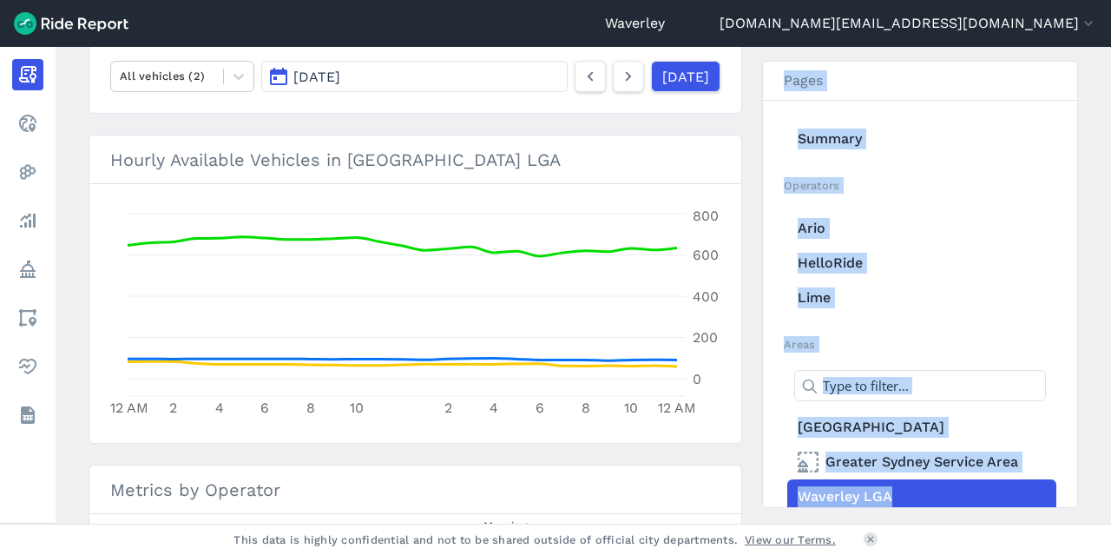
scroll to position [389, 0]
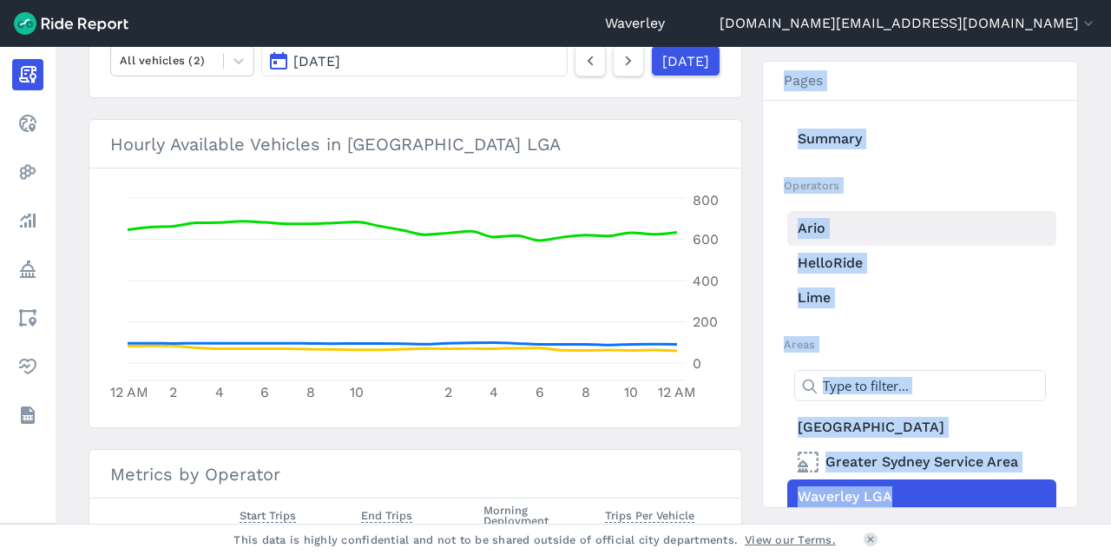
click at [1015, 239] on link "Ario" at bounding box center [921, 228] width 269 height 35
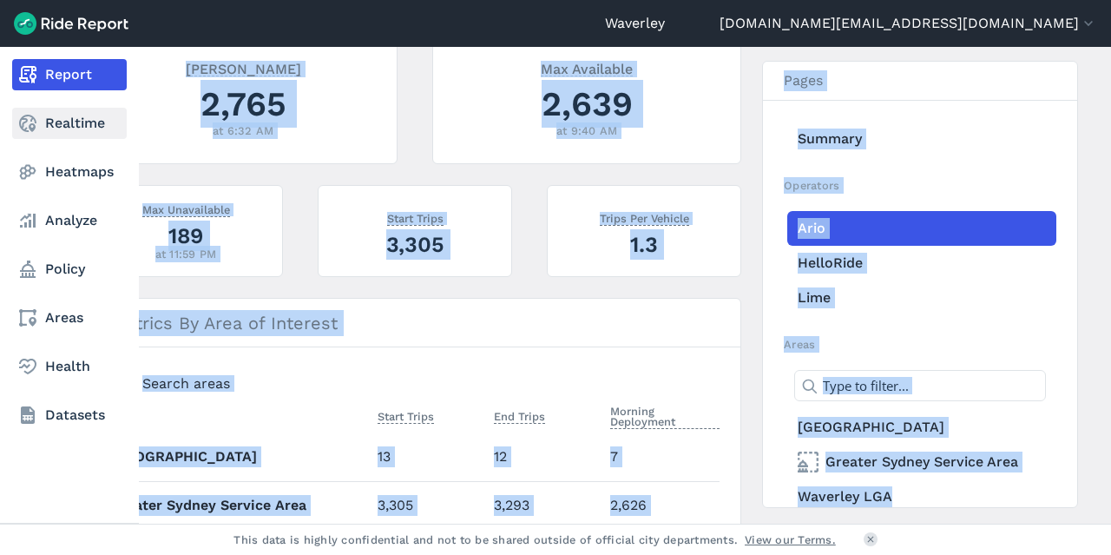
click at [73, 126] on link "Realtime" at bounding box center [69, 123] width 115 height 31
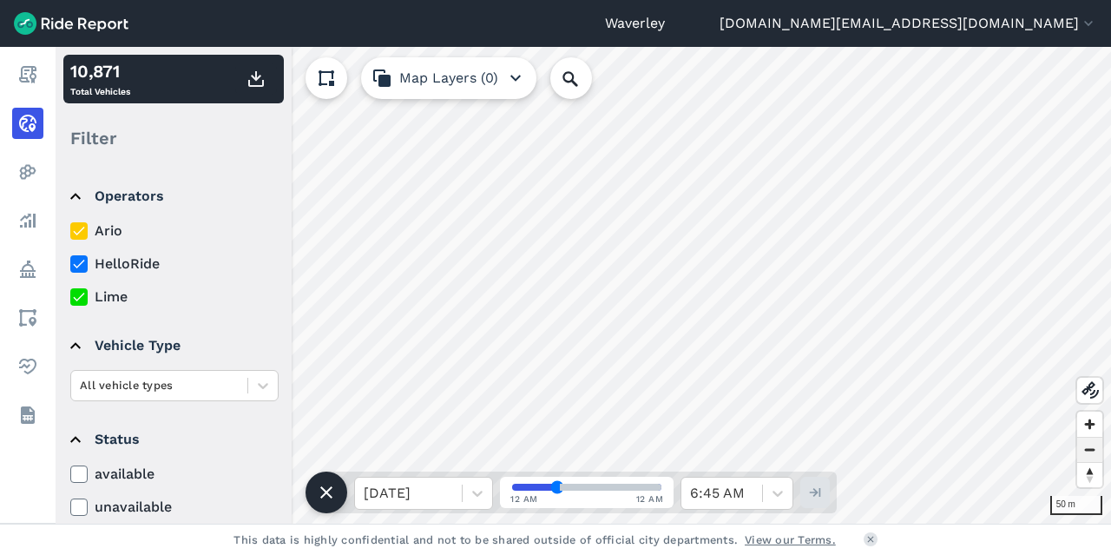
click at [1090, 445] on span "Zoom out" at bounding box center [1089, 449] width 25 height 24
click at [1093, 450] on span "Zoom out" at bounding box center [1089, 449] width 25 height 24
click at [1090, 424] on span "Zoom in" at bounding box center [1089, 423] width 25 height 25
click at [1090, 423] on span "Zoom in" at bounding box center [1089, 423] width 25 height 25
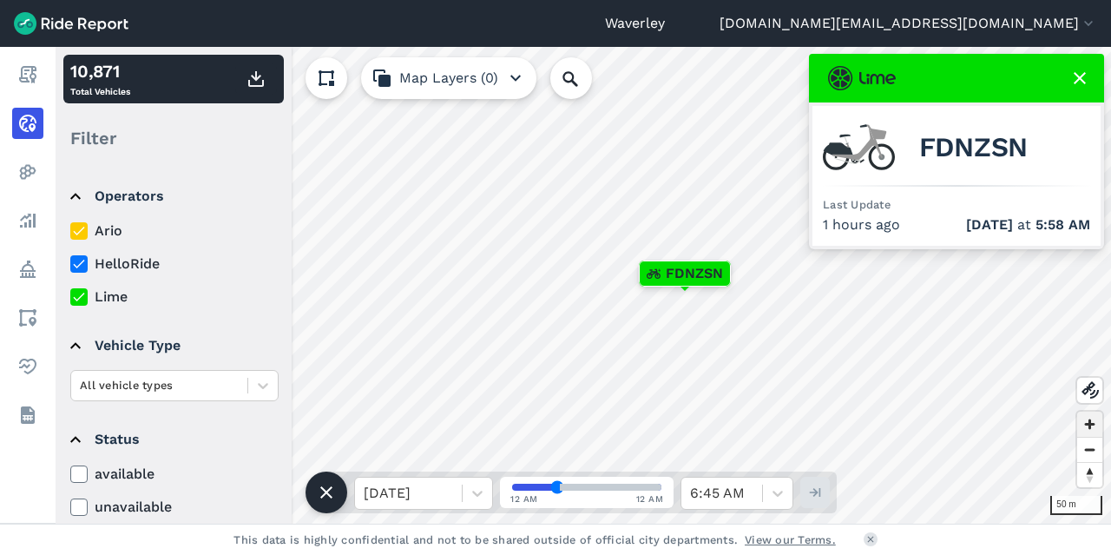
click at [1087, 422] on span "Zoom in" at bounding box center [1089, 423] width 25 height 25
click at [1087, 421] on span "Zoom in" at bounding box center [1089, 423] width 25 height 25
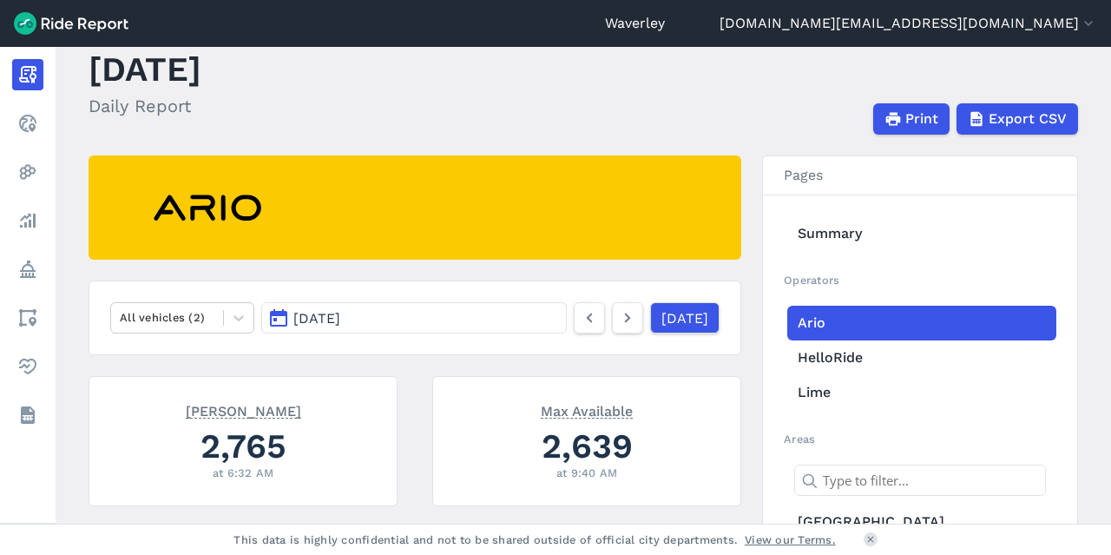
scroll to position [9, 0]
